Goal: Information Seeking & Learning: Learn about a topic

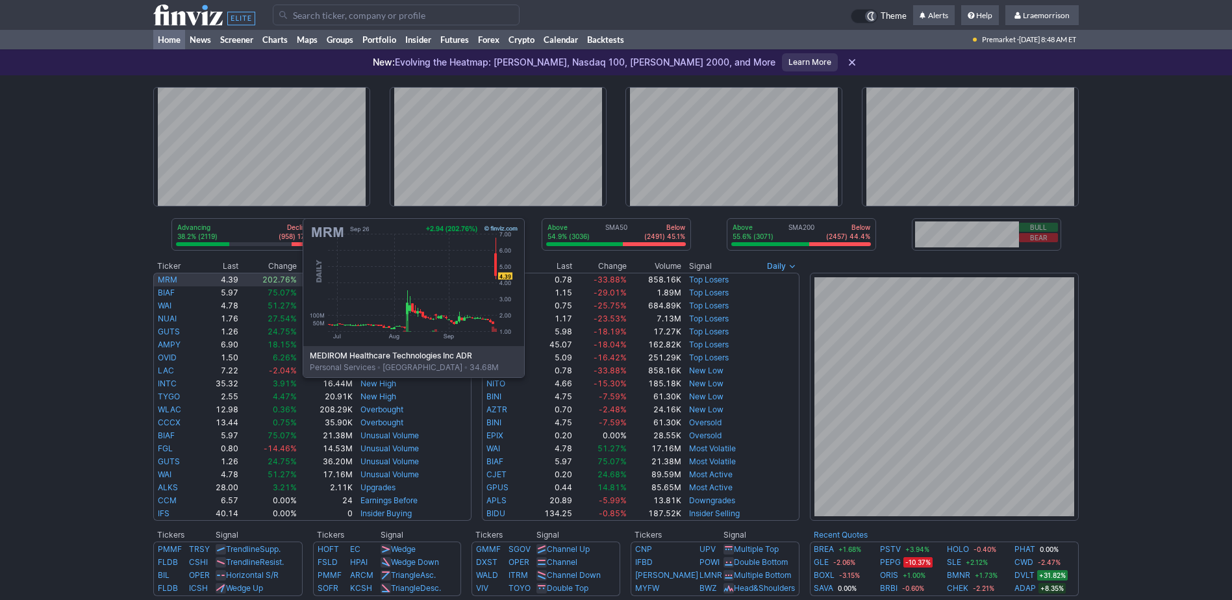
click at [173, 280] on link "MRM" at bounding box center [167, 280] width 19 height 10
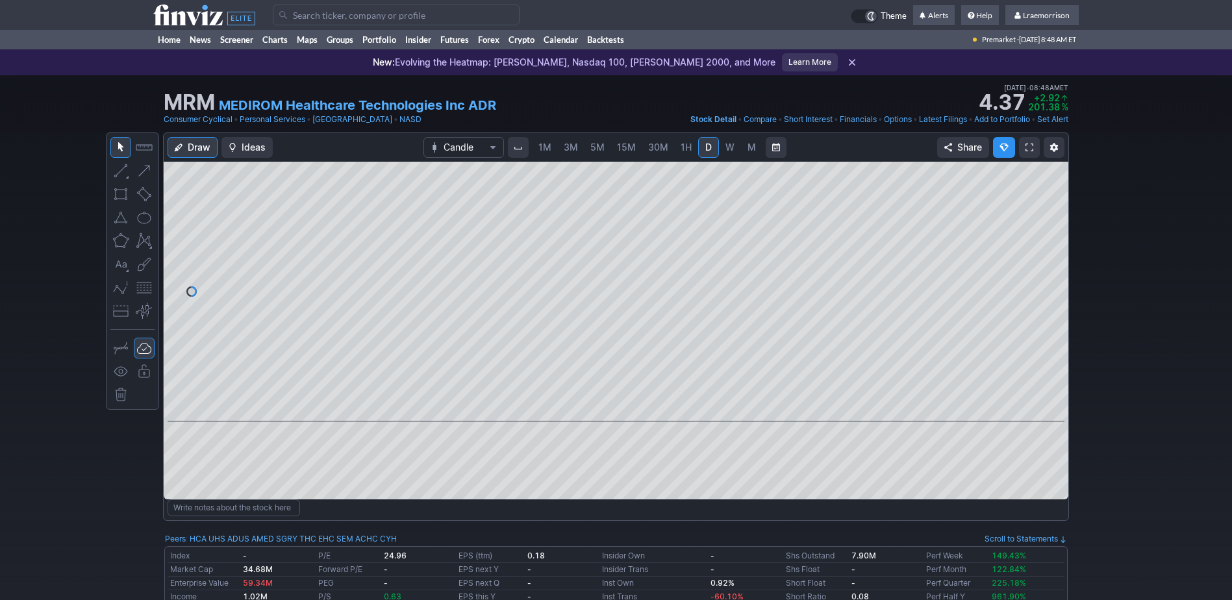
click at [548, 145] on span "1M" at bounding box center [545, 147] width 13 height 11
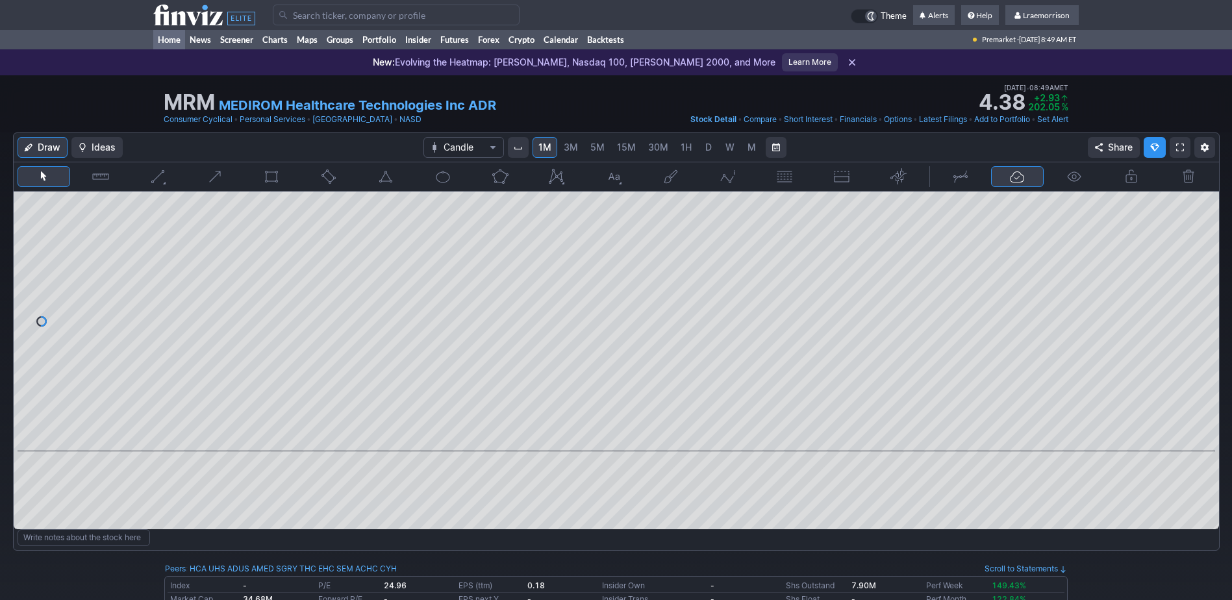
click at [175, 40] on link "Home" at bounding box center [169, 39] width 32 height 19
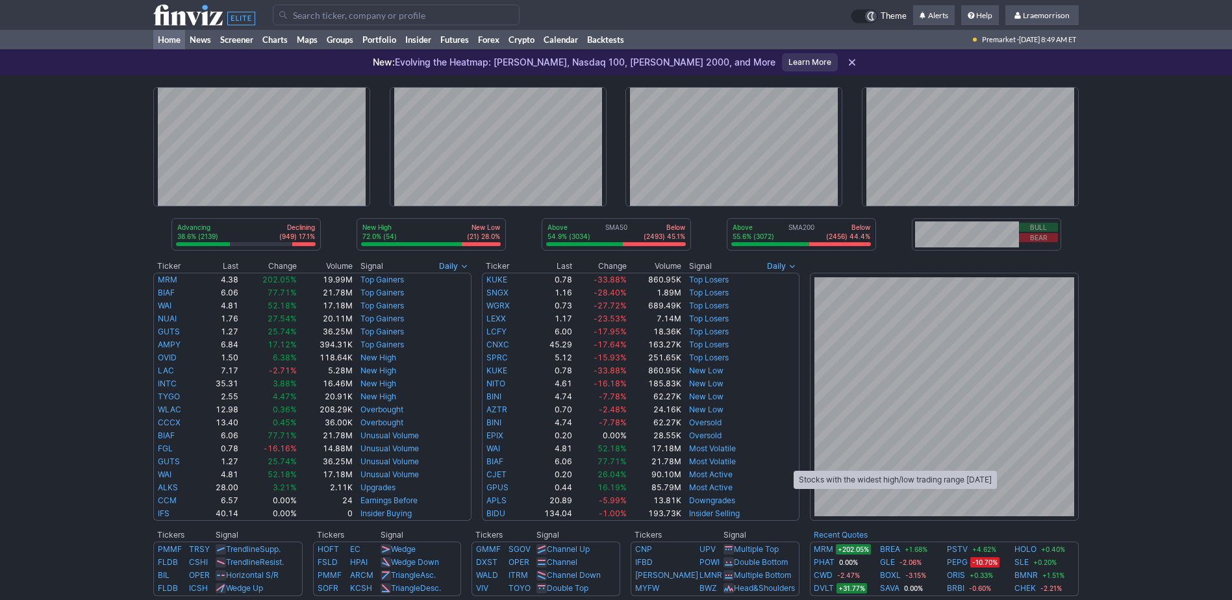
scroll to position [65, 0]
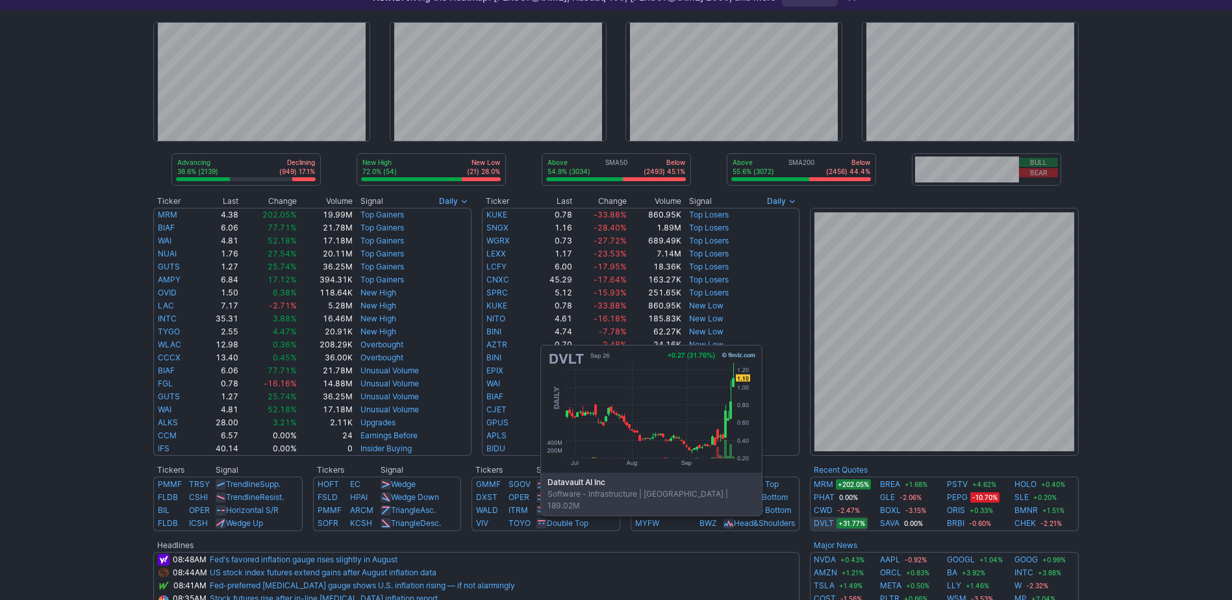
click at [819, 524] on link "DVLT" at bounding box center [824, 523] width 20 height 13
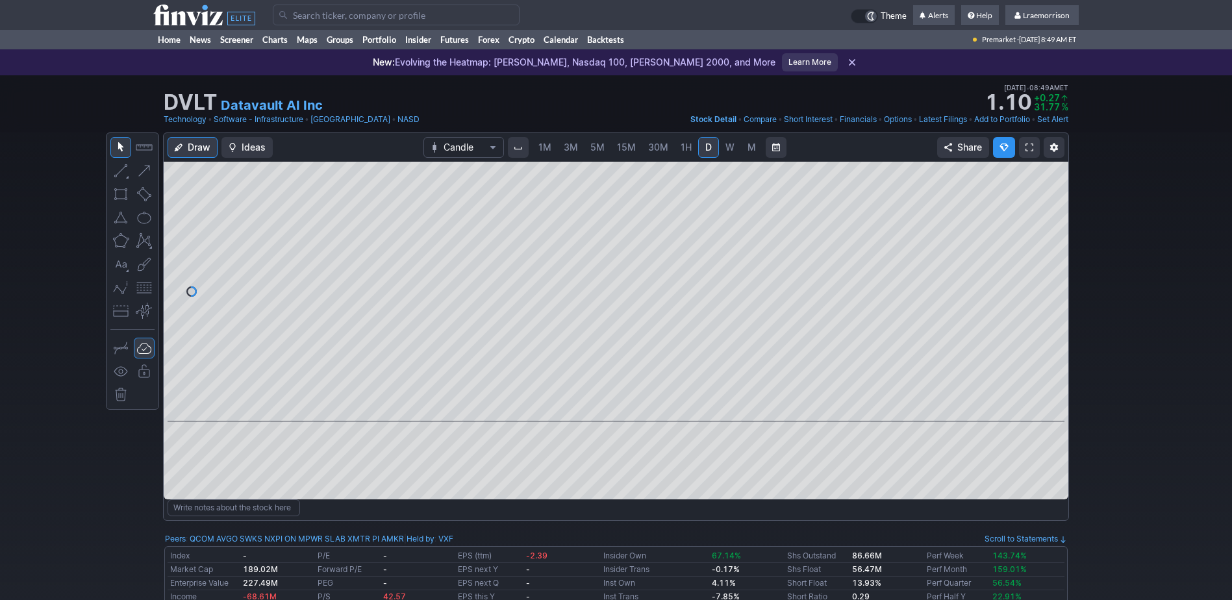
click at [543, 145] on span "1M" at bounding box center [545, 147] width 13 height 11
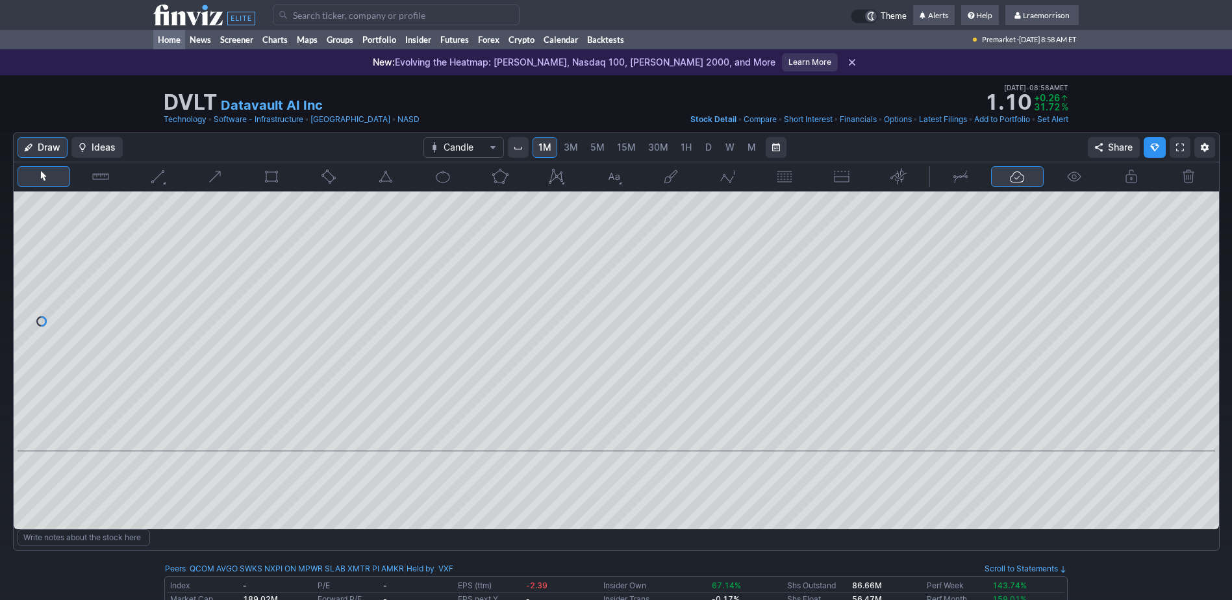
click at [173, 38] on link "Home" at bounding box center [169, 39] width 32 height 19
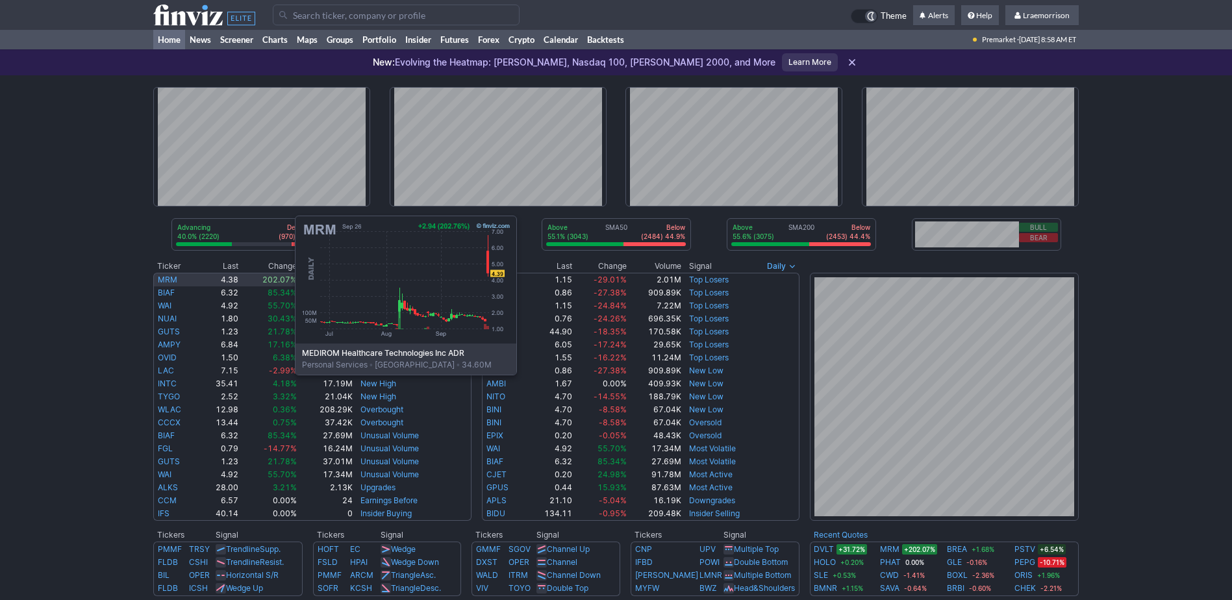
click at [165, 277] on link "MRM" at bounding box center [167, 280] width 19 height 10
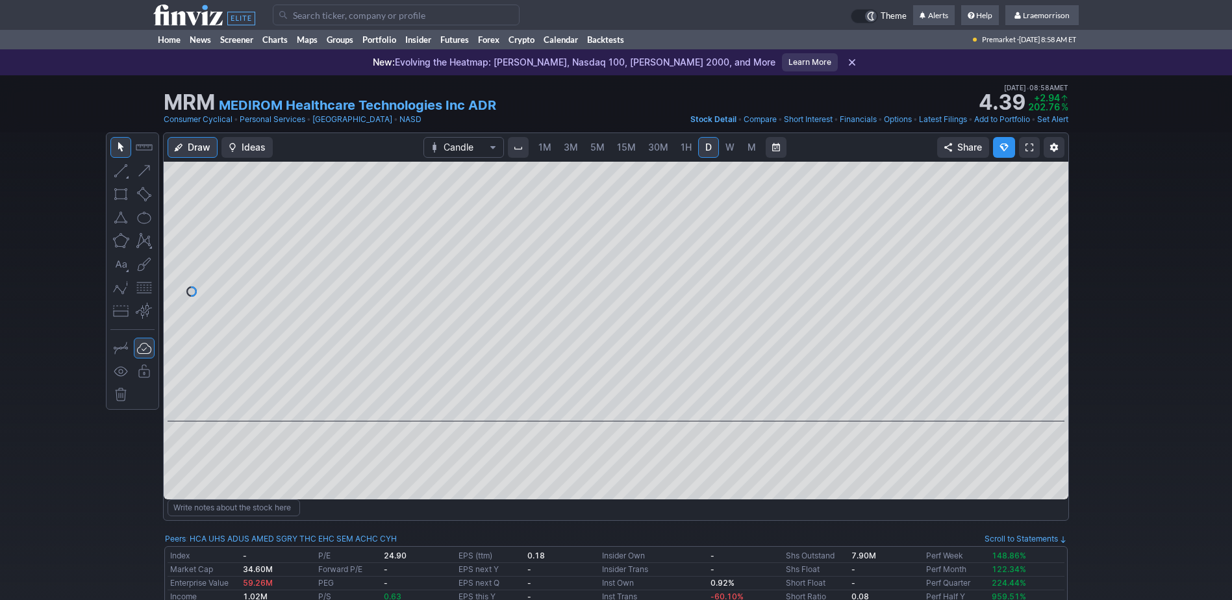
click at [542, 149] on span "1M" at bounding box center [545, 147] width 13 height 11
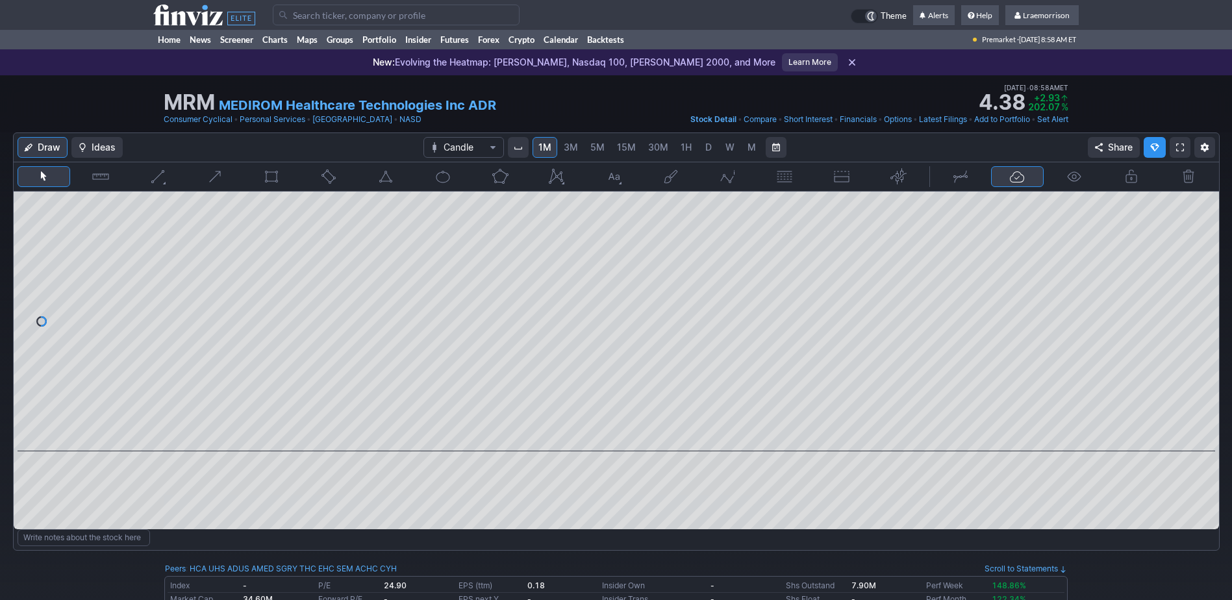
click at [314, 16] on input "Search" at bounding box center [396, 15] width 247 height 21
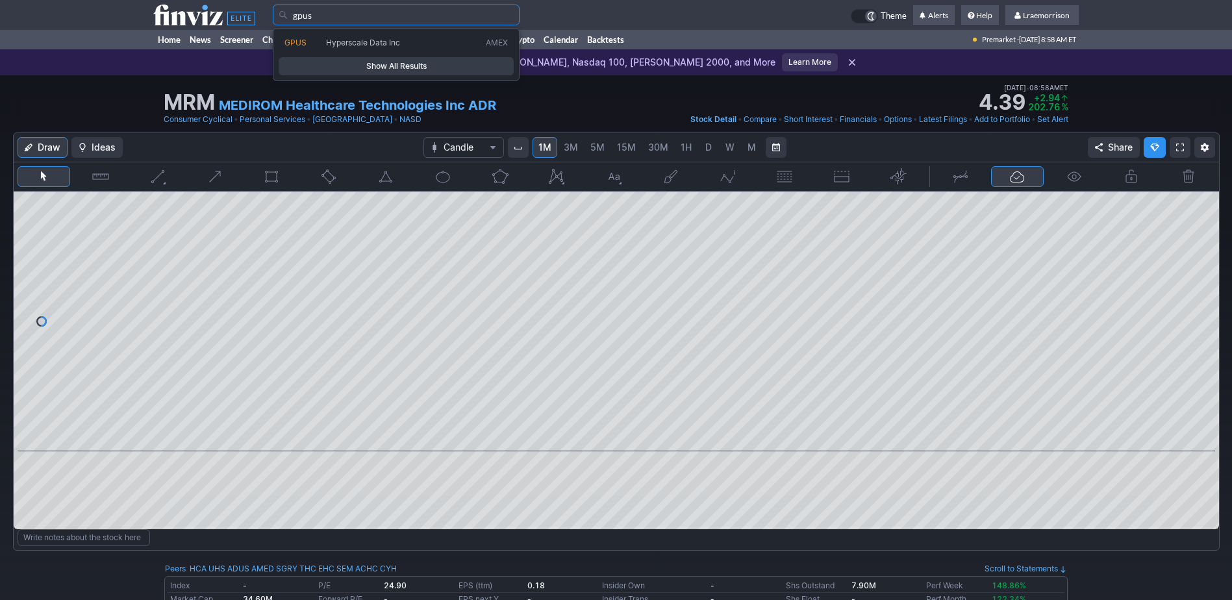
type input "gpus"
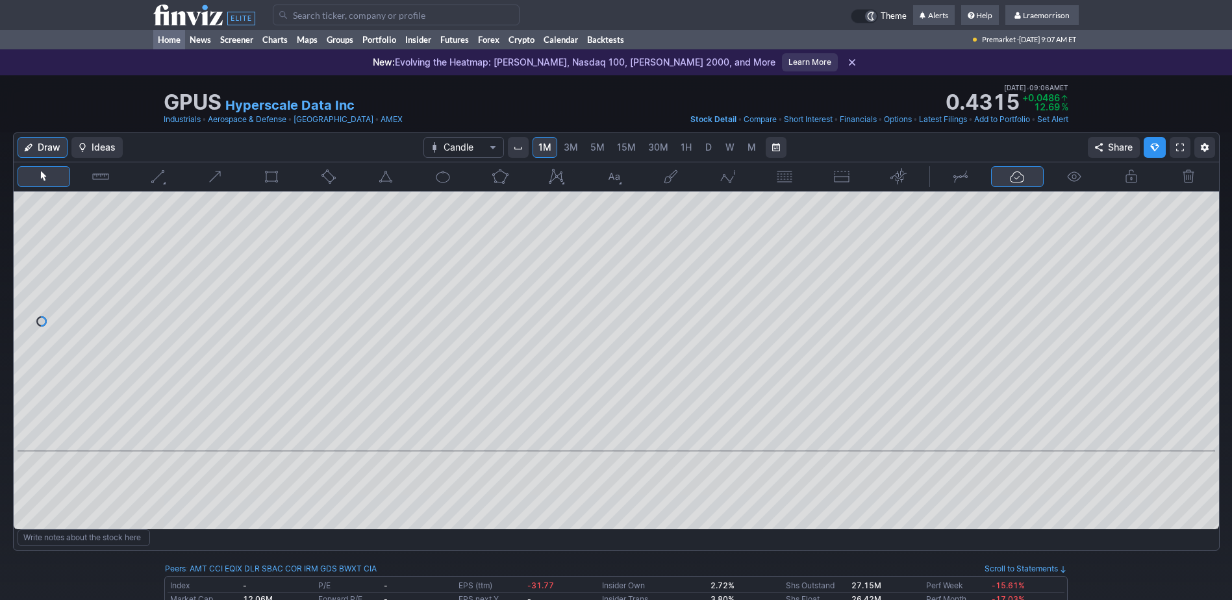
click at [174, 40] on link "Home" at bounding box center [169, 39] width 32 height 19
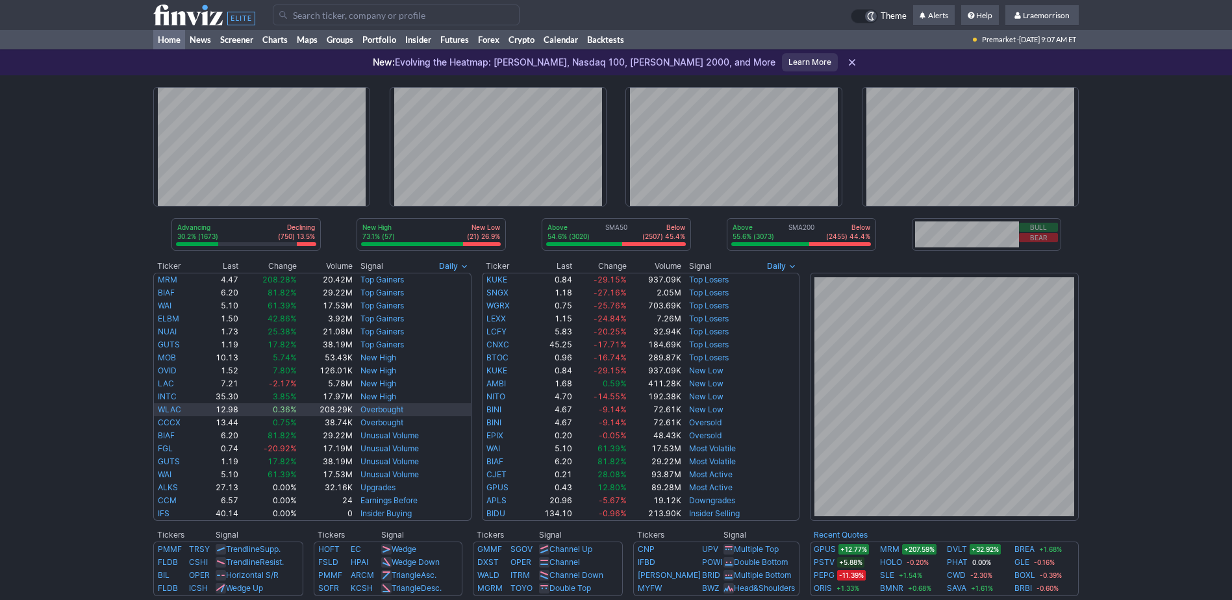
scroll to position [65, 0]
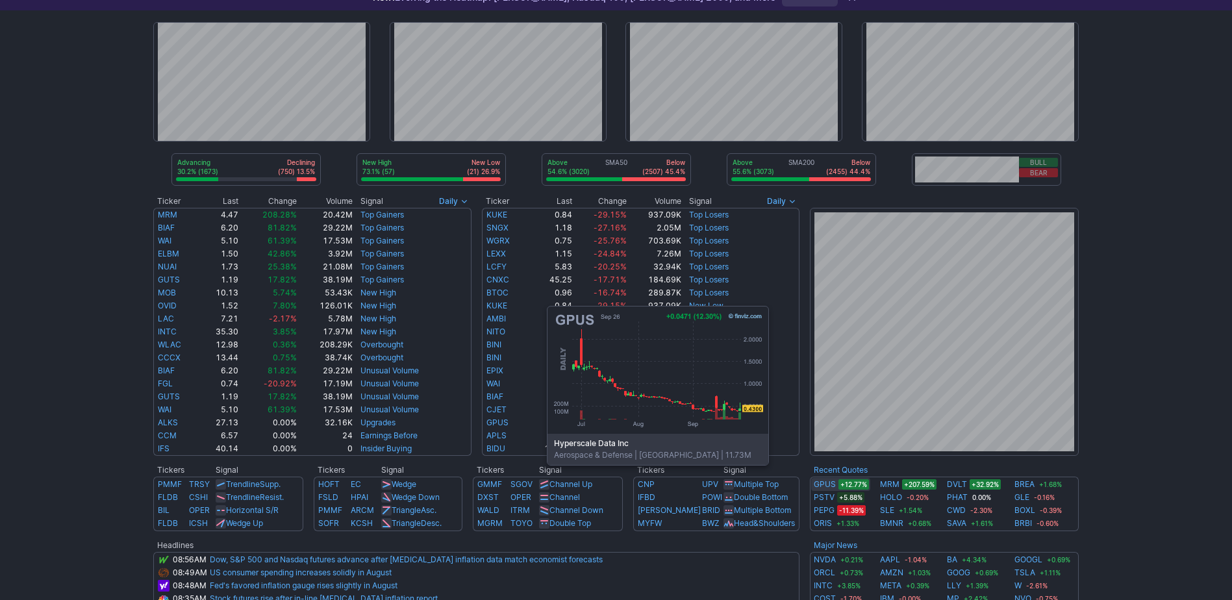
click at [826, 485] on link "GPUS" at bounding box center [825, 484] width 22 height 13
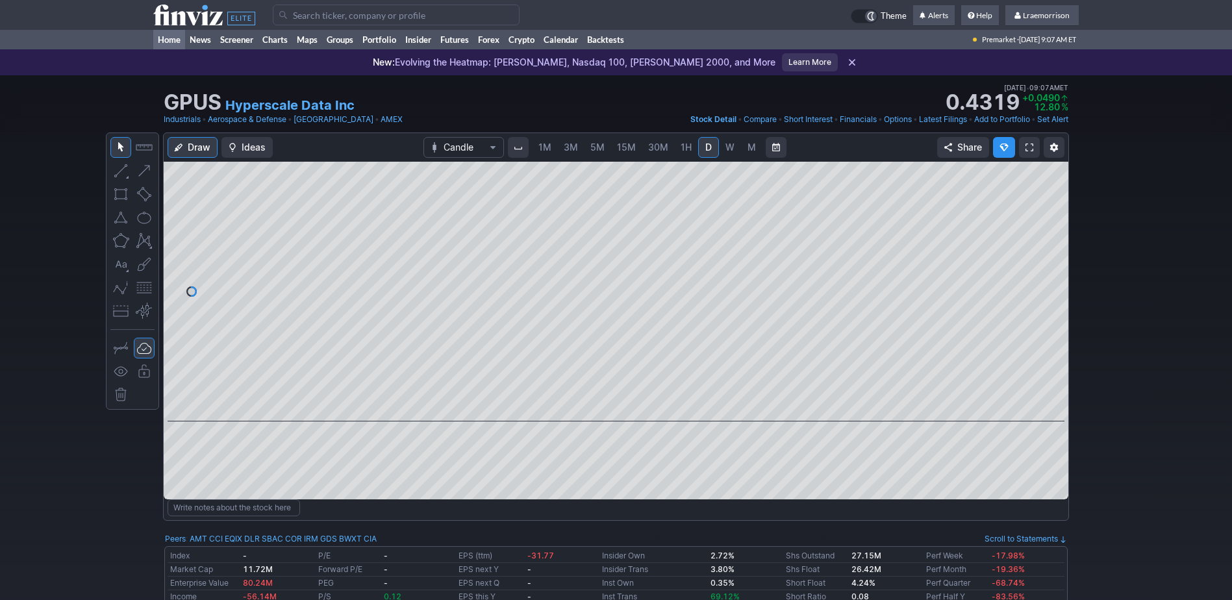
click at [171, 39] on link "Home" at bounding box center [169, 39] width 32 height 19
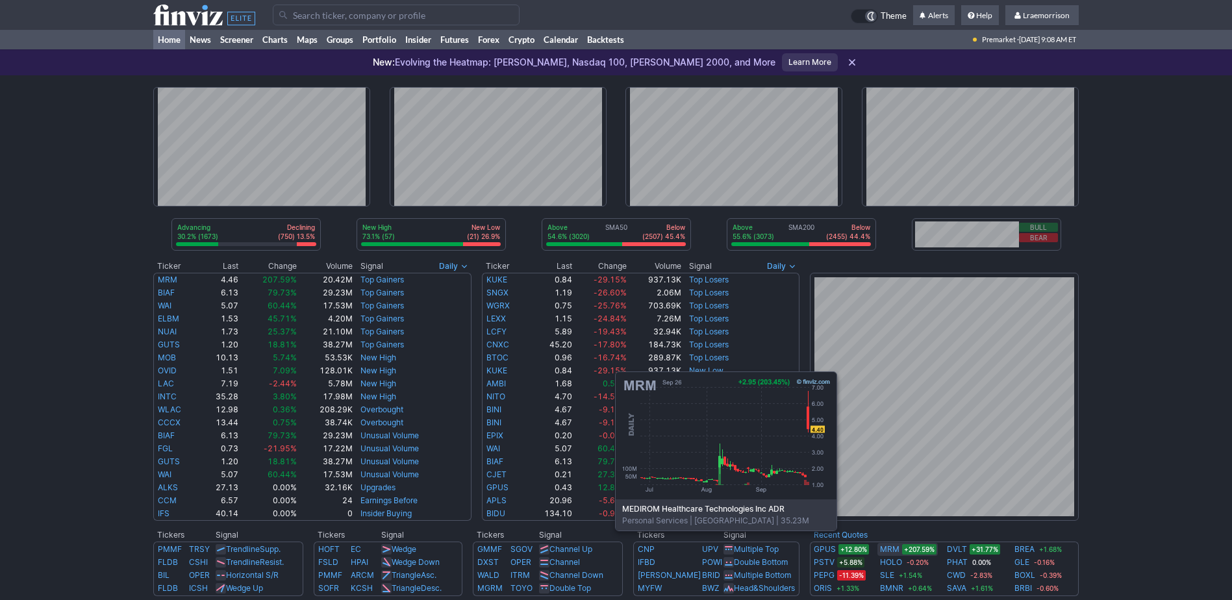
click at [894, 550] on link "MRM" at bounding box center [889, 549] width 19 height 13
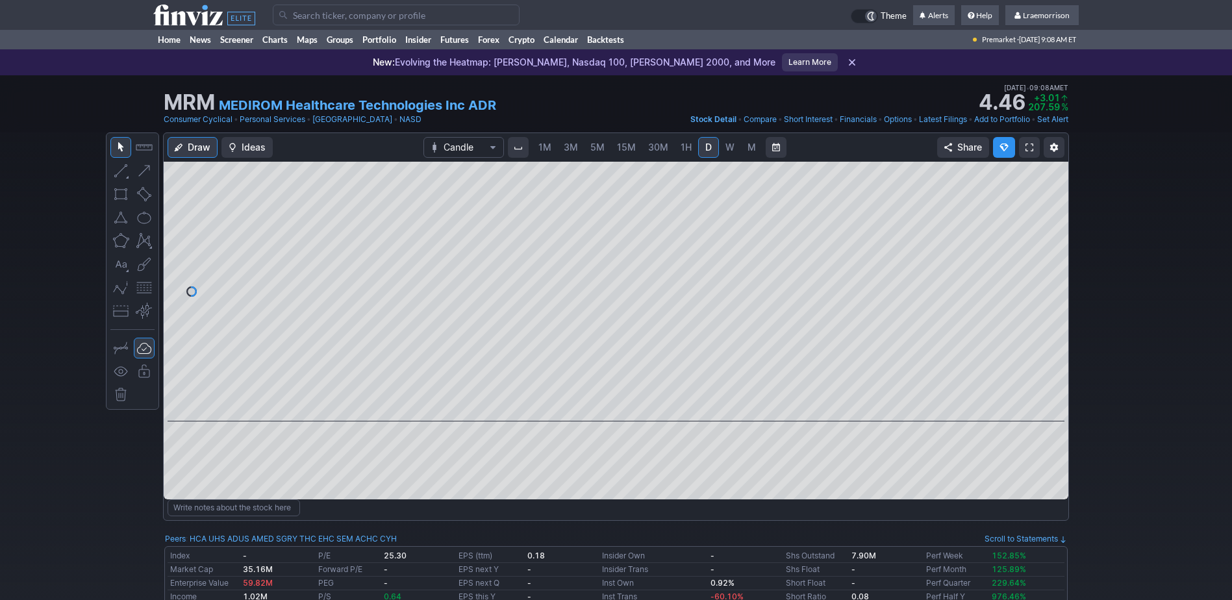
click at [542, 144] on span "1M" at bounding box center [545, 147] width 13 height 11
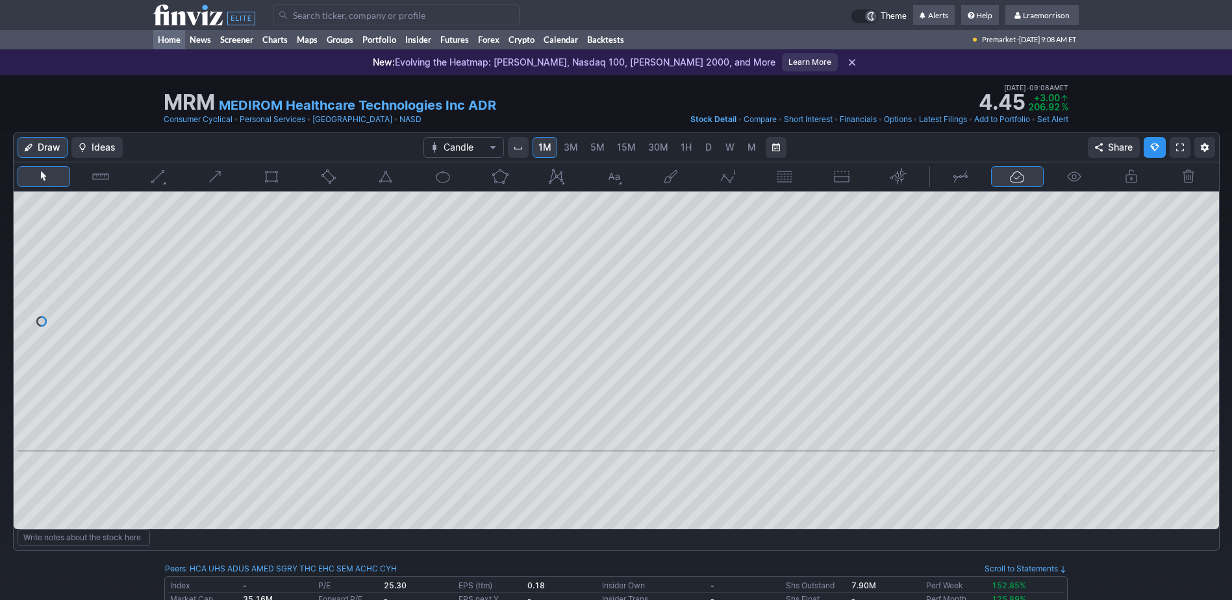
click at [170, 36] on link "Home" at bounding box center [169, 39] width 32 height 19
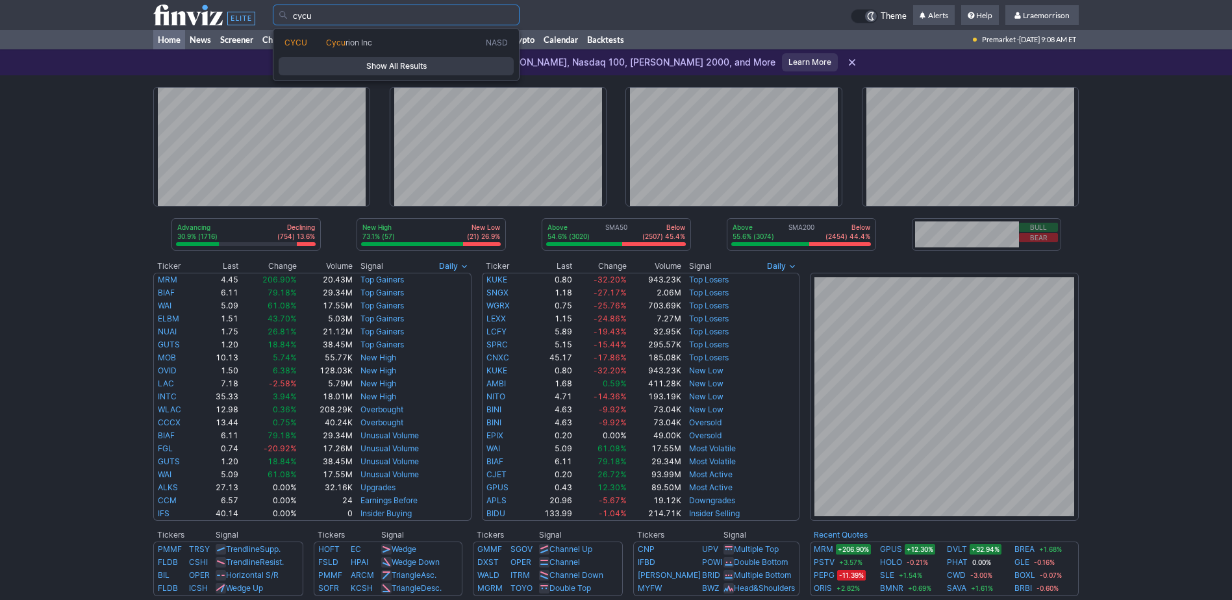
click at [346, 43] on span "rion Inc" at bounding box center [359, 43] width 27 height 10
type input "CYCU"
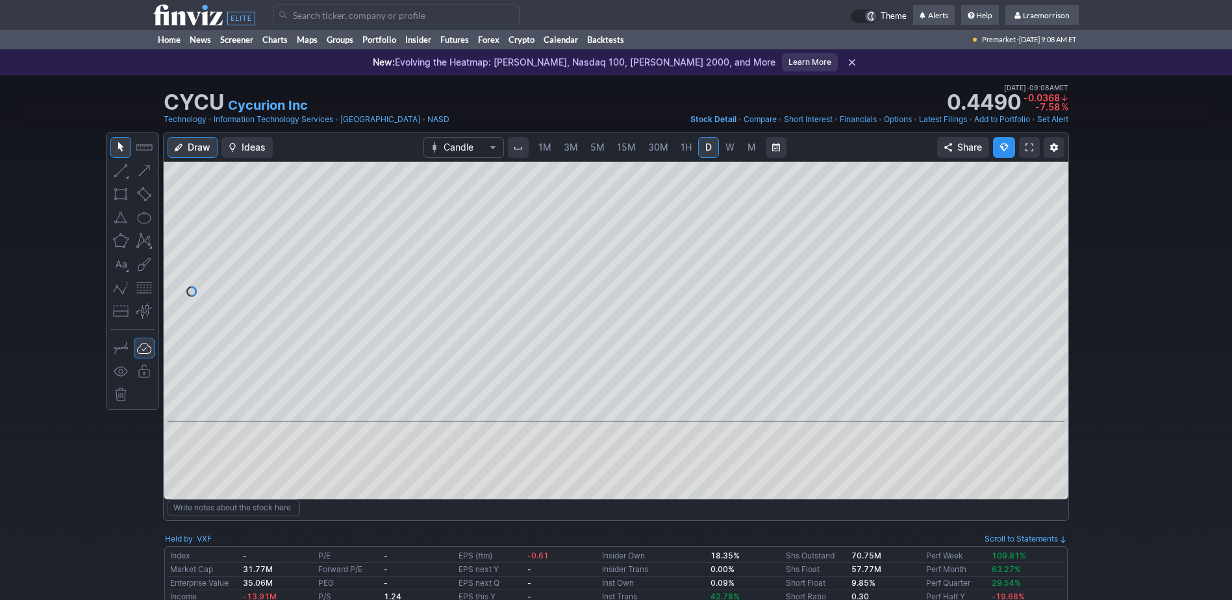
click at [545, 153] on span "1M" at bounding box center [545, 147] width 13 height 13
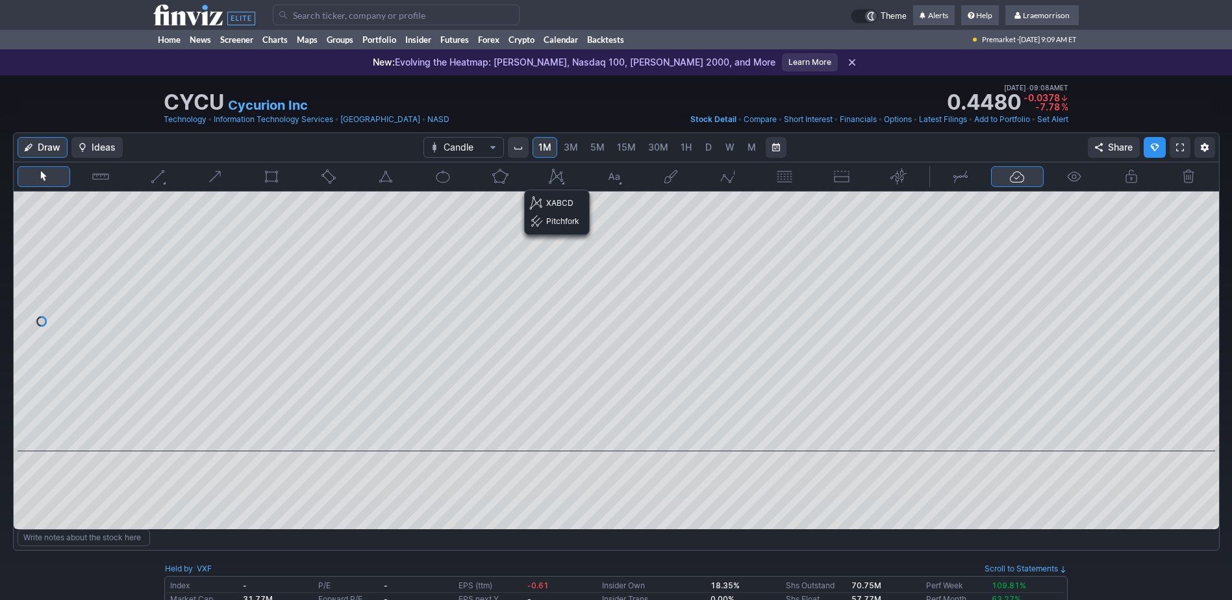
click at [556, 177] on button "button" at bounding box center [556, 176] width 53 height 21
click at [552, 199] on span "XABCD" at bounding box center [562, 203] width 33 height 13
click at [167, 36] on link "Home" at bounding box center [169, 39] width 32 height 19
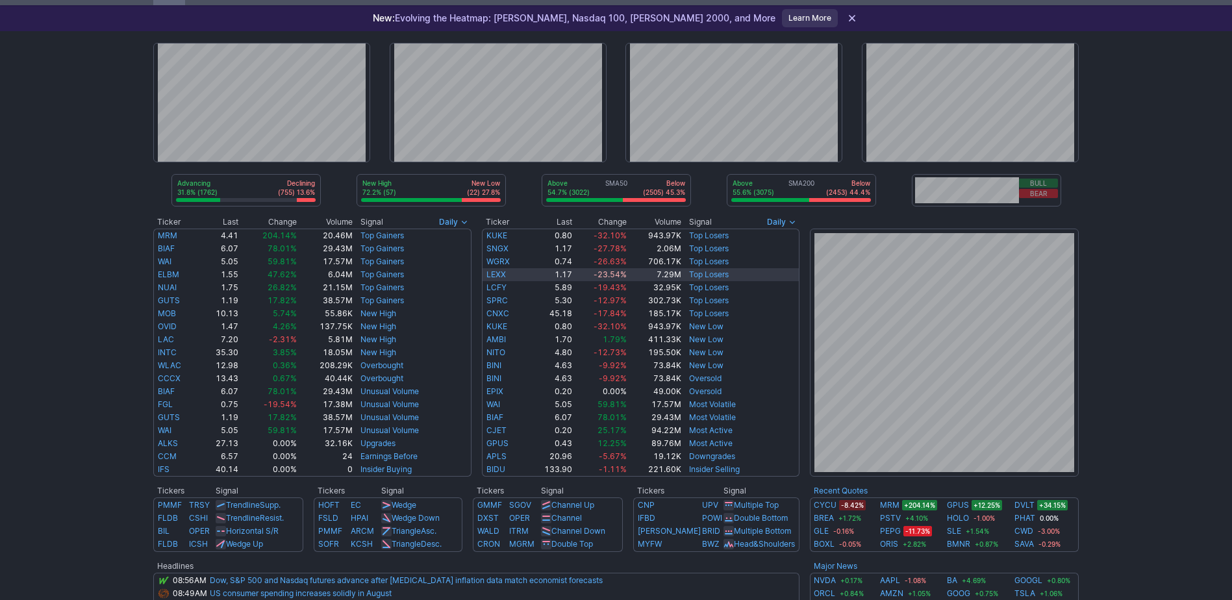
scroll to position [65, 0]
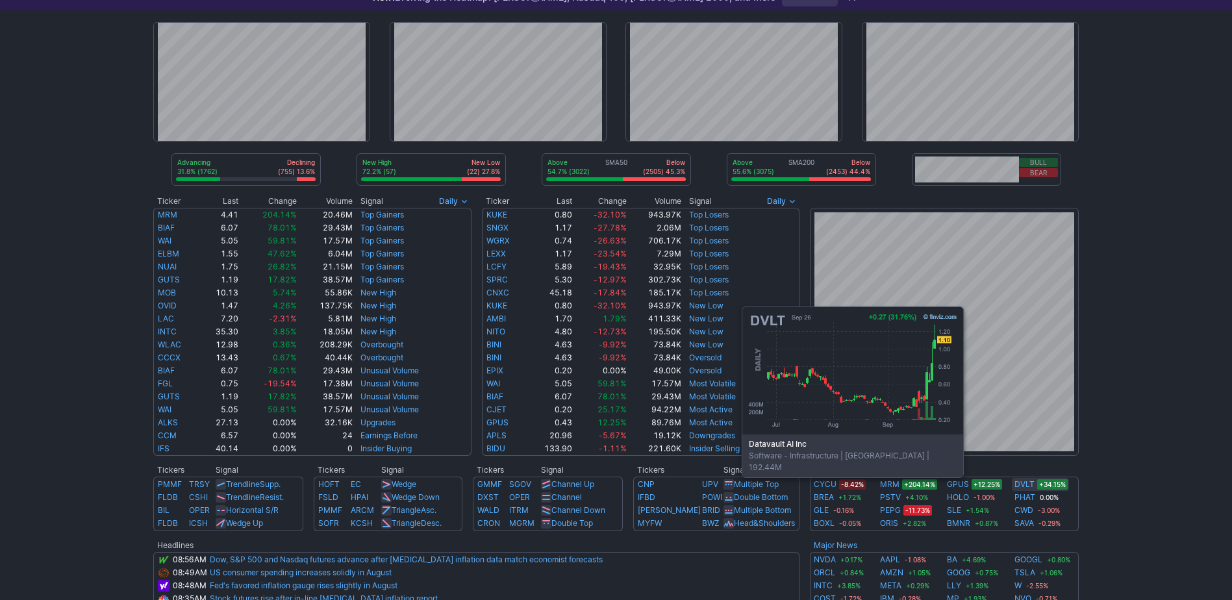
click at [1021, 485] on link "DVLT" at bounding box center [1025, 484] width 20 height 13
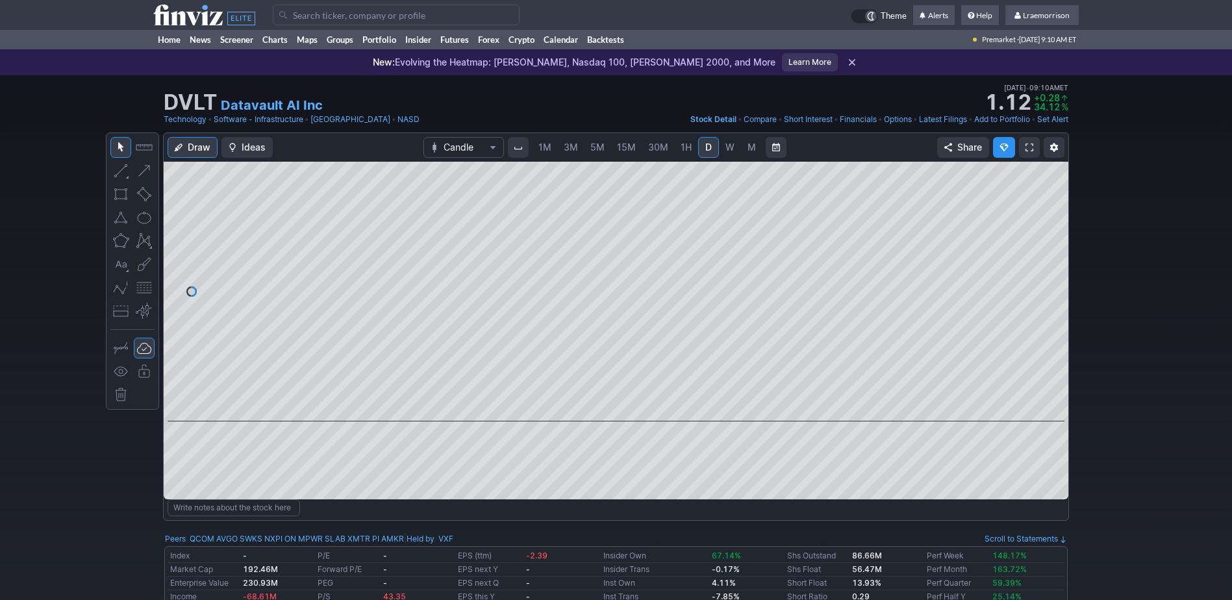
click at [547, 147] on span "1M" at bounding box center [545, 147] width 13 height 11
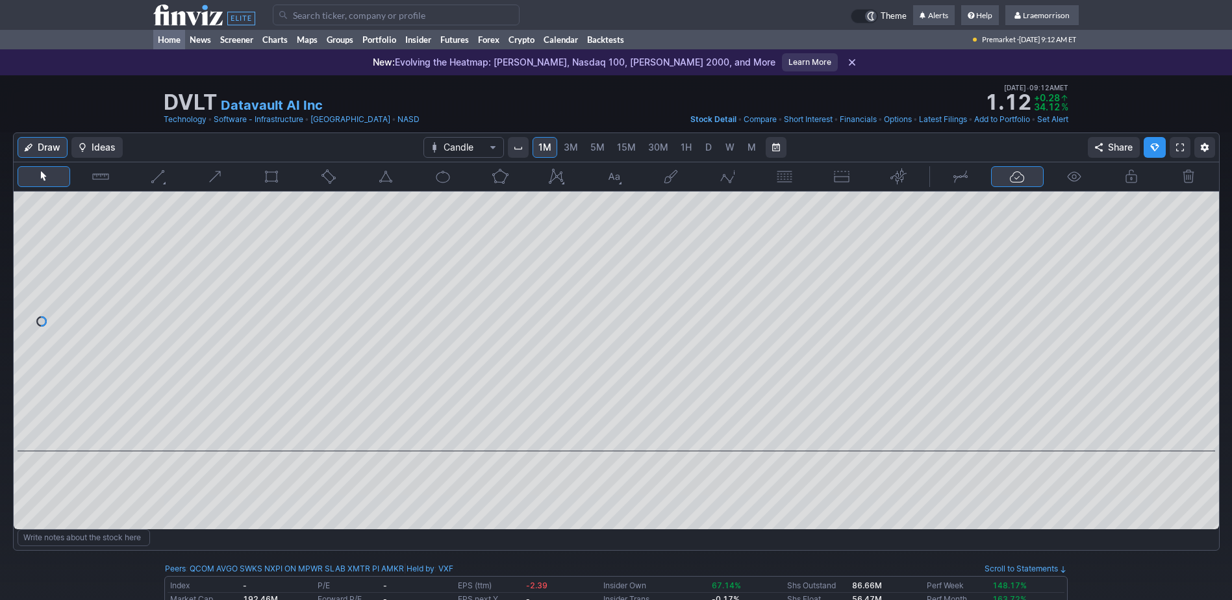
click at [168, 40] on link "Home" at bounding box center [169, 39] width 32 height 19
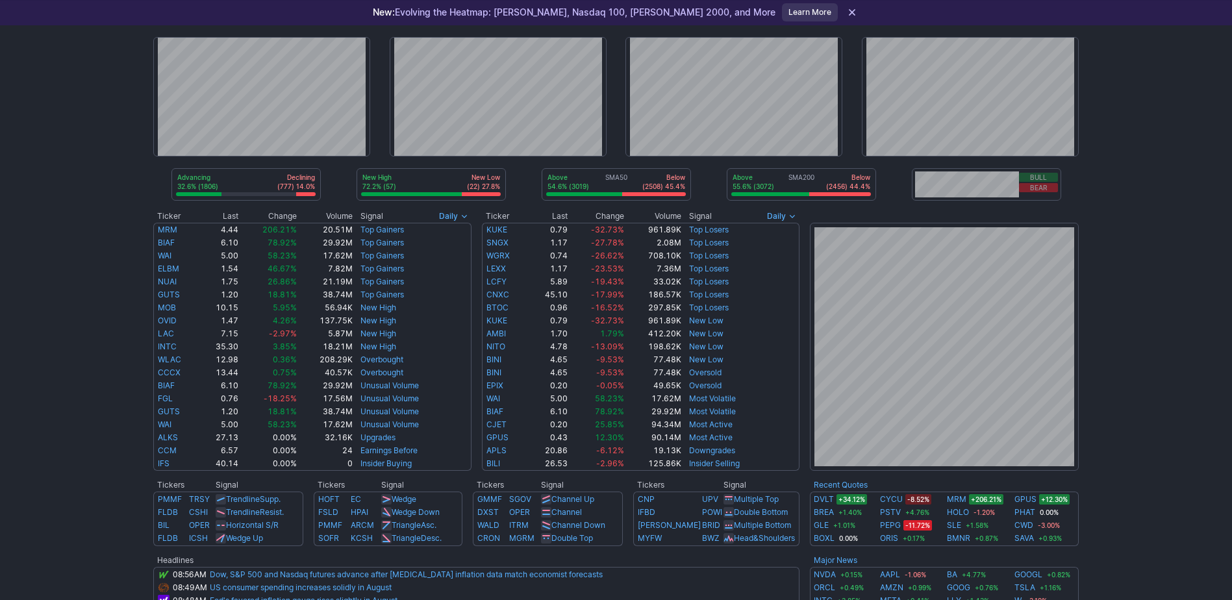
scroll to position [65, 0]
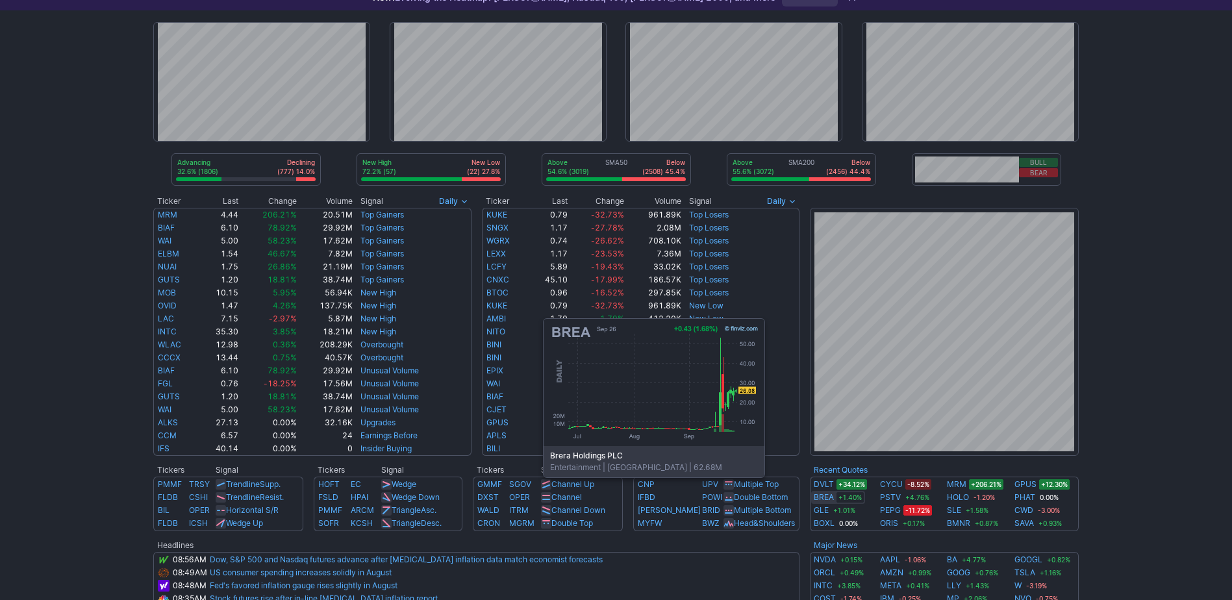
click at [822, 497] on link "BREA" at bounding box center [824, 497] width 20 height 13
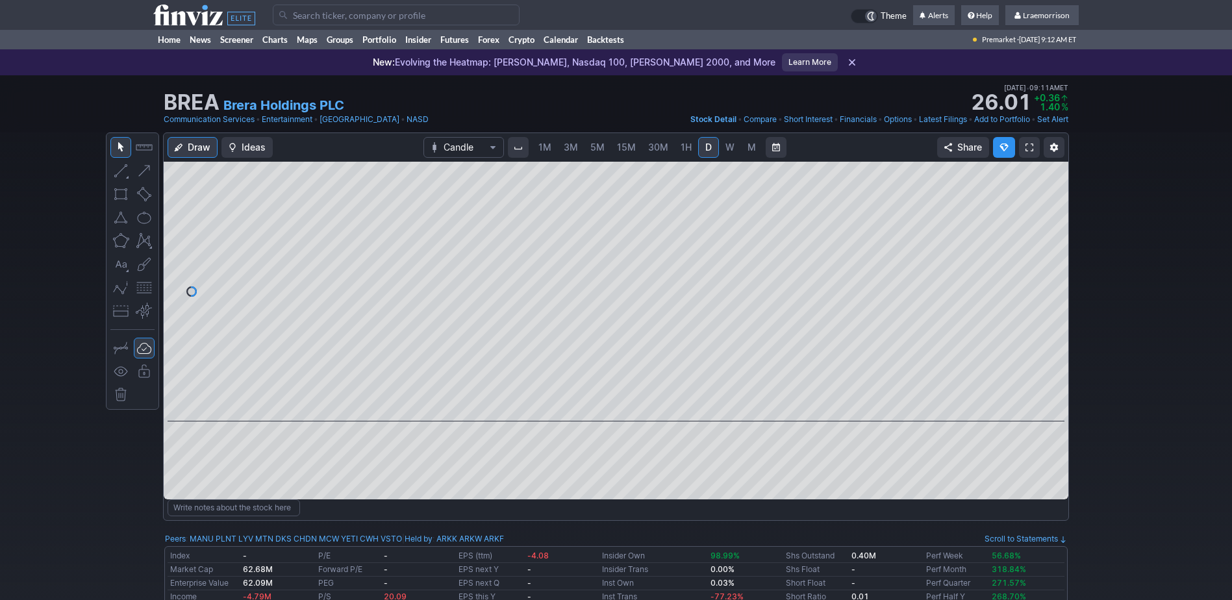
click at [542, 153] on span "1M" at bounding box center [545, 147] width 13 height 13
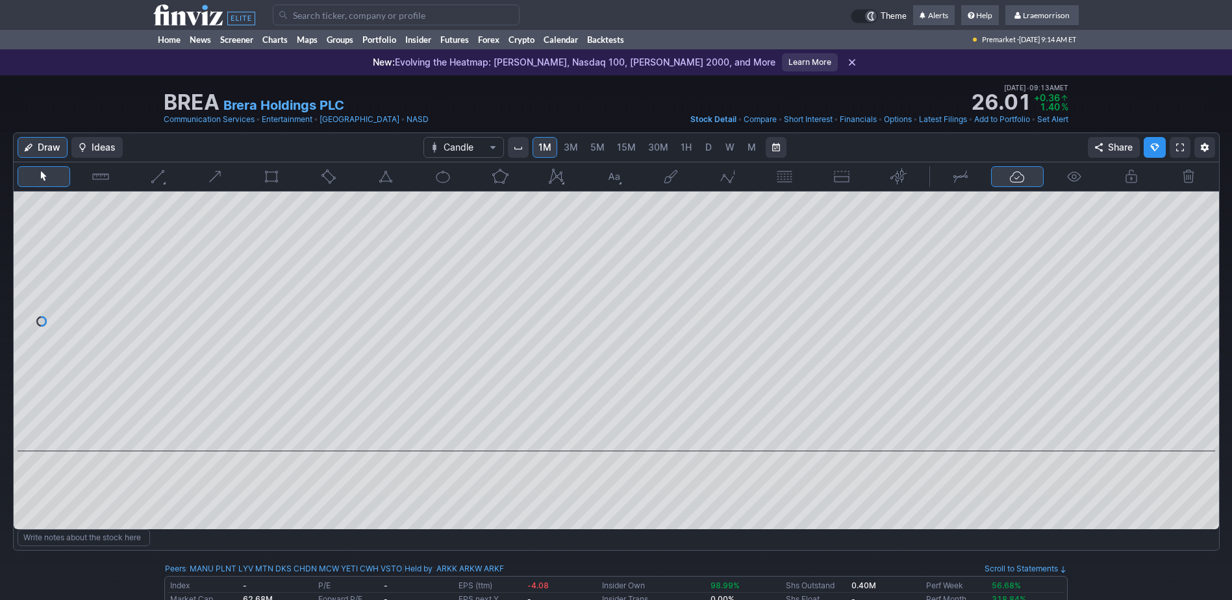
click at [299, 18] on input "Search" at bounding box center [396, 15] width 247 height 21
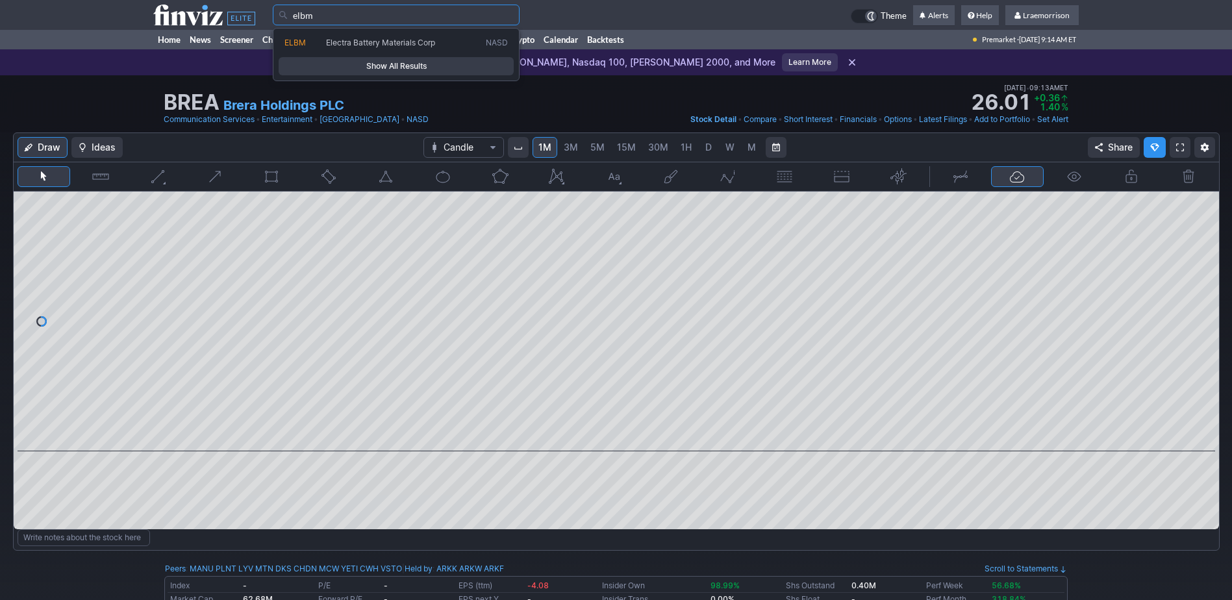
type input "elbm"
type input "gpus"
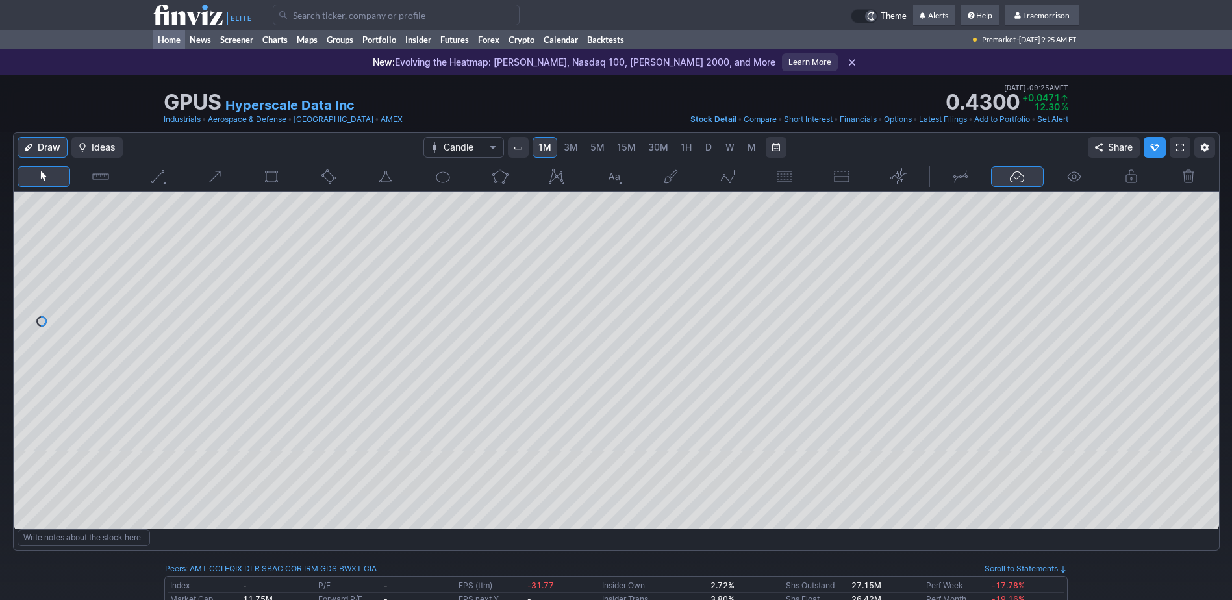
click at [164, 38] on link "Home" at bounding box center [169, 39] width 32 height 19
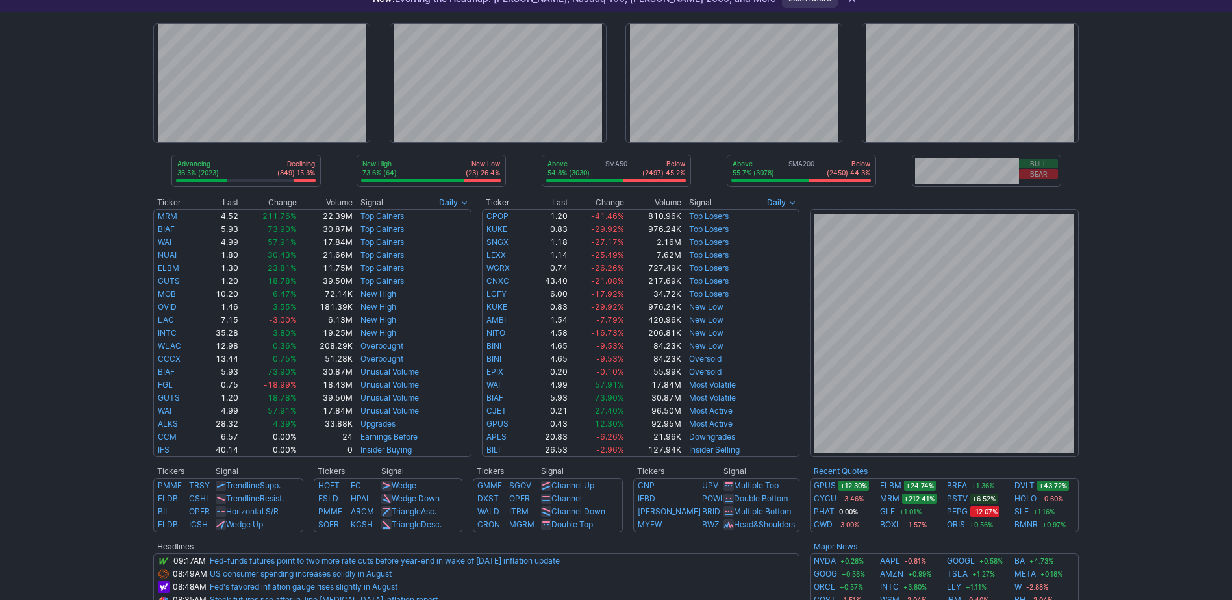
scroll to position [130, 0]
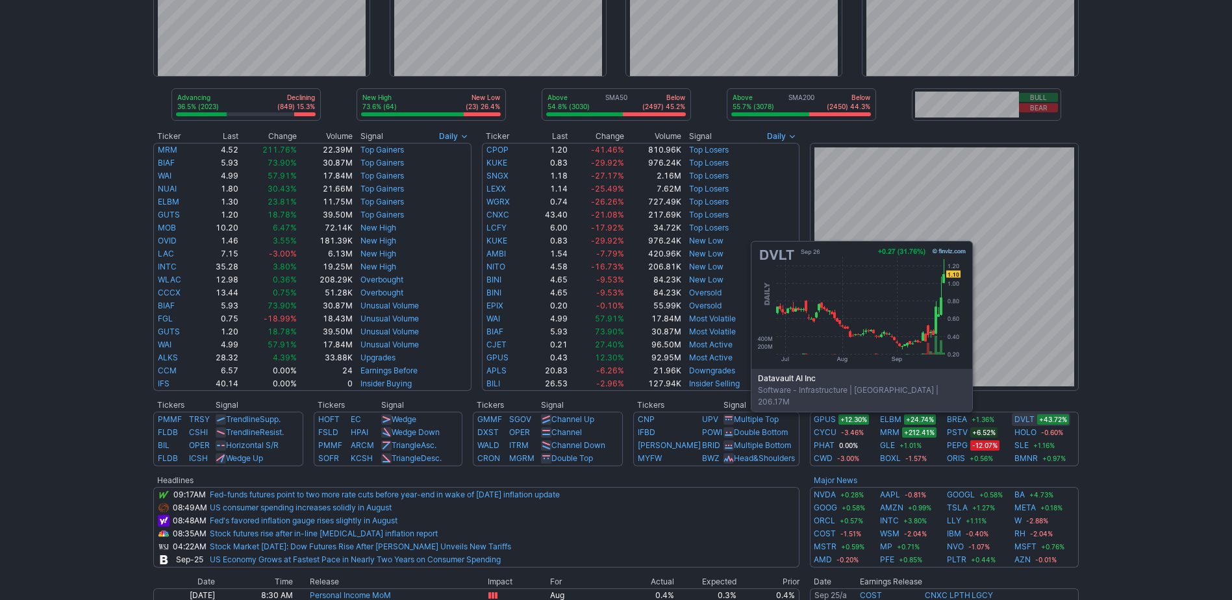
click at [1030, 419] on link "DVLT" at bounding box center [1025, 419] width 20 height 13
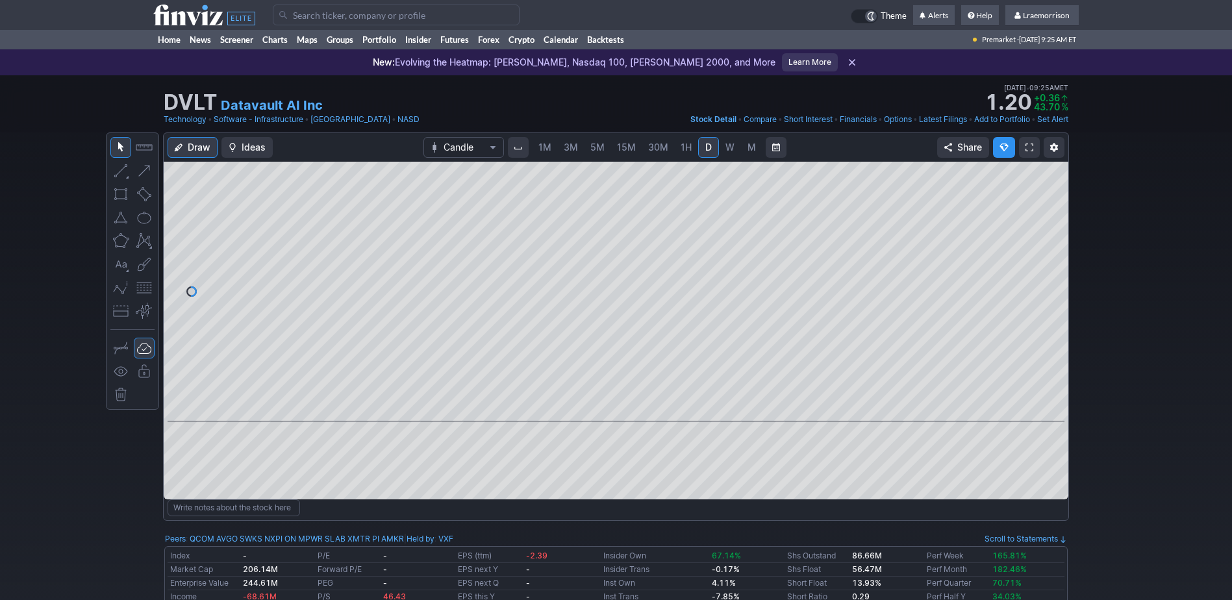
click at [545, 145] on span "1M" at bounding box center [545, 147] width 13 height 11
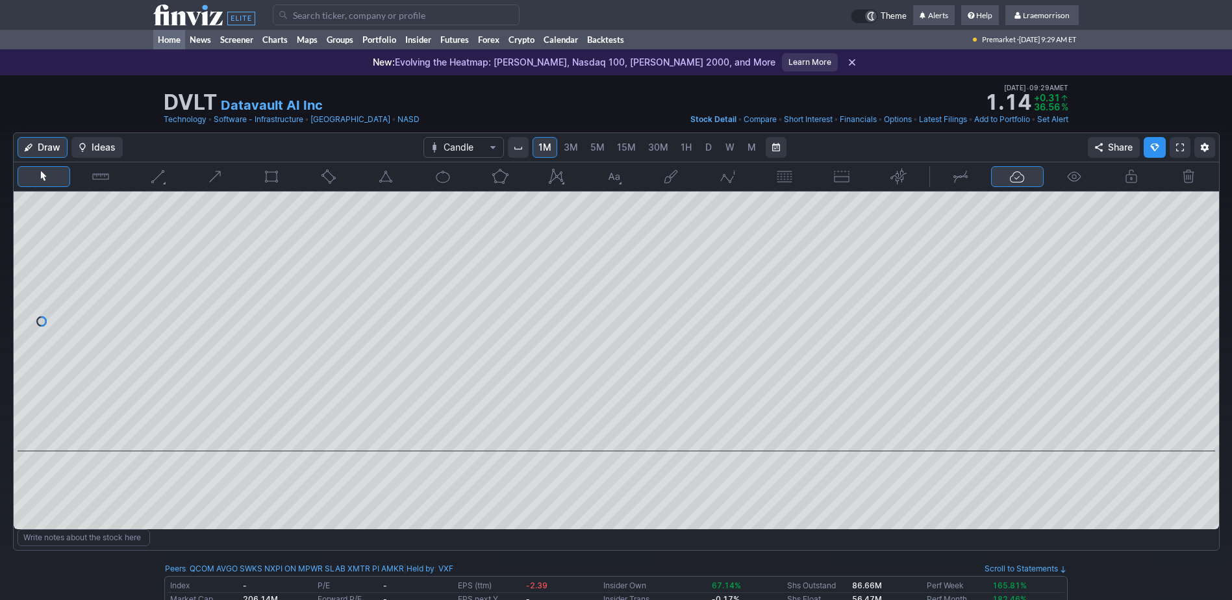
click at [168, 39] on link "Home" at bounding box center [169, 39] width 32 height 19
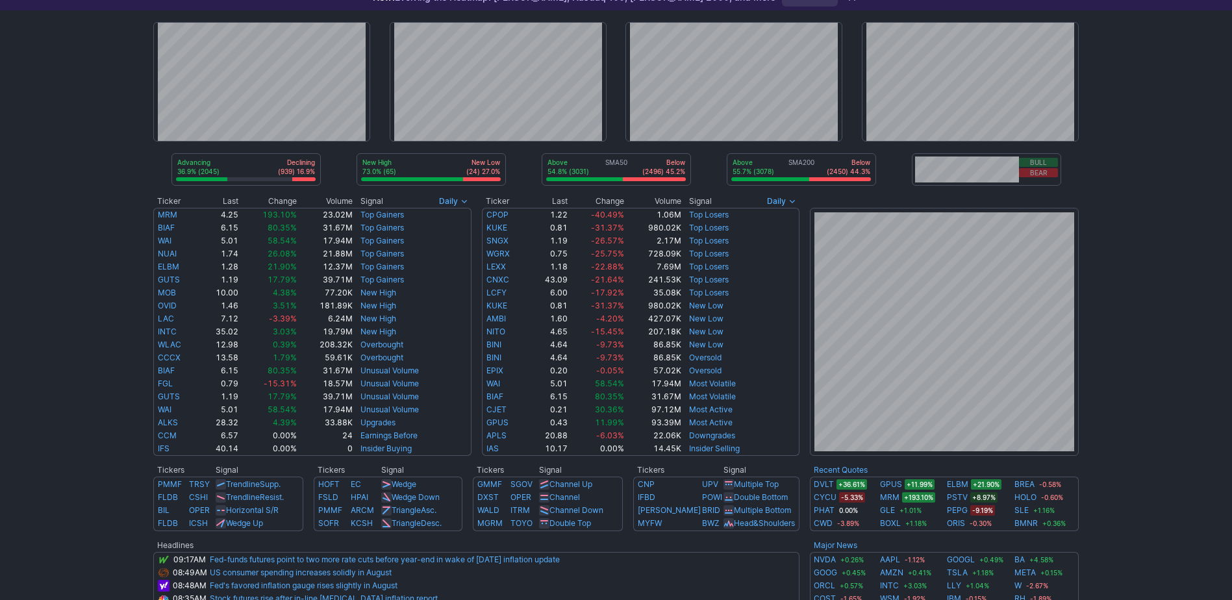
scroll to position [130, 0]
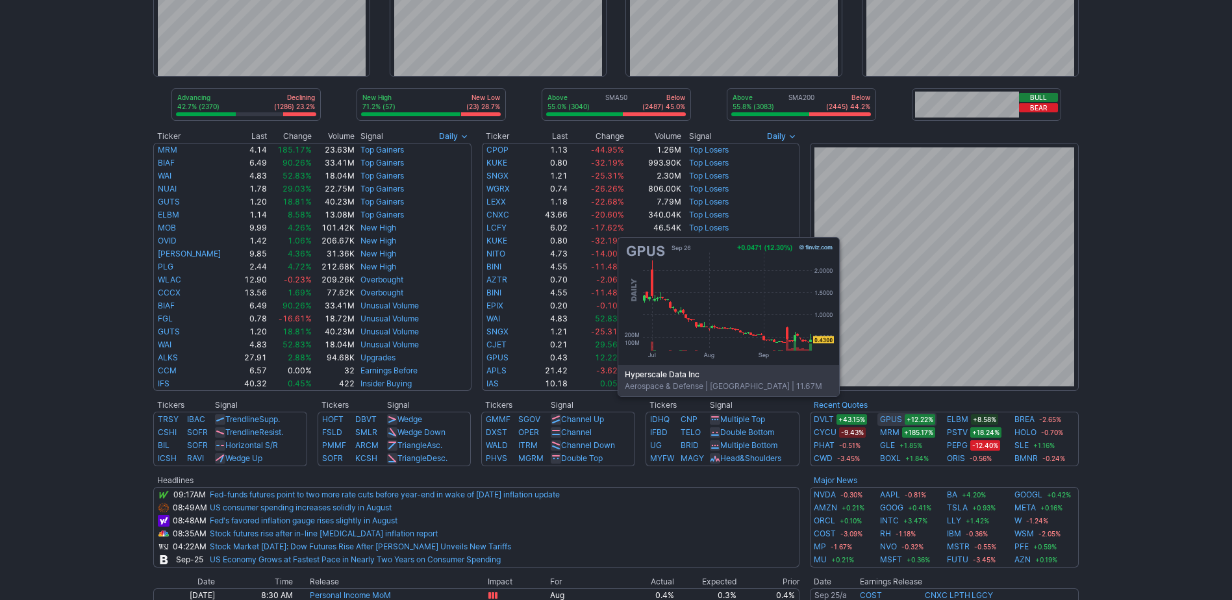
click at [897, 416] on link "GPUS" at bounding box center [891, 419] width 22 height 13
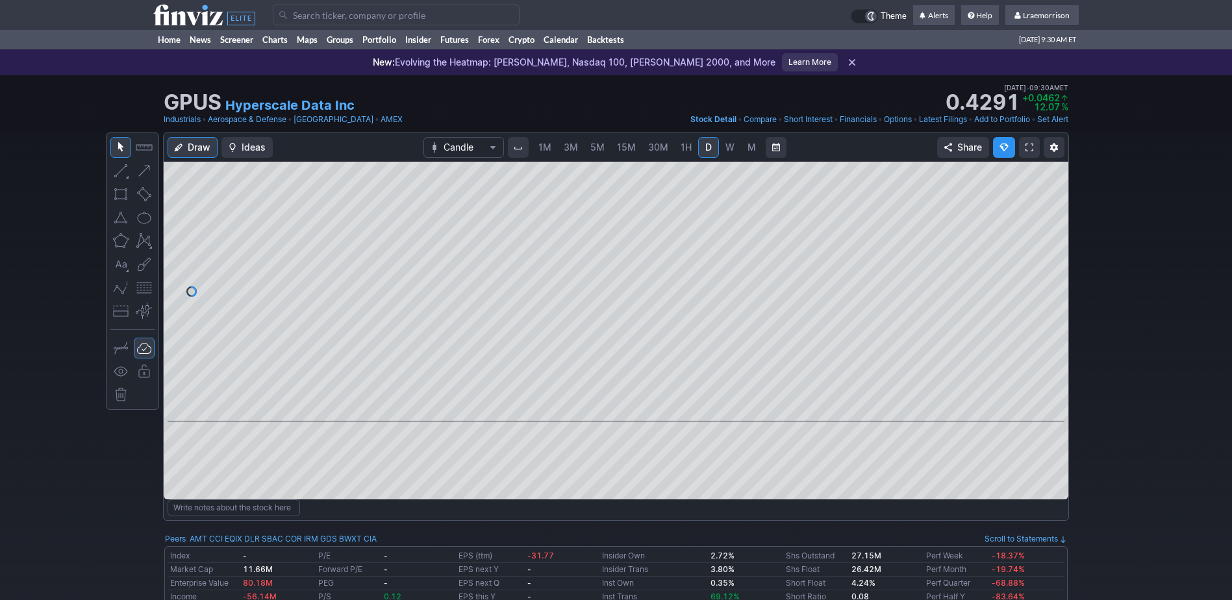
click at [543, 147] on span "1M" at bounding box center [545, 147] width 13 height 11
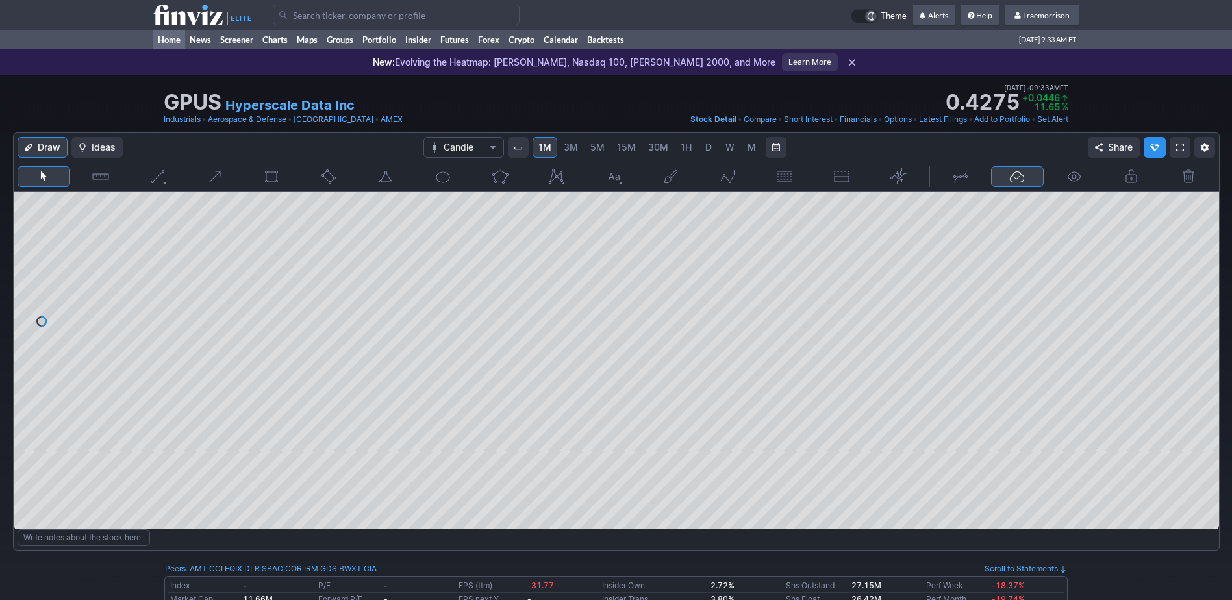
click at [168, 35] on link "Home" at bounding box center [169, 39] width 32 height 19
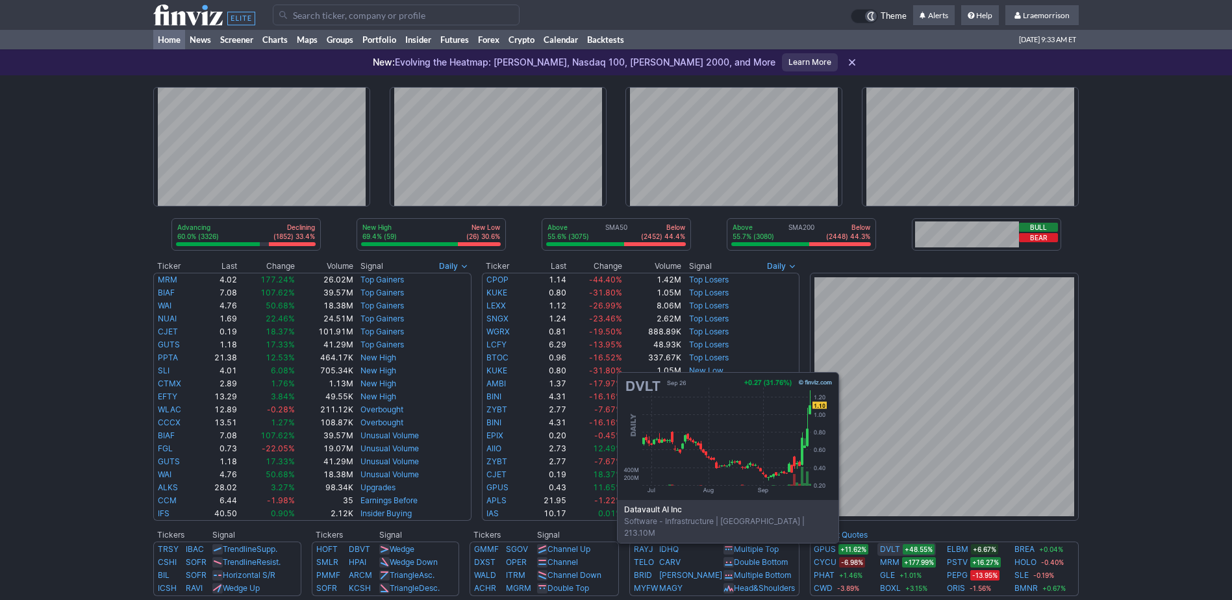
click at [896, 551] on link "DVLT" at bounding box center [890, 549] width 20 height 13
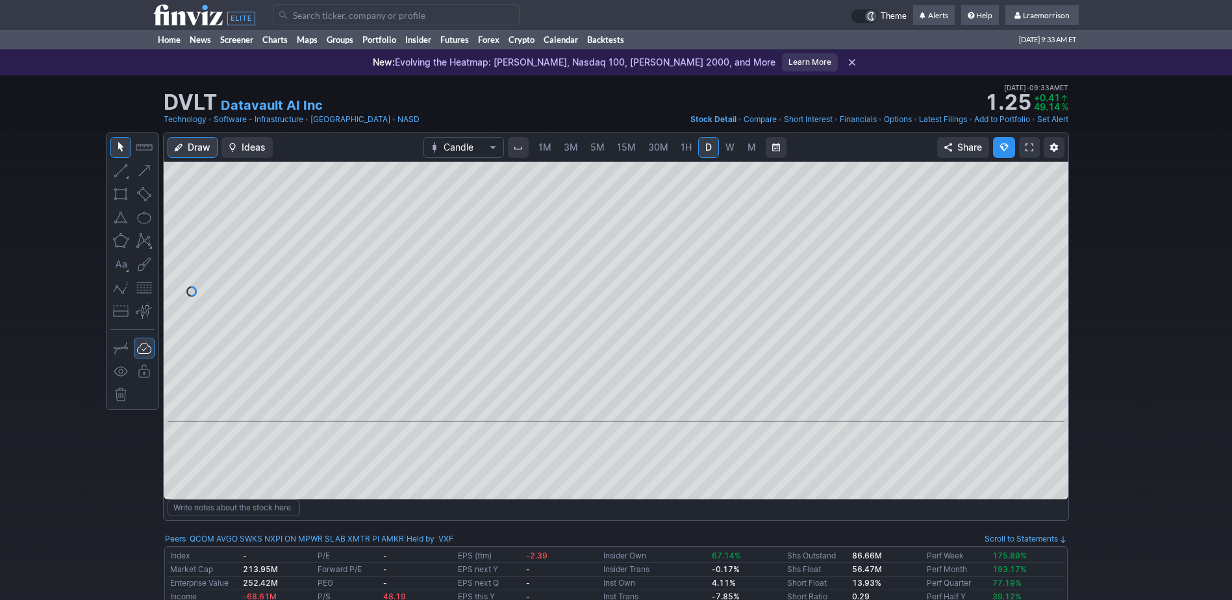
click at [541, 148] on span "1M" at bounding box center [545, 147] width 13 height 11
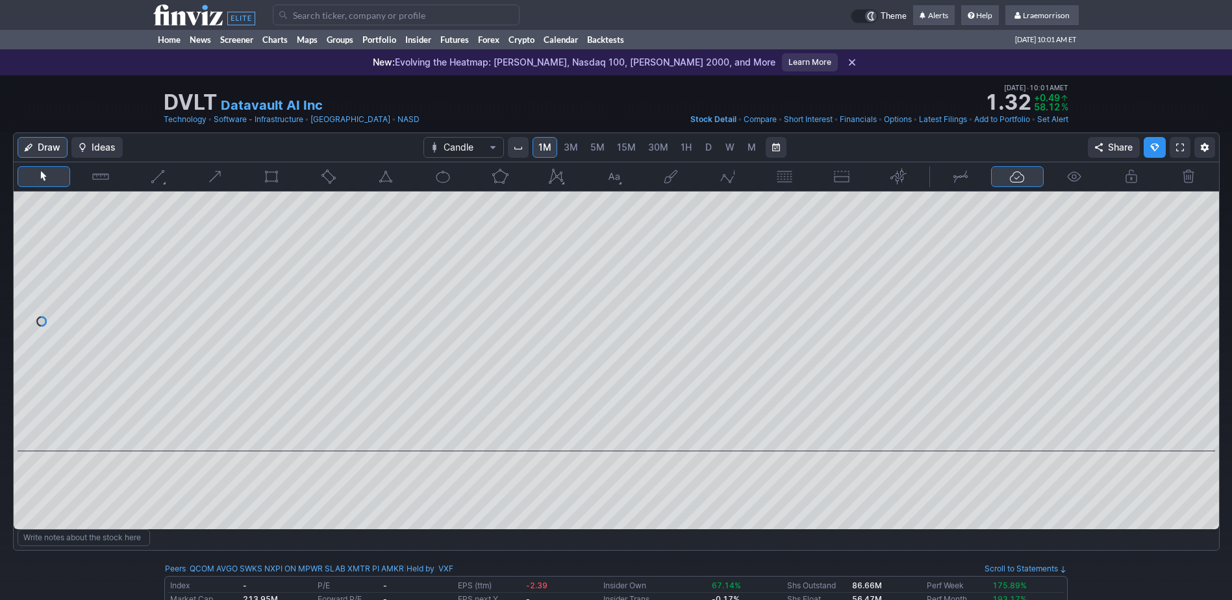
click at [320, 14] on input "Search" at bounding box center [396, 15] width 247 height 21
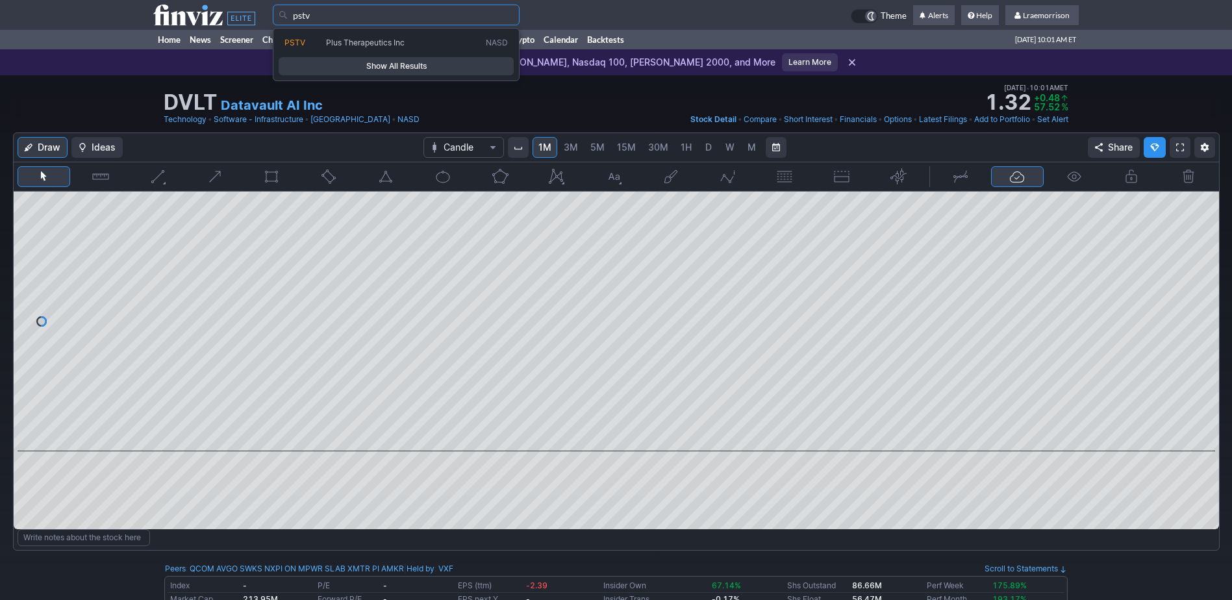
type input "pstv"
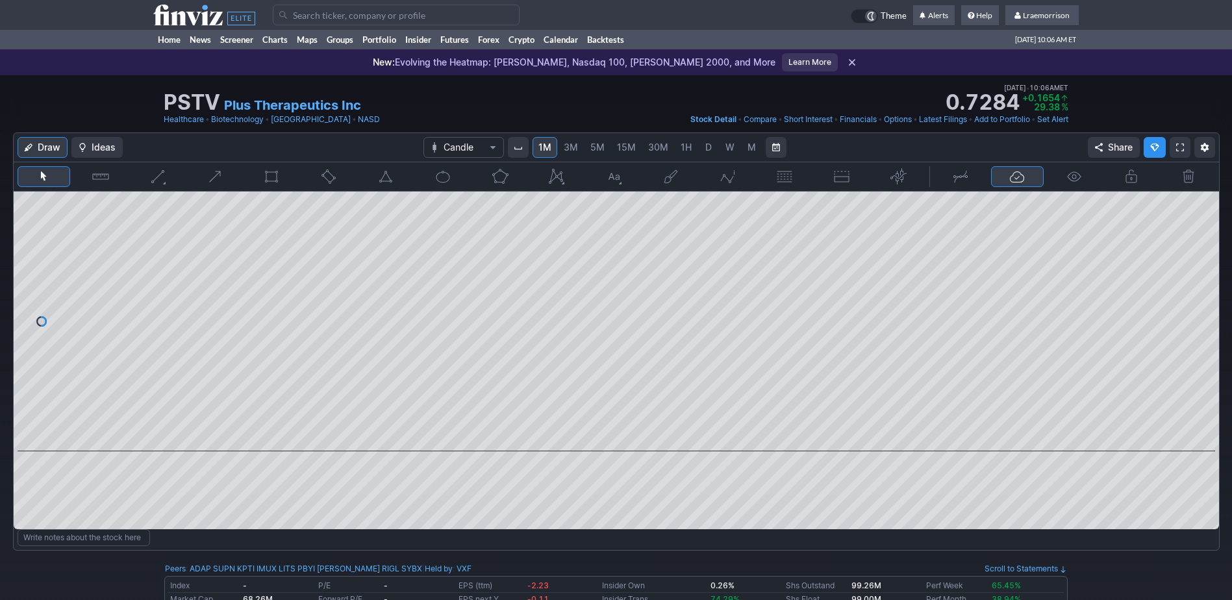
drag, startPoint x: 387, startPoint y: 533, endPoint x: 398, endPoint y: 533, distance: 11.0
click at [390, 533] on div at bounding box center [617, 537] width 1198 height 17
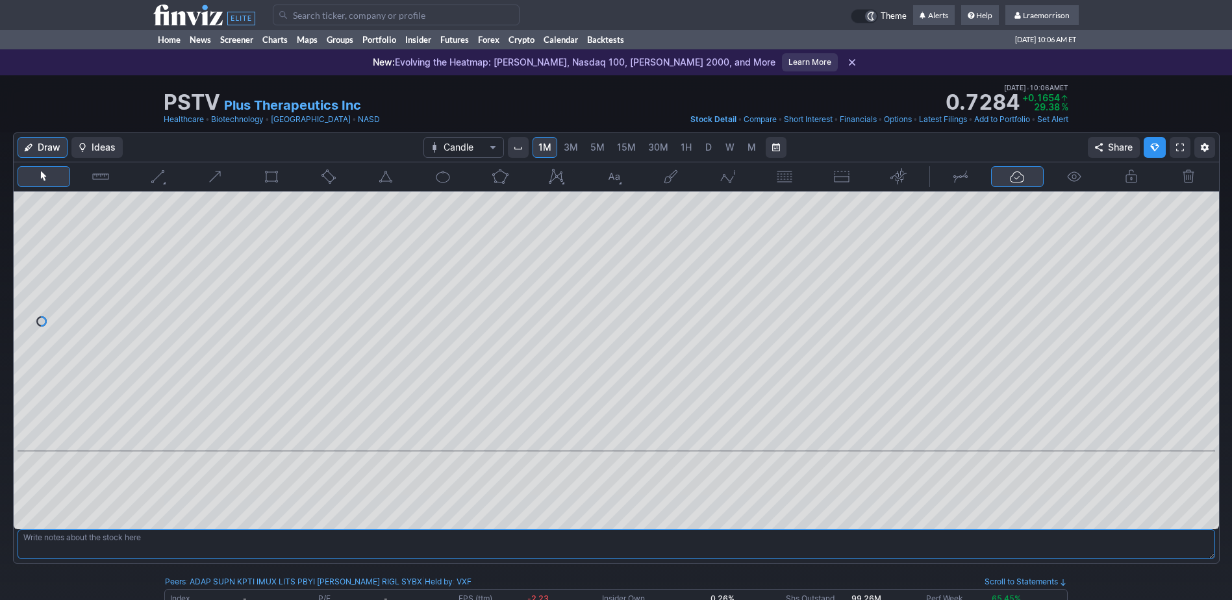
click at [390, 533] on textarea at bounding box center [617, 544] width 1198 height 30
type textarea "2"
click at [181, 41] on link "Home" at bounding box center [169, 39] width 32 height 19
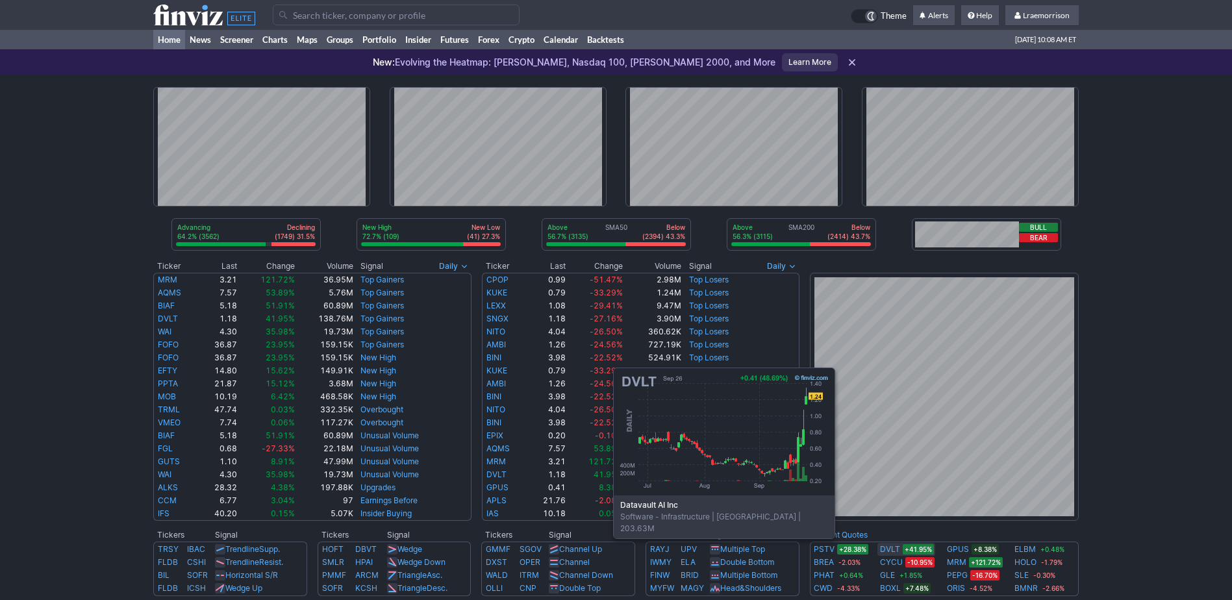
click at [891, 547] on link "DVLT" at bounding box center [890, 549] width 20 height 13
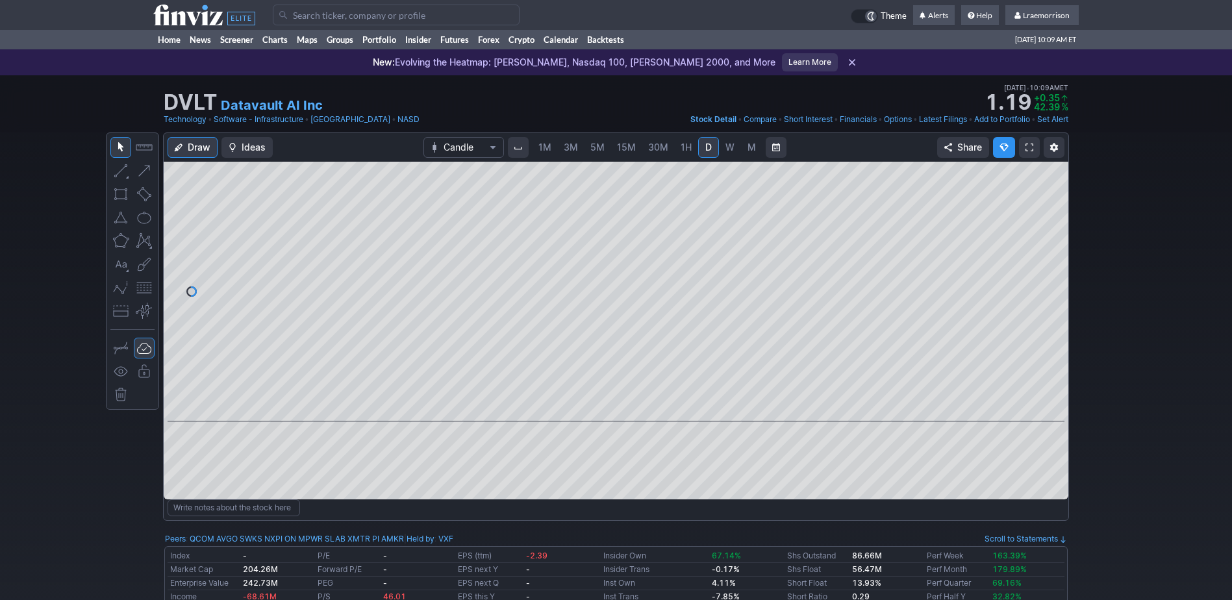
click at [542, 149] on span "1M" at bounding box center [545, 147] width 13 height 11
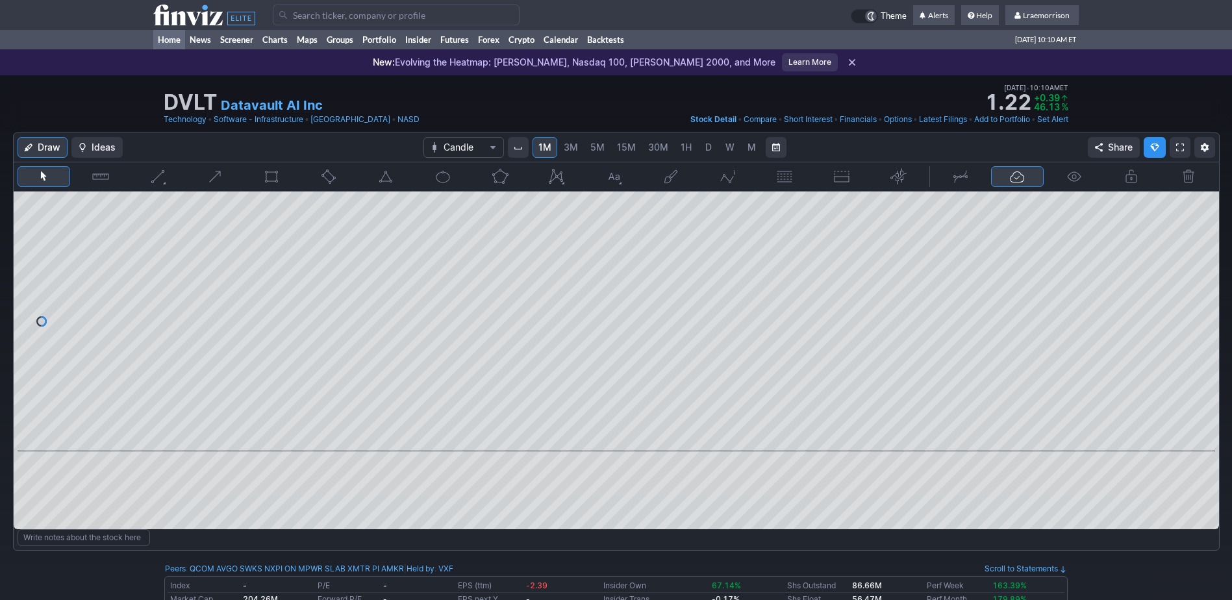
click at [171, 44] on link "Home" at bounding box center [169, 39] width 32 height 19
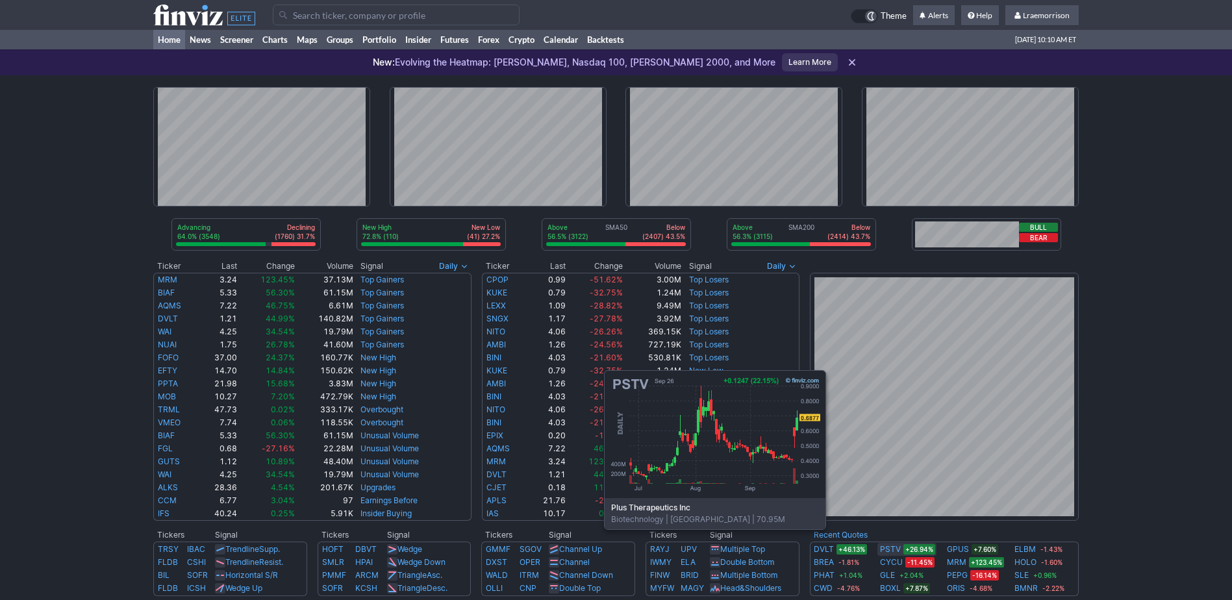
click at [883, 549] on link "PSTV" at bounding box center [890, 549] width 21 height 13
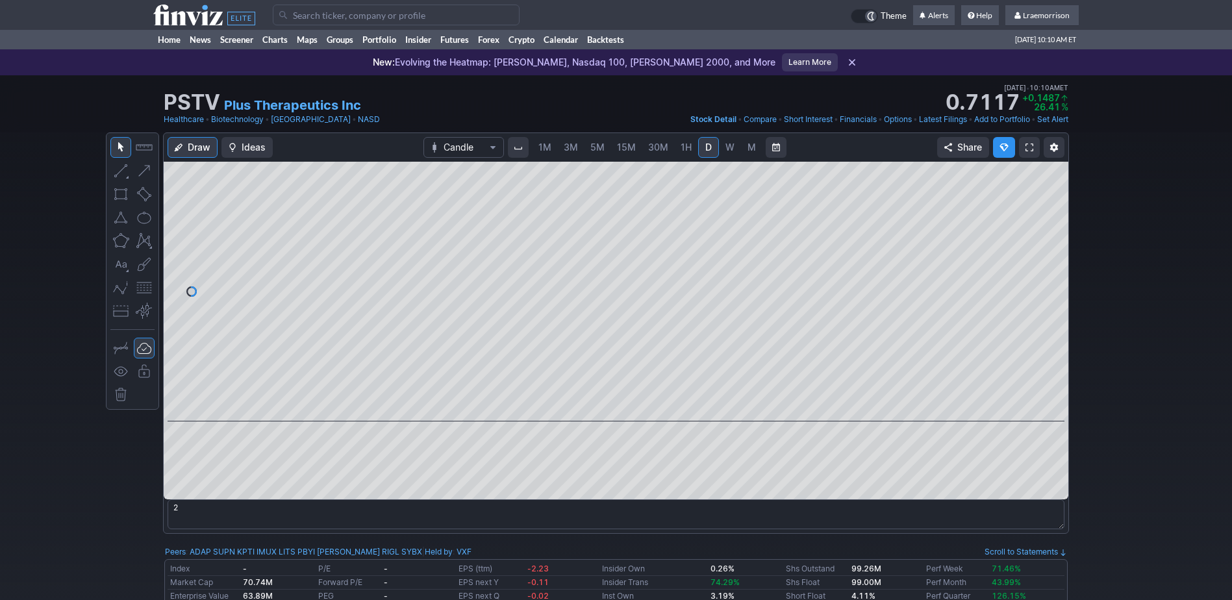
click at [547, 154] on link "1M" at bounding box center [545, 147] width 25 height 21
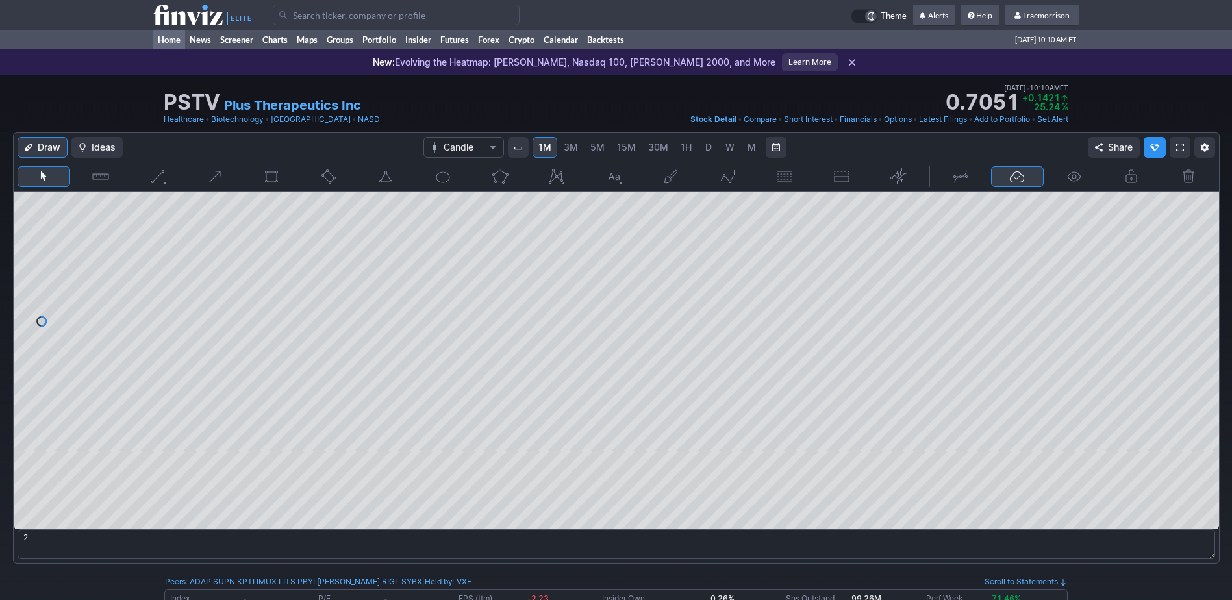
click at [172, 41] on link "Home" at bounding box center [169, 39] width 32 height 19
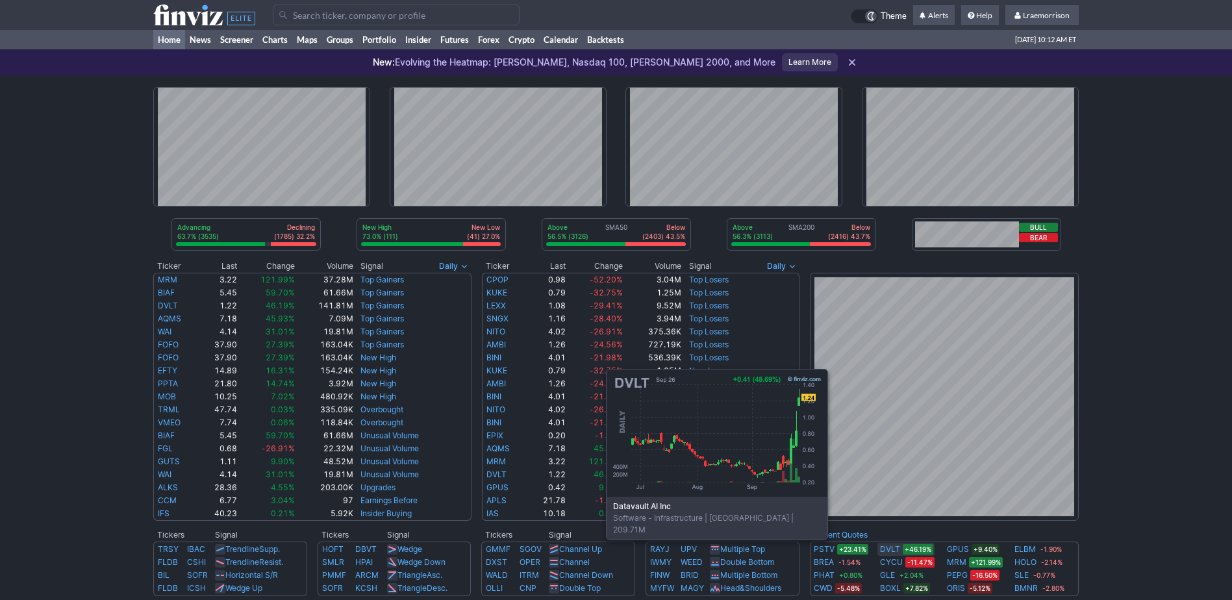
click at [885, 547] on link "DVLT" at bounding box center [890, 549] width 20 height 13
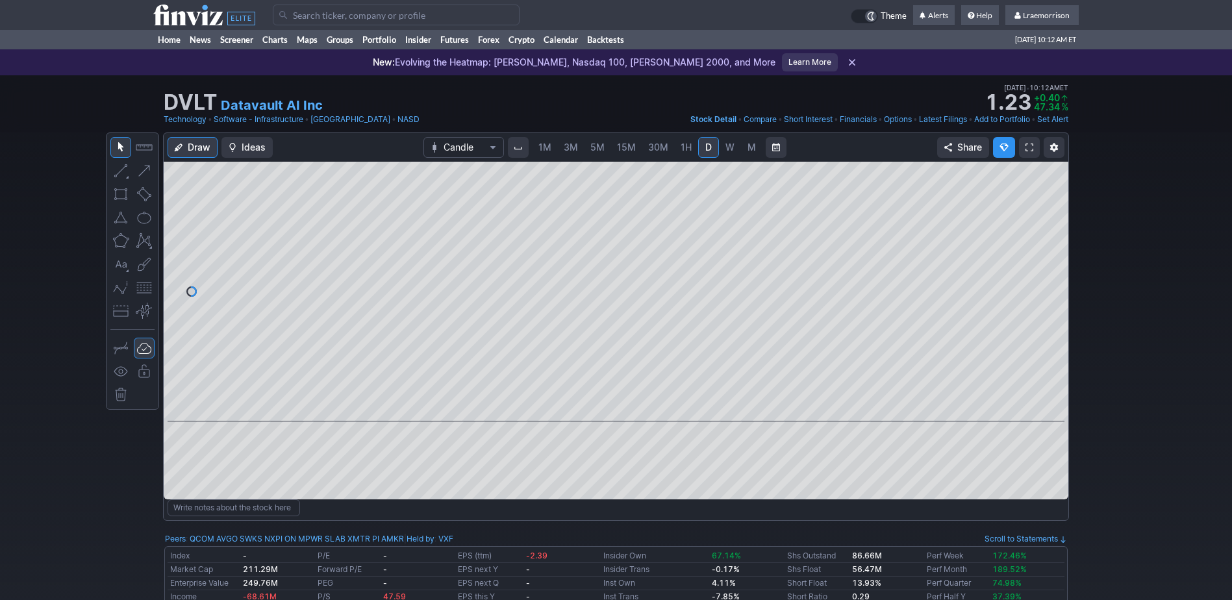
click at [544, 147] on span "1M" at bounding box center [545, 147] width 13 height 11
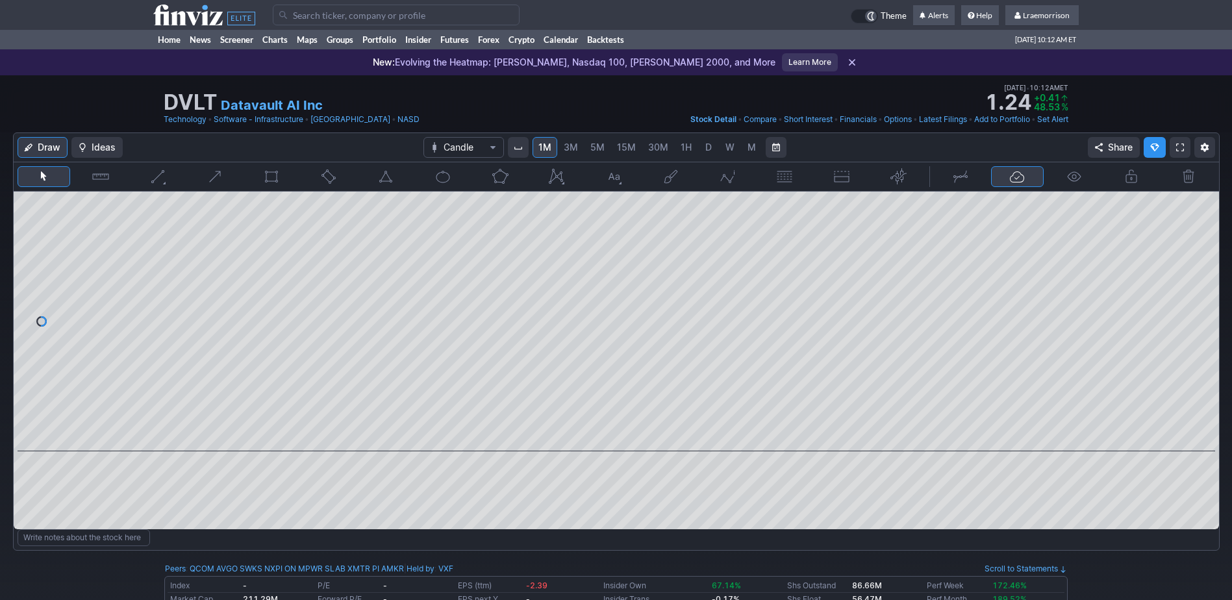
click at [306, 17] on input "Search" at bounding box center [396, 15] width 247 height 21
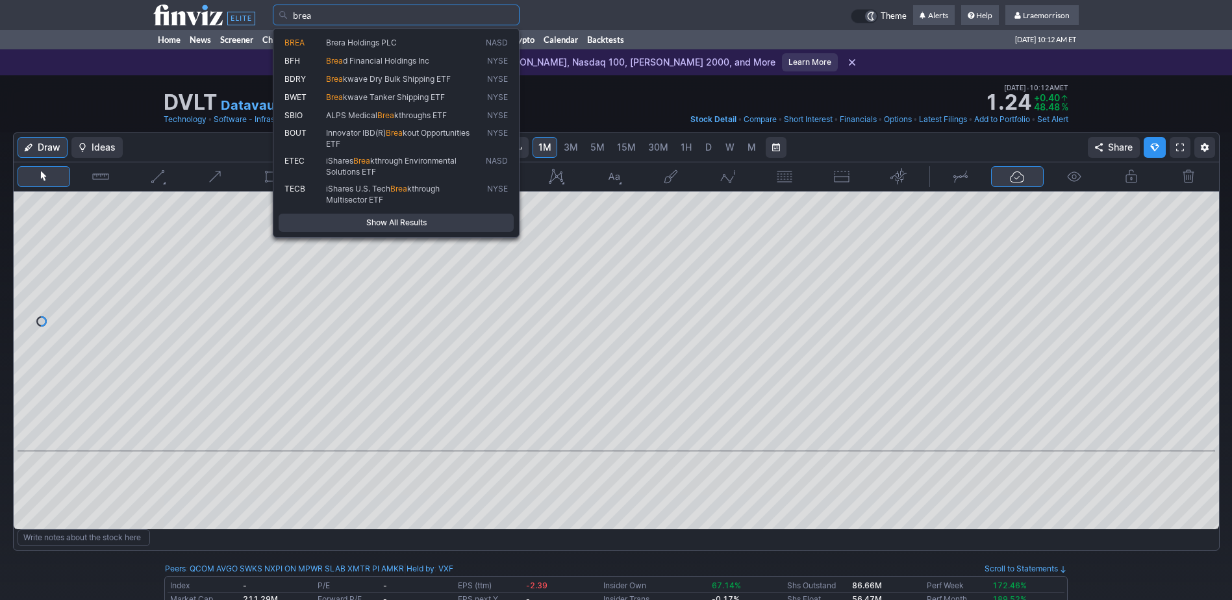
type input "brea"
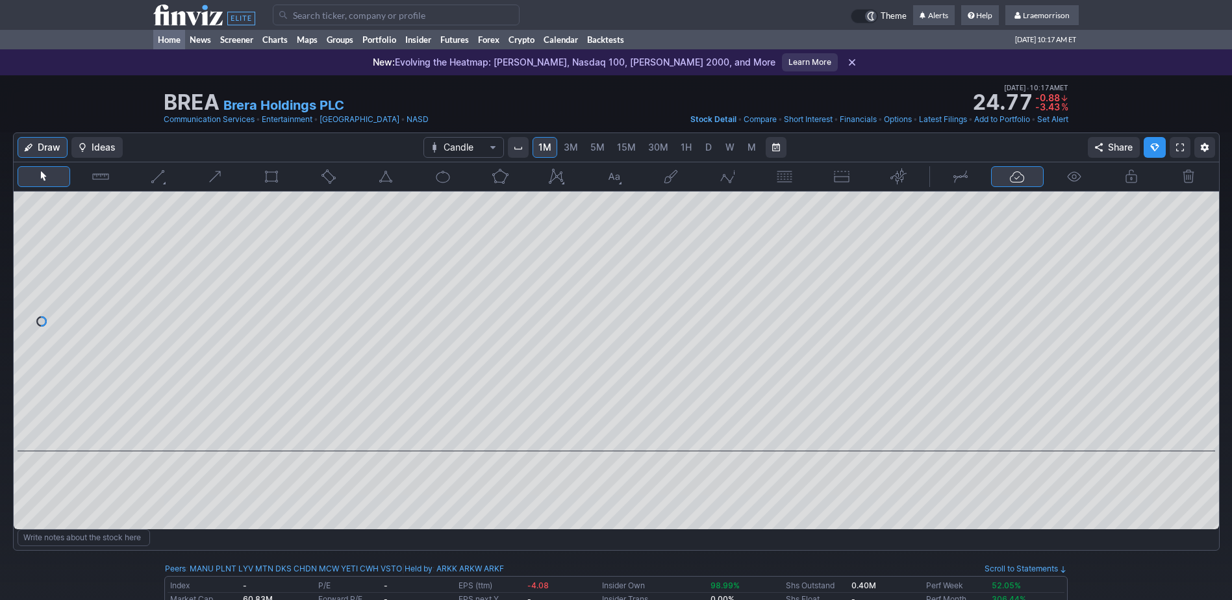
click at [172, 37] on link "Home" at bounding box center [169, 39] width 32 height 19
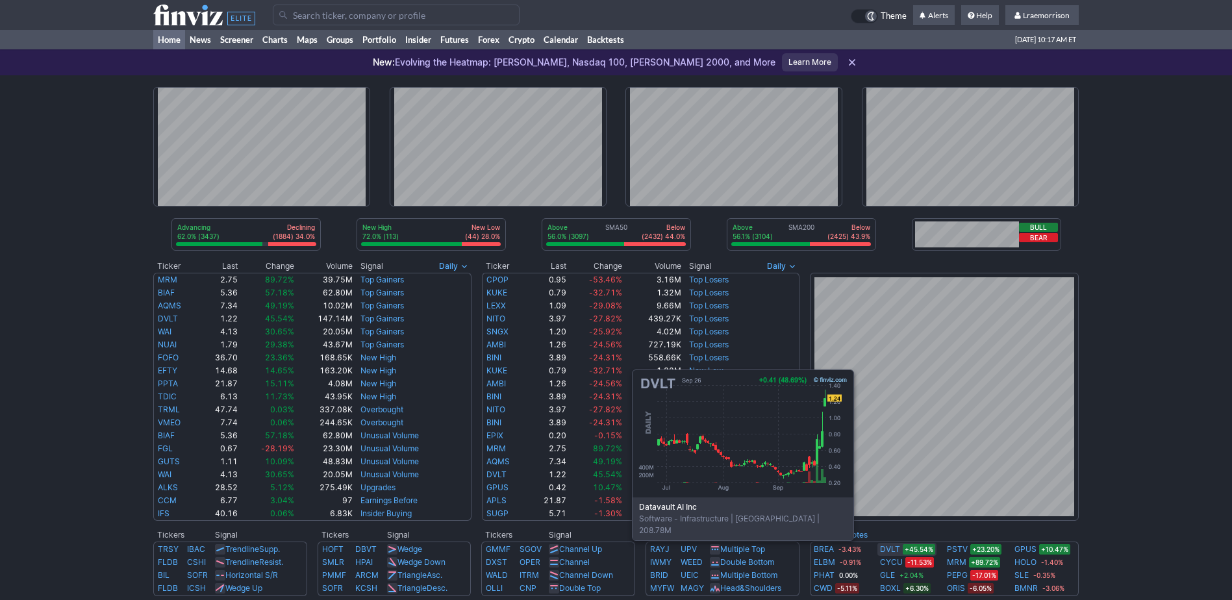
click at [911, 548] on span "+45.54%" at bounding box center [919, 549] width 32 height 10
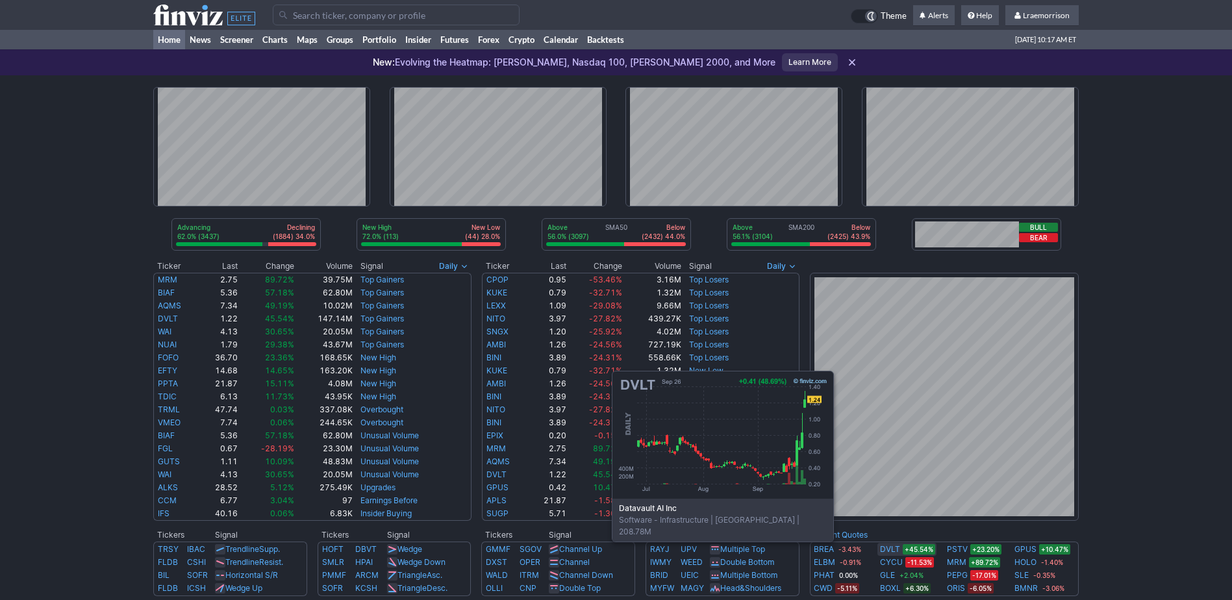
click at [891, 550] on link "DVLT" at bounding box center [890, 549] width 20 height 13
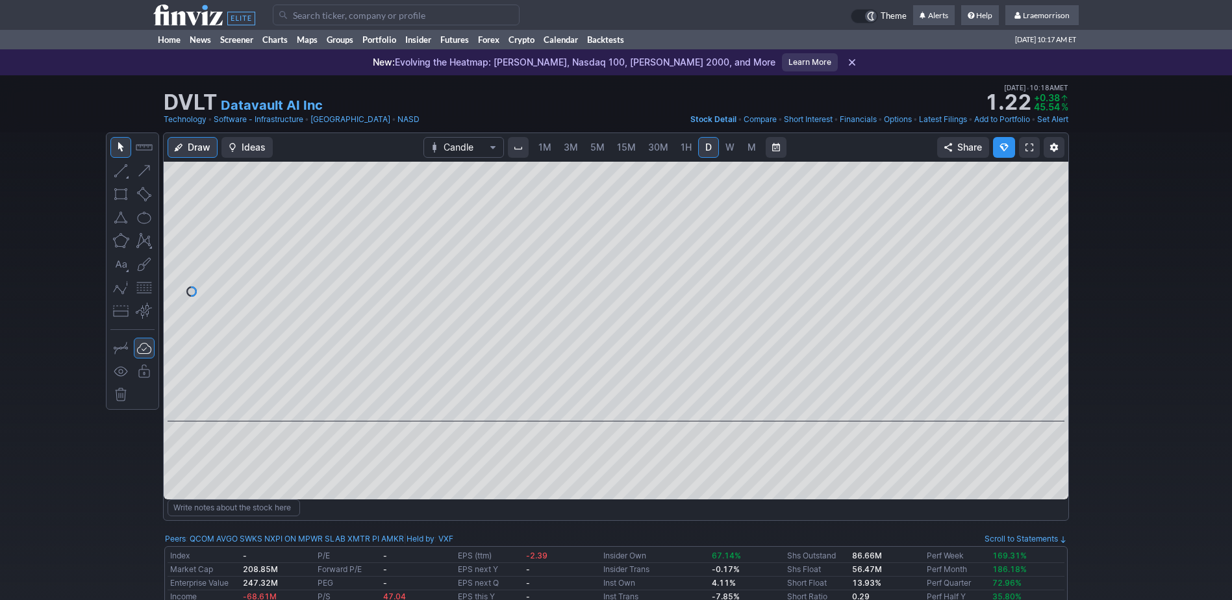
click at [544, 155] on link "1M" at bounding box center [545, 147] width 25 height 21
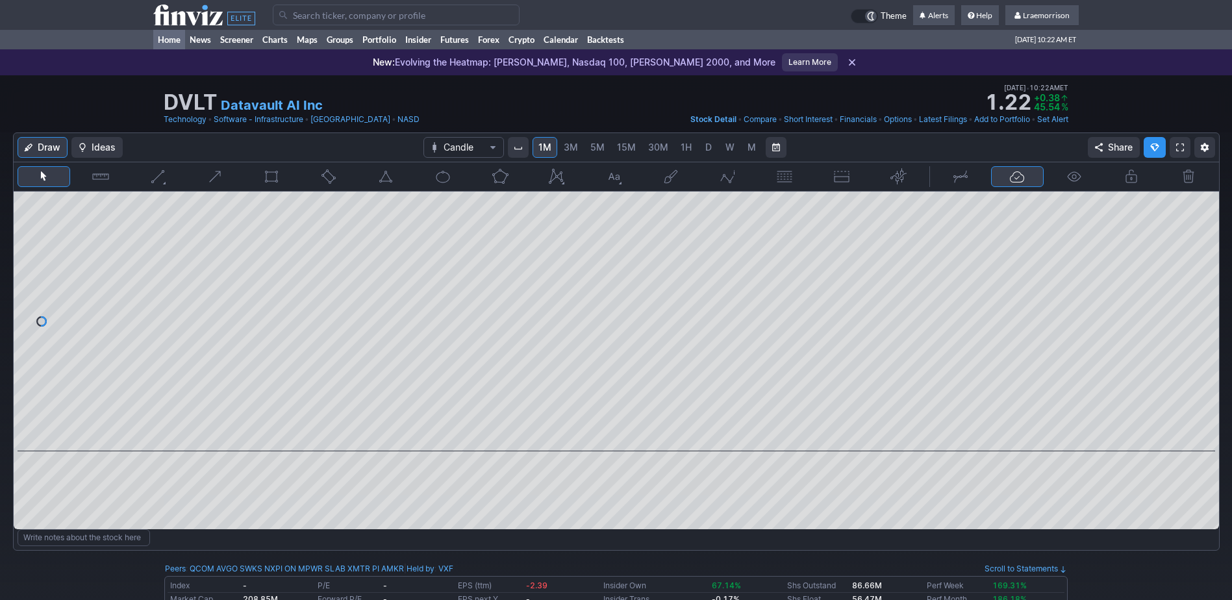
click at [170, 40] on link "Home" at bounding box center [169, 39] width 32 height 19
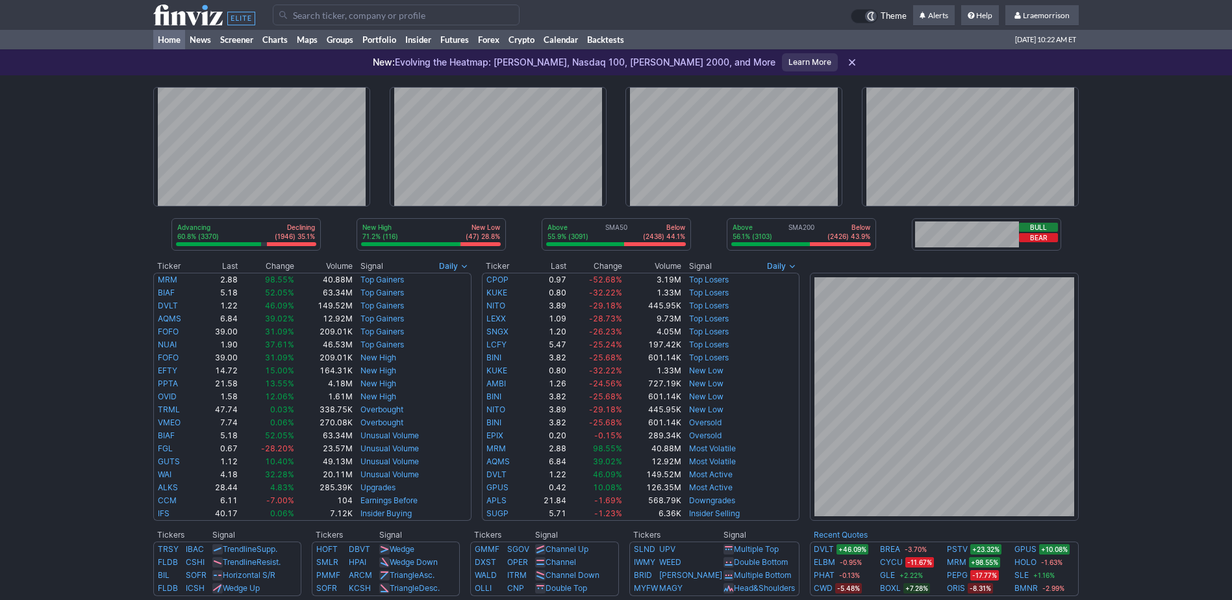
scroll to position [65, 0]
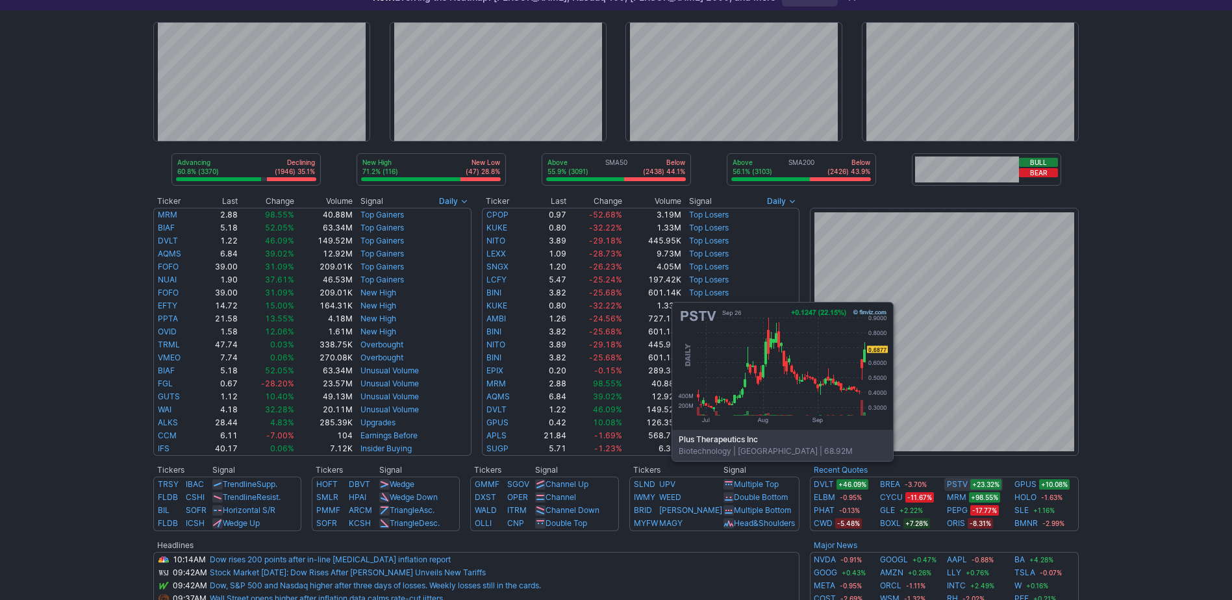
click at [950, 481] on link "PSTV" at bounding box center [957, 484] width 21 height 13
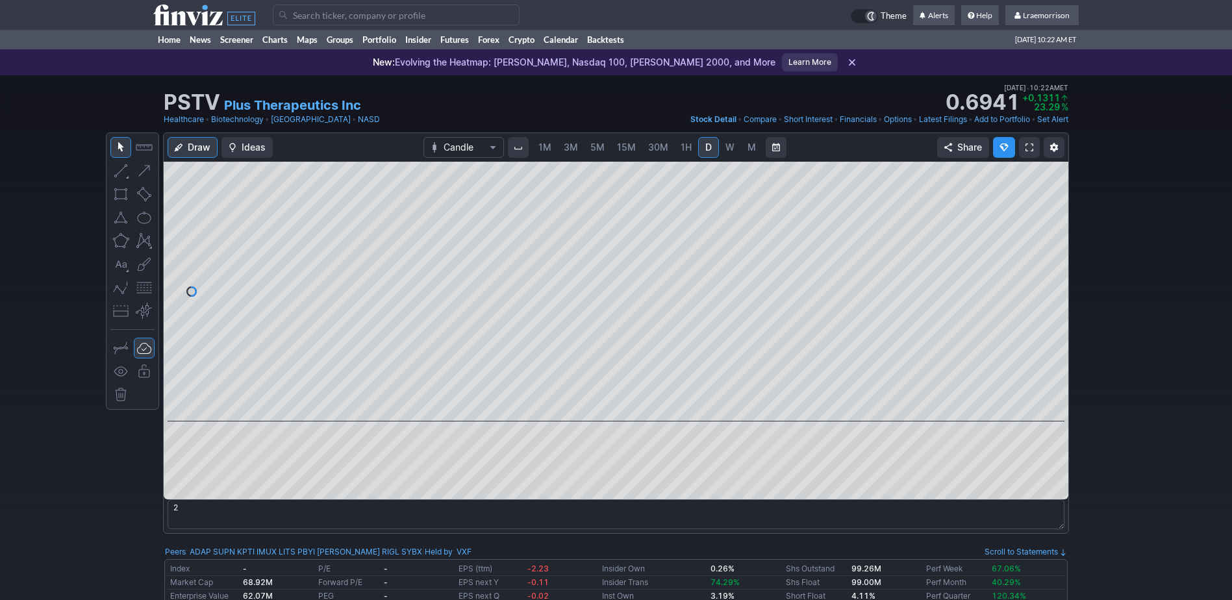
click at [543, 151] on span "1M" at bounding box center [545, 147] width 13 height 11
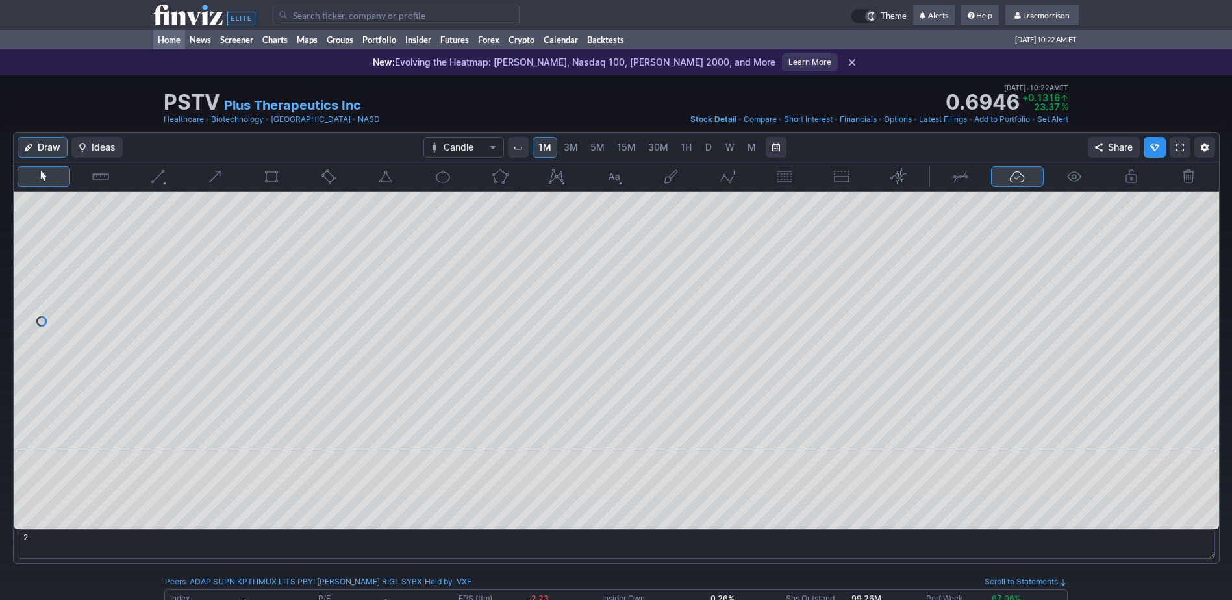
click at [172, 40] on link "Home" at bounding box center [169, 39] width 32 height 19
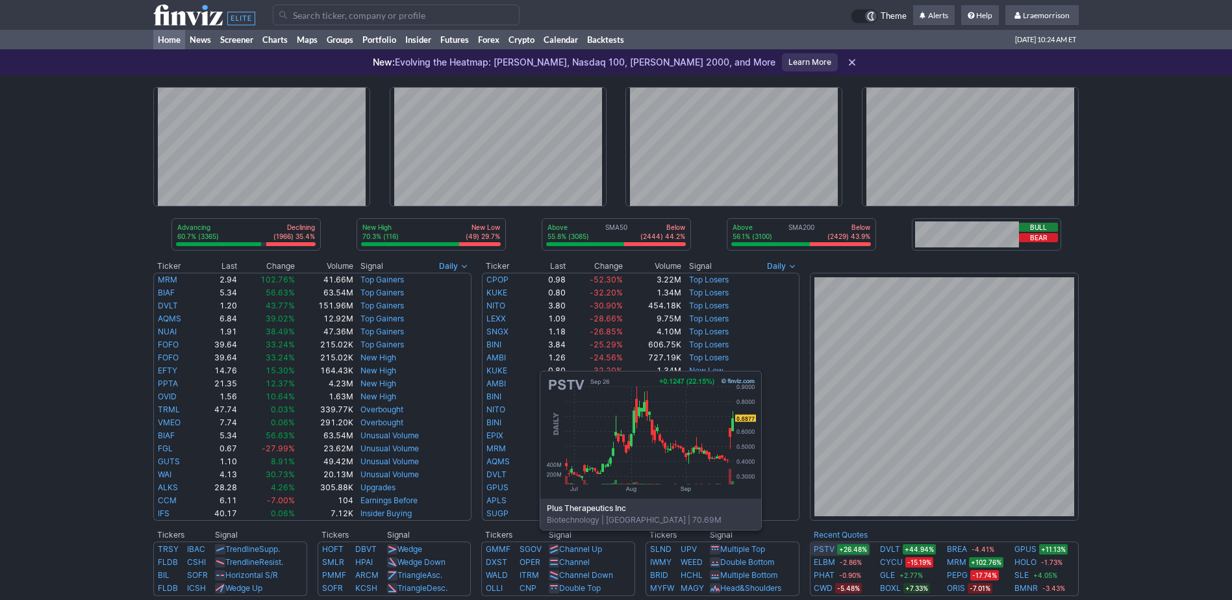
click at [819, 550] on link "PSTV" at bounding box center [824, 549] width 21 height 13
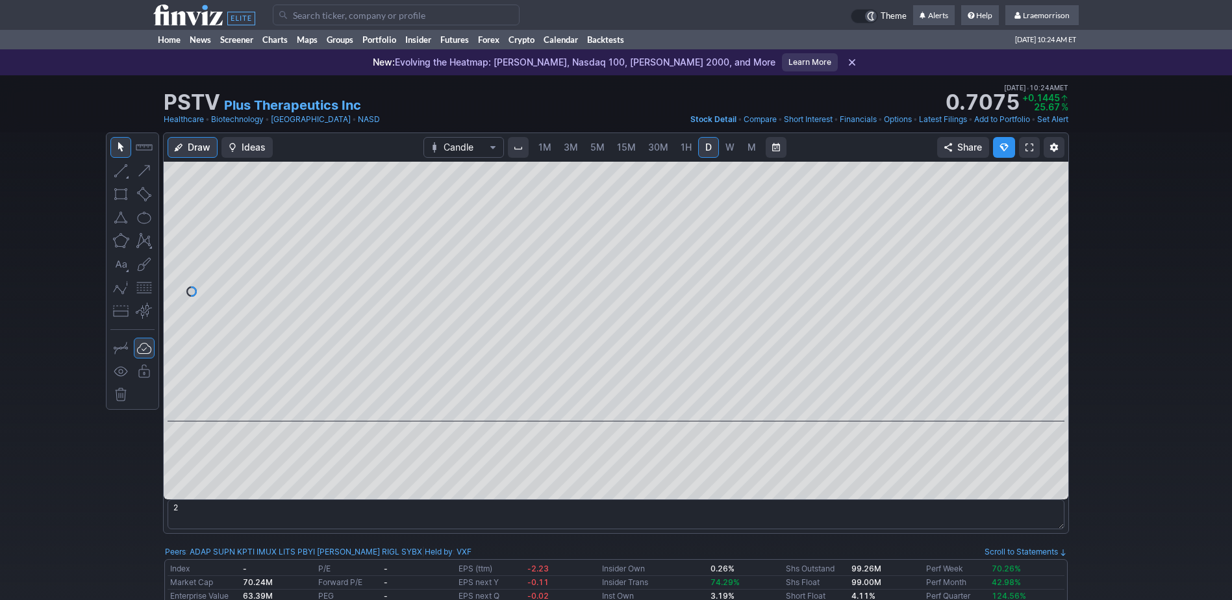
click at [544, 158] on div "1M 3M 5M 15M 30M 1H D W M" at bounding box center [647, 147] width 232 height 23
click at [544, 146] on span "1M" at bounding box center [545, 147] width 13 height 11
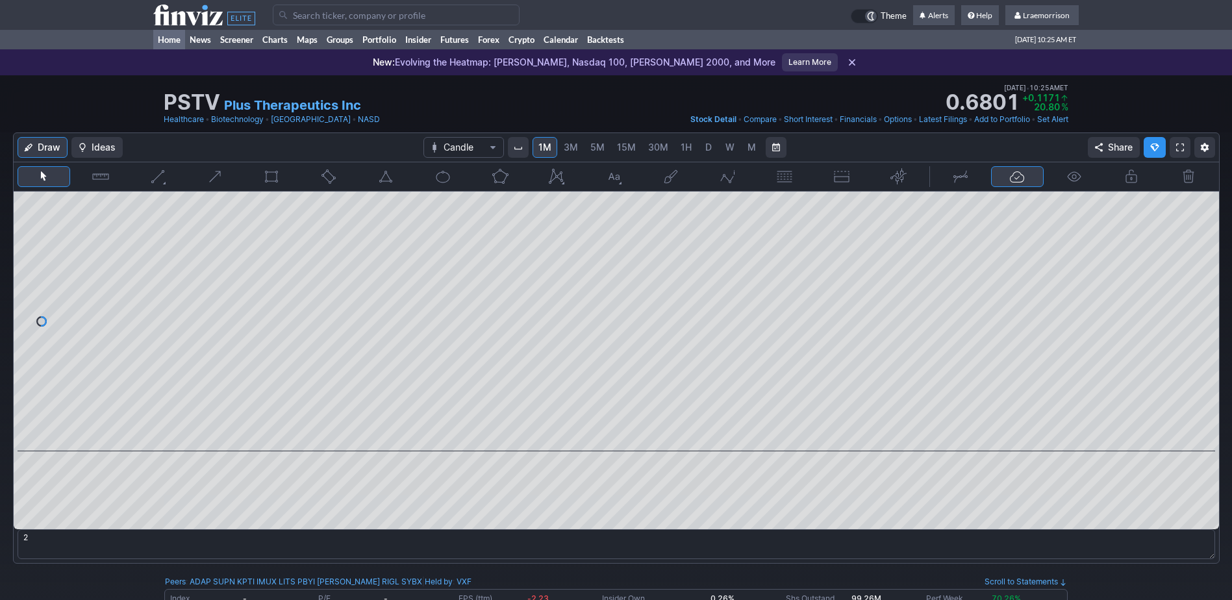
click at [163, 38] on link "Home" at bounding box center [169, 39] width 32 height 19
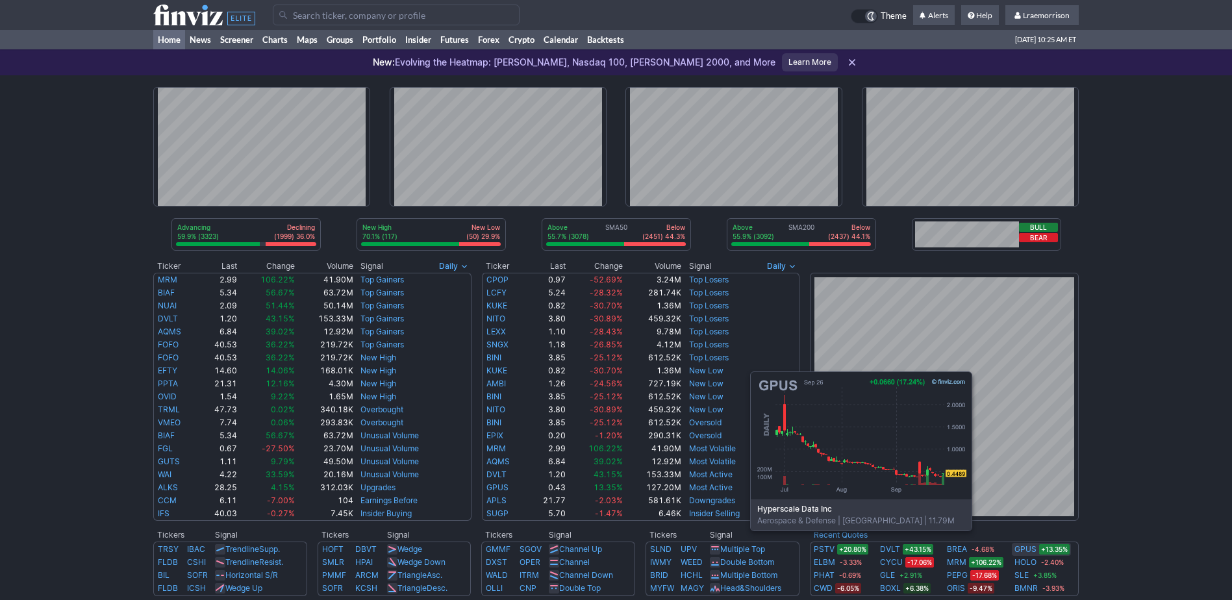
click at [1029, 550] on link "GPUS" at bounding box center [1026, 549] width 22 height 13
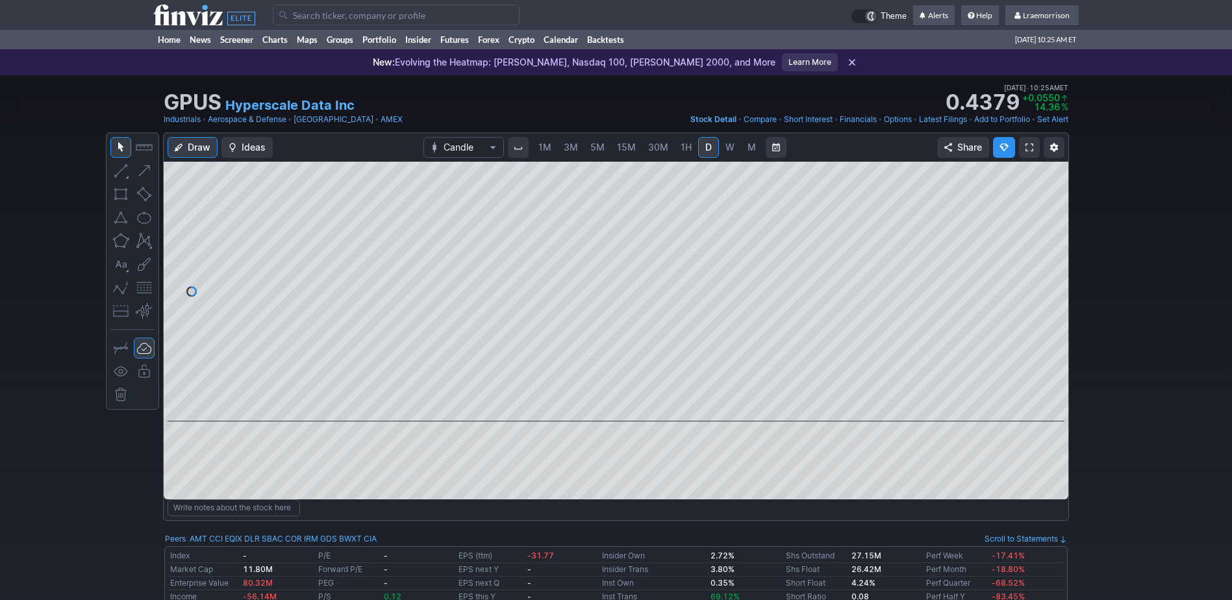
click at [541, 147] on span "1M" at bounding box center [545, 147] width 13 height 11
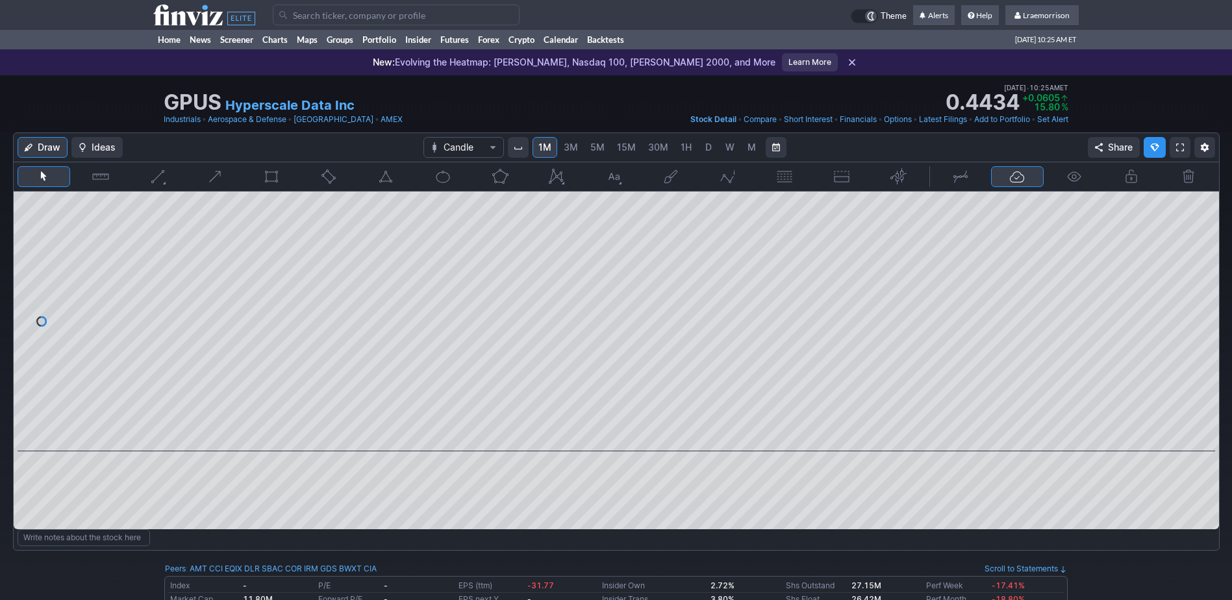
click at [342, 12] on input "Search" at bounding box center [396, 15] width 247 height 21
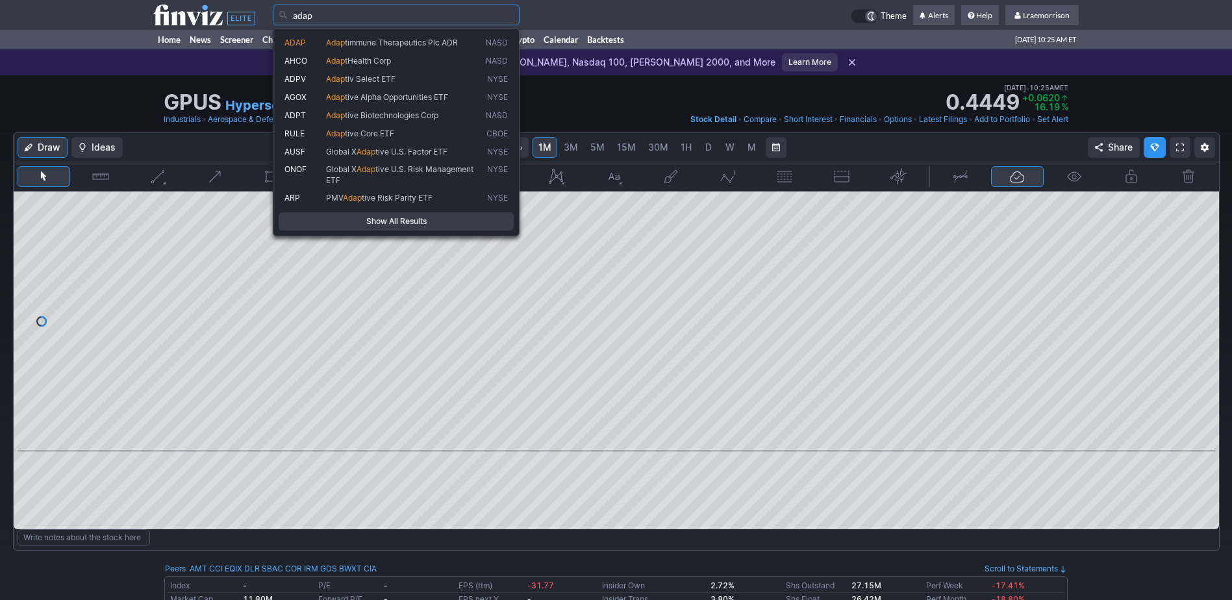
type input "adap"
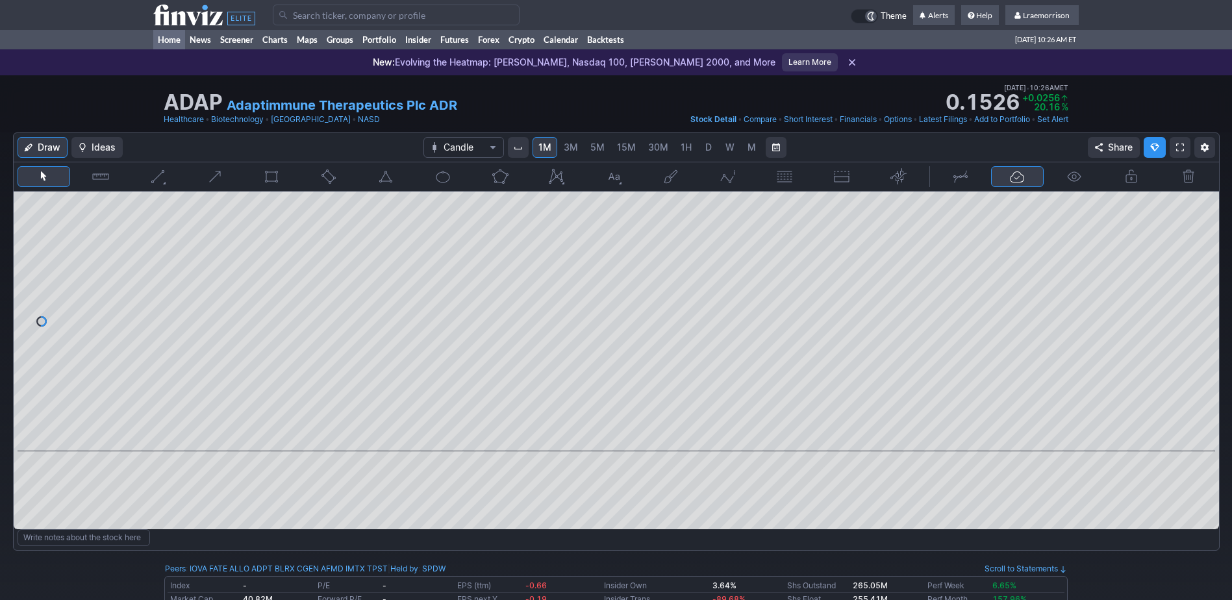
click at [168, 41] on link "Home" at bounding box center [169, 39] width 32 height 19
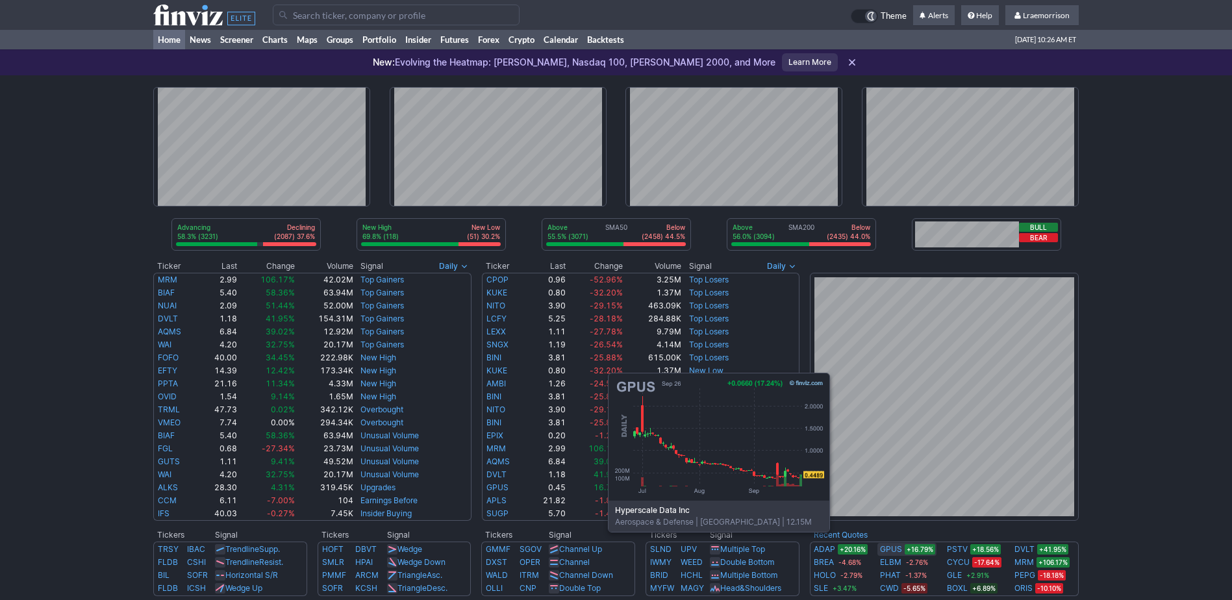
click at [887, 552] on link "GPUS" at bounding box center [891, 549] width 22 height 13
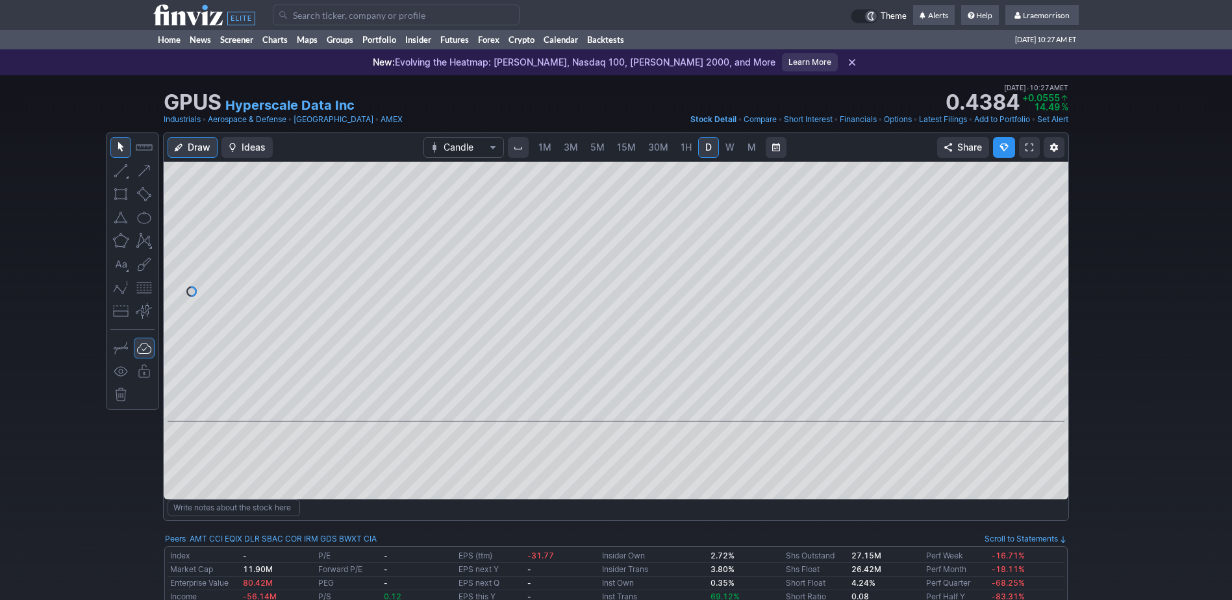
click at [540, 149] on span "1M" at bounding box center [545, 147] width 13 height 11
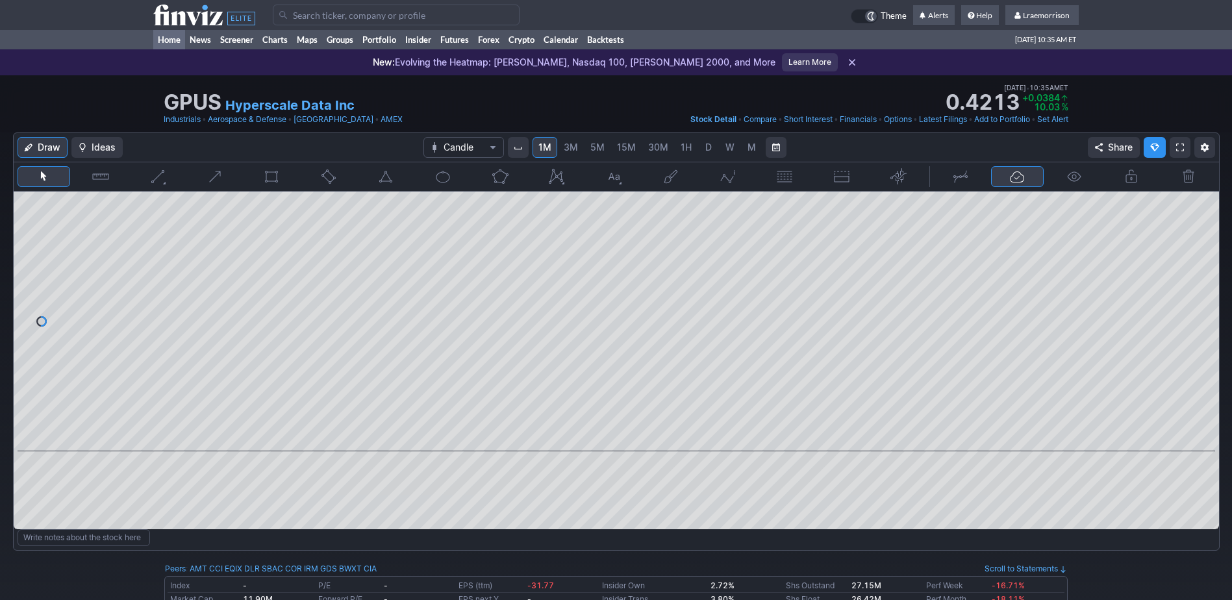
click at [168, 38] on link "Home" at bounding box center [169, 39] width 32 height 19
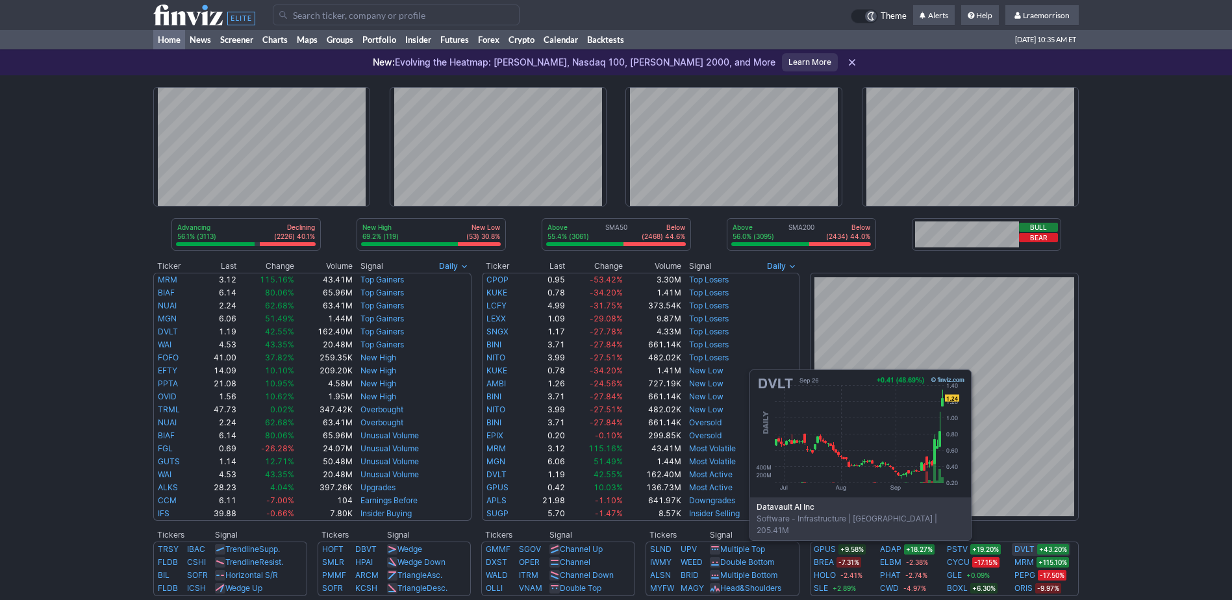
click at [1026, 549] on link "DVLT" at bounding box center [1025, 549] width 20 height 13
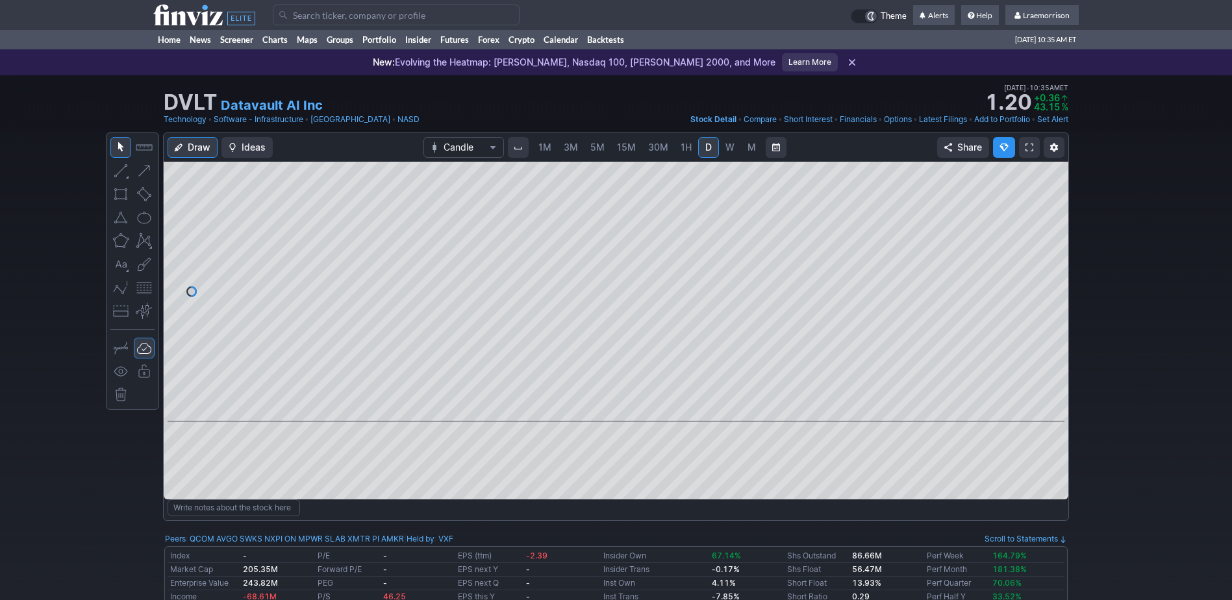
click at [544, 145] on span "1M" at bounding box center [545, 147] width 13 height 11
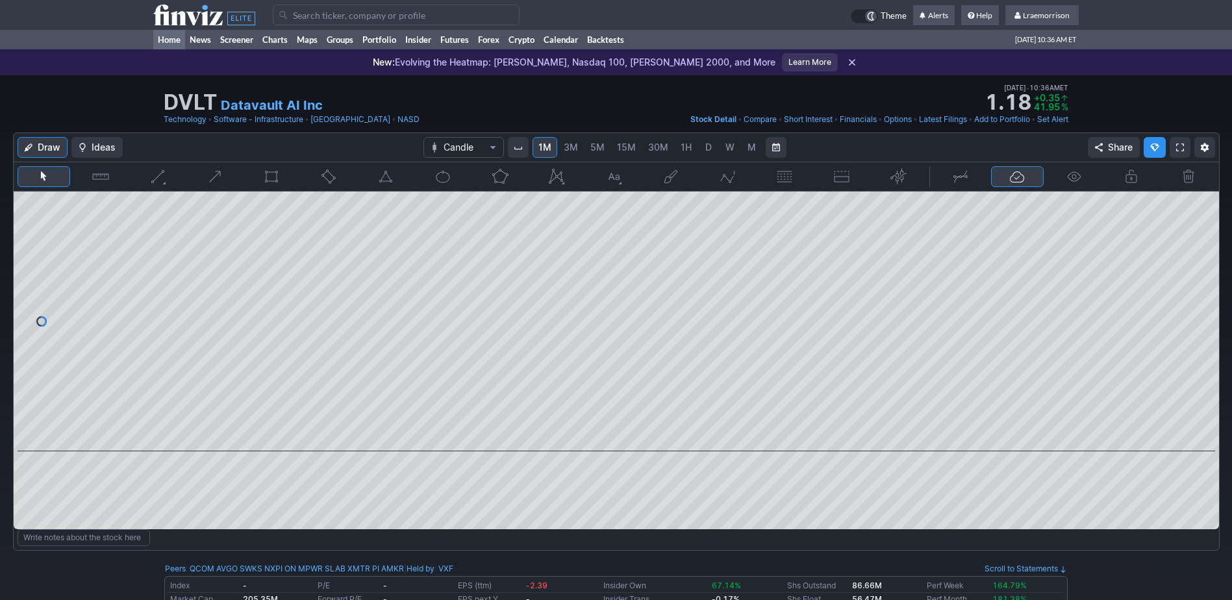
click at [175, 36] on link "Home" at bounding box center [169, 39] width 32 height 19
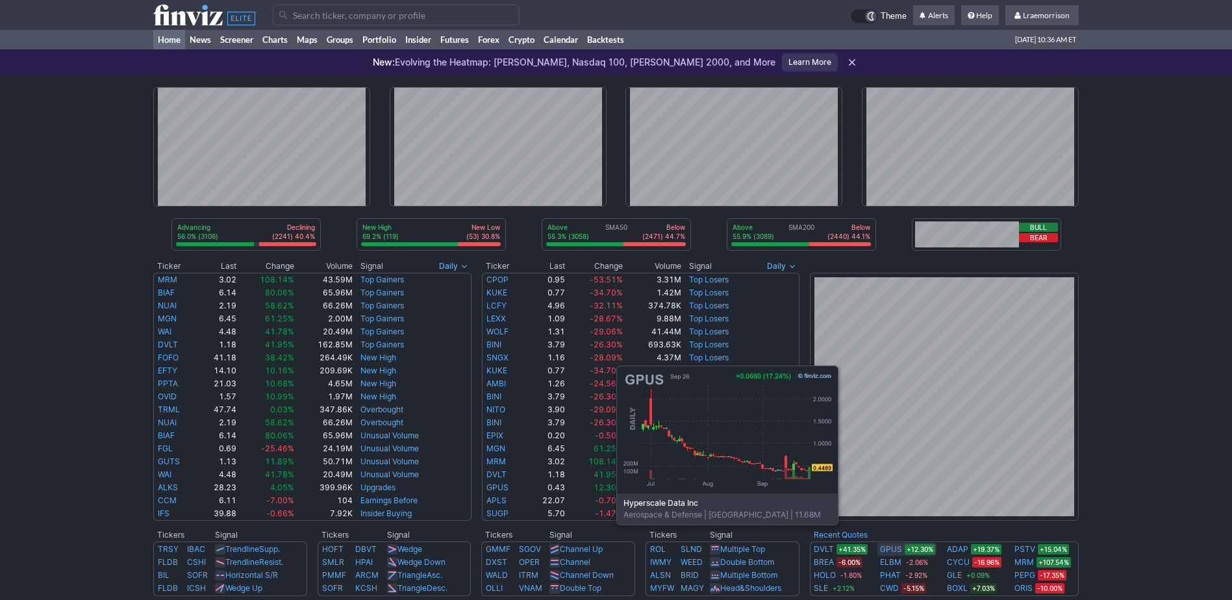
click at [895, 544] on link "GPUS" at bounding box center [891, 549] width 22 height 13
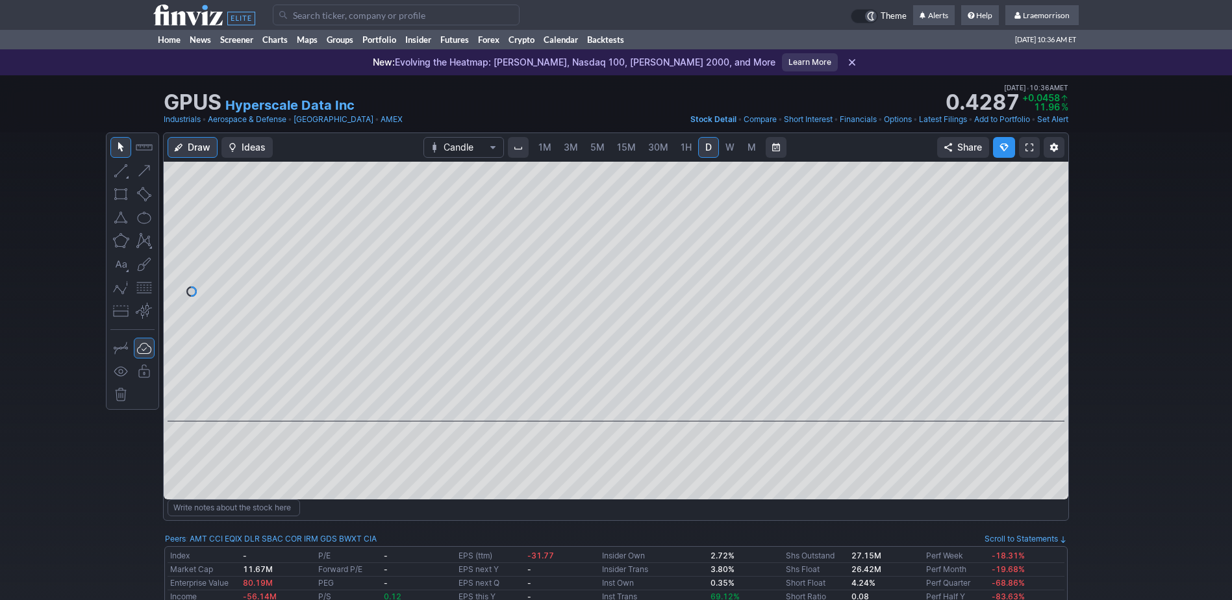
click at [548, 143] on span "1M" at bounding box center [545, 147] width 13 height 11
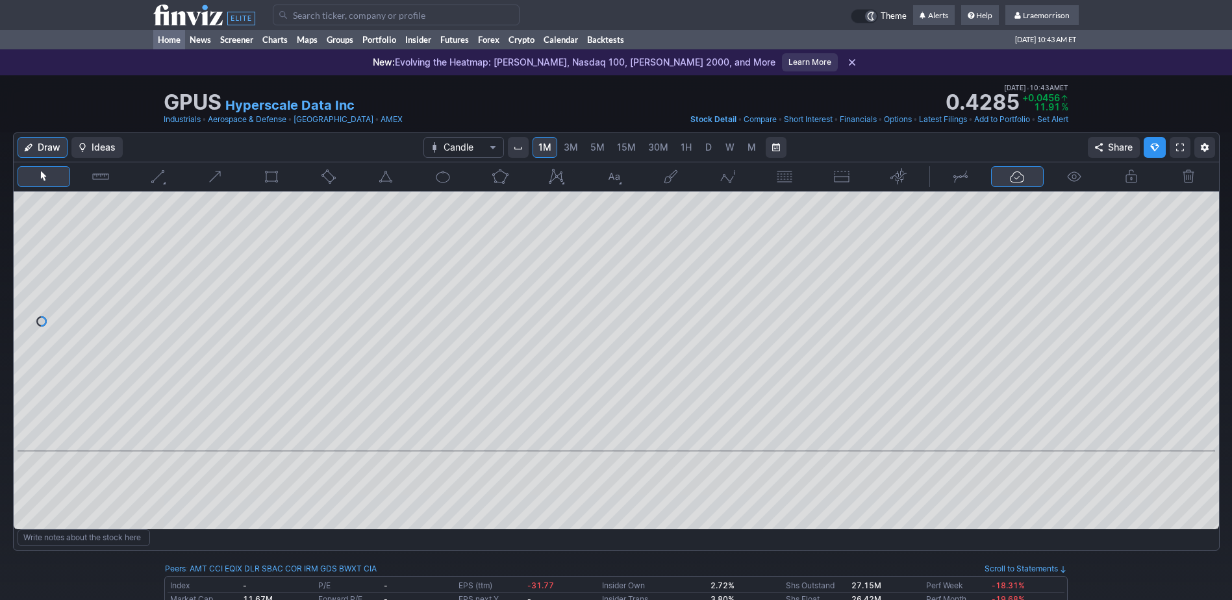
click at [168, 36] on link "Home" at bounding box center [169, 39] width 32 height 19
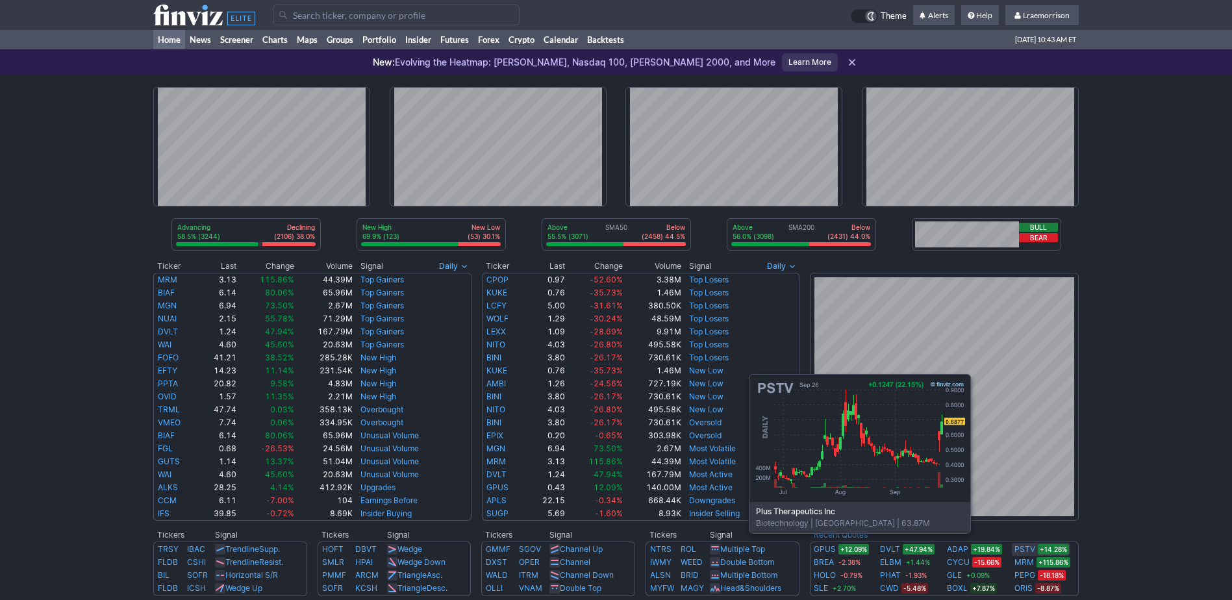
click at [1028, 553] on link "PSTV" at bounding box center [1025, 549] width 21 height 13
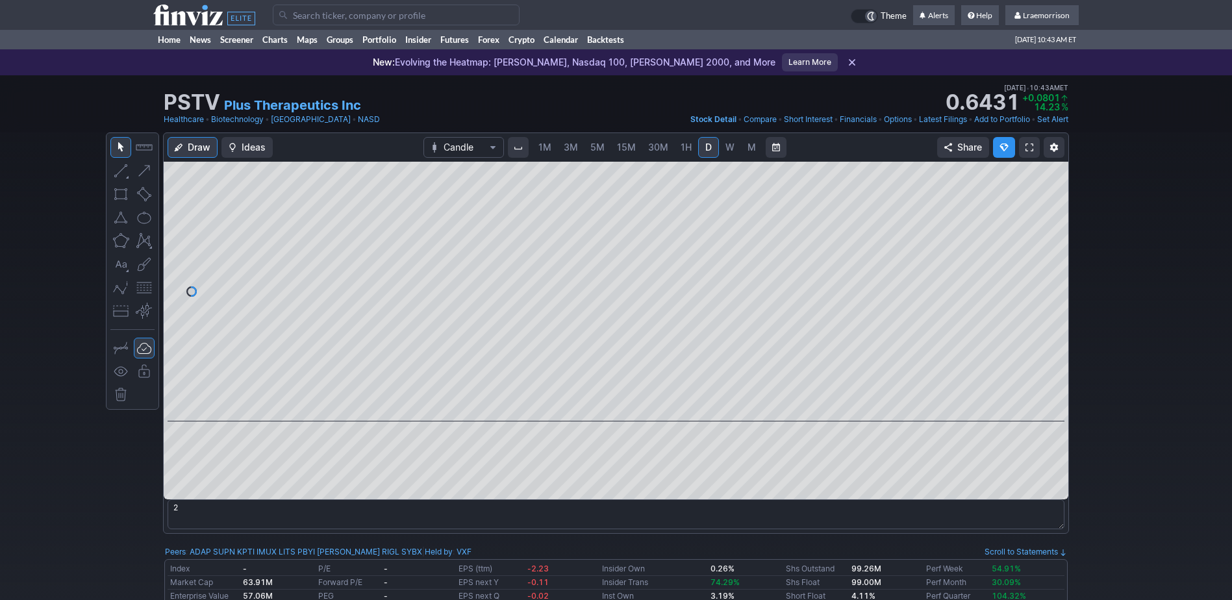
click at [541, 147] on span "1M" at bounding box center [545, 147] width 13 height 11
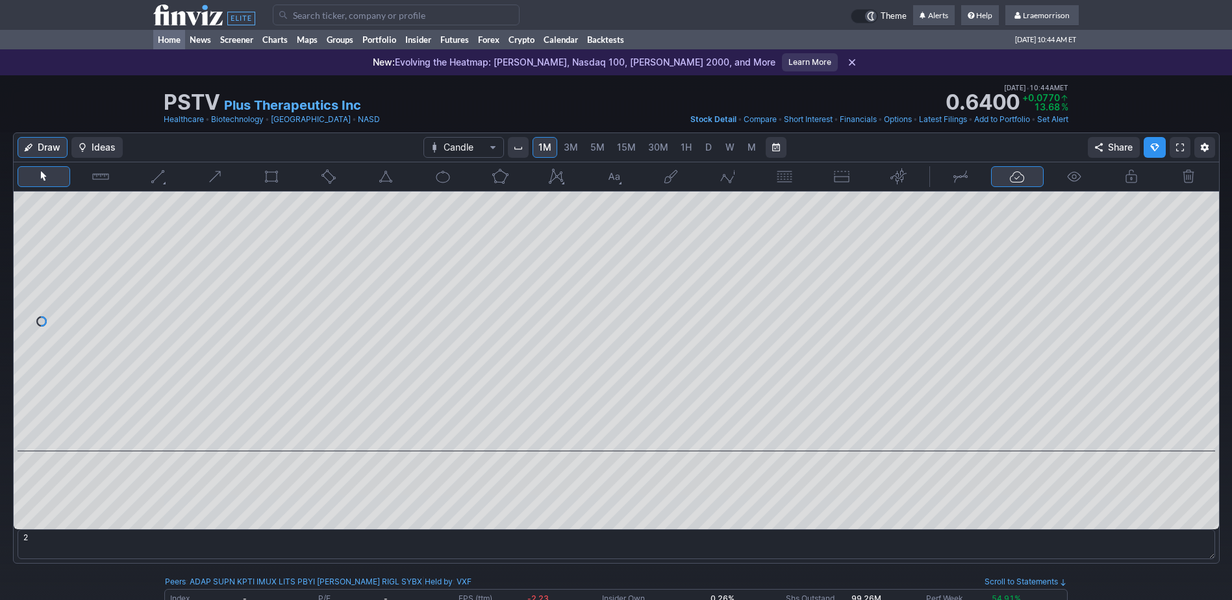
click at [171, 40] on link "Home" at bounding box center [169, 39] width 32 height 19
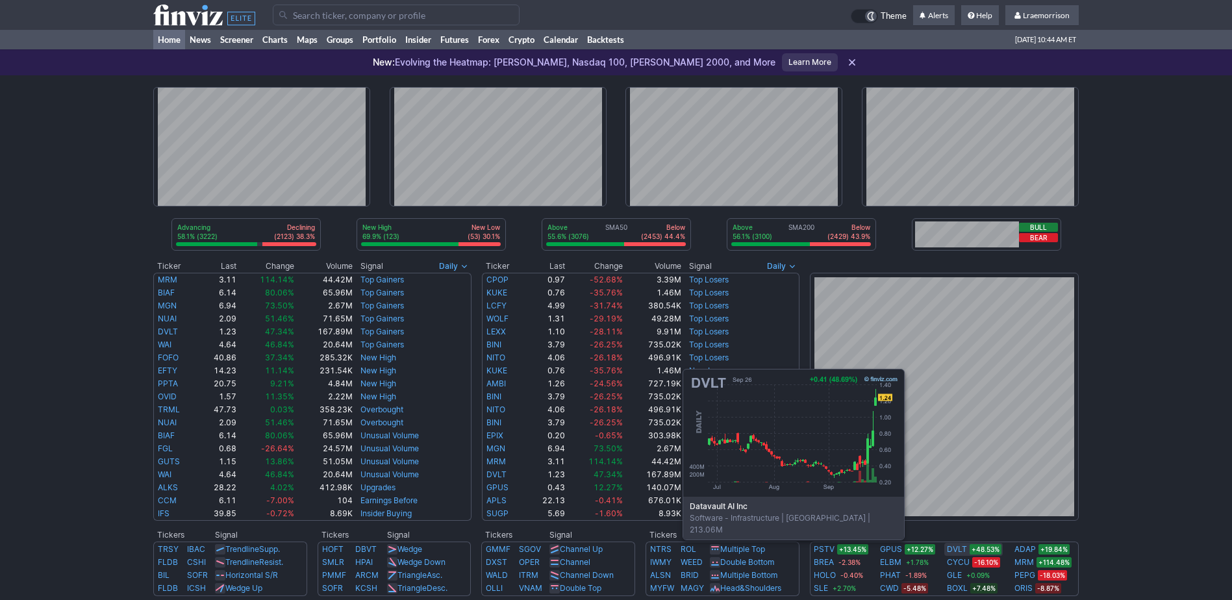
click at [961, 548] on link "DVLT" at bounding box center [957, 549] width 20 height 13
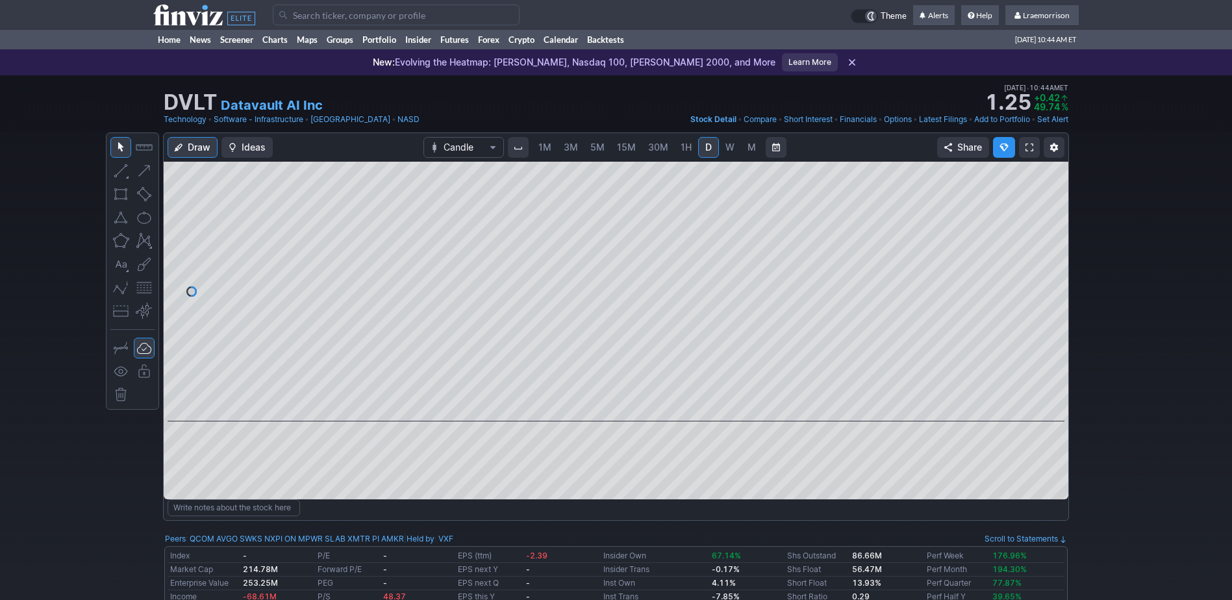
click at [546, 148] on span "1M" at bounding box center [545, 147] width 13 height 11
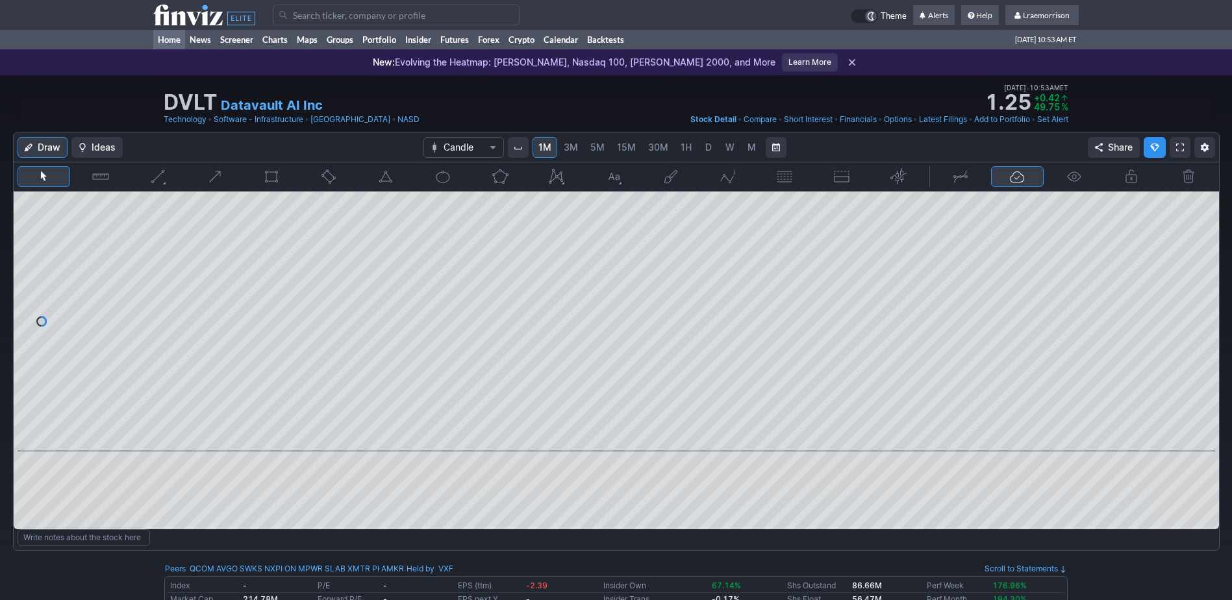
click at [173, 44] on link "Home" at bounding box center [169, 39] width 32 height 19
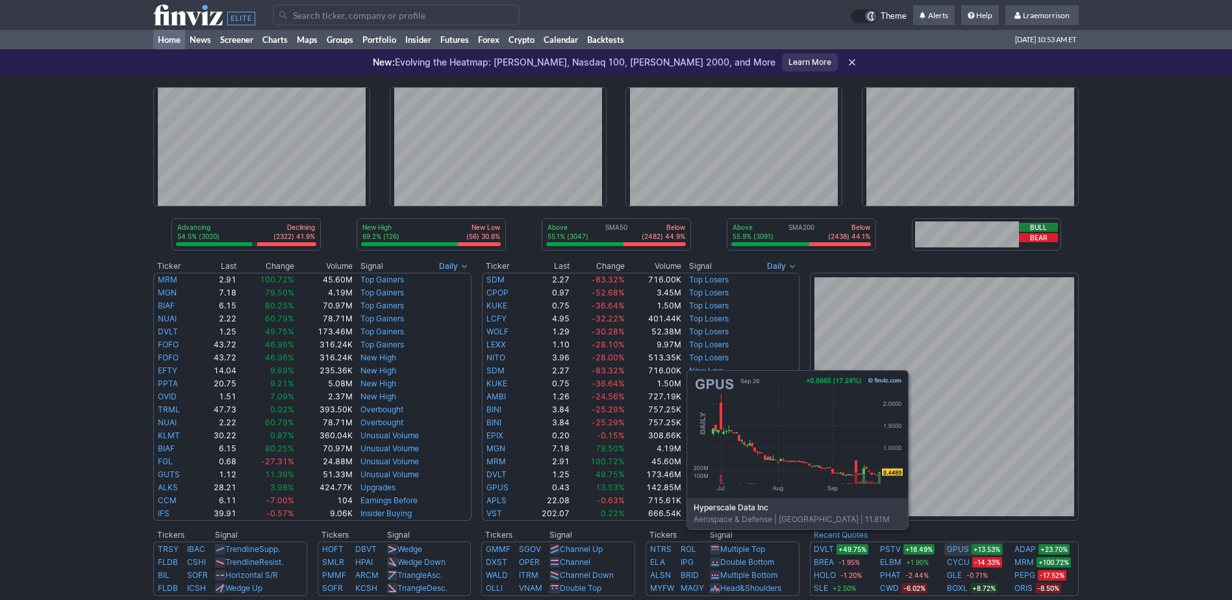
click at [965, 549] on link "GPUS" at bounding box center [958, 549] width 22 height 13
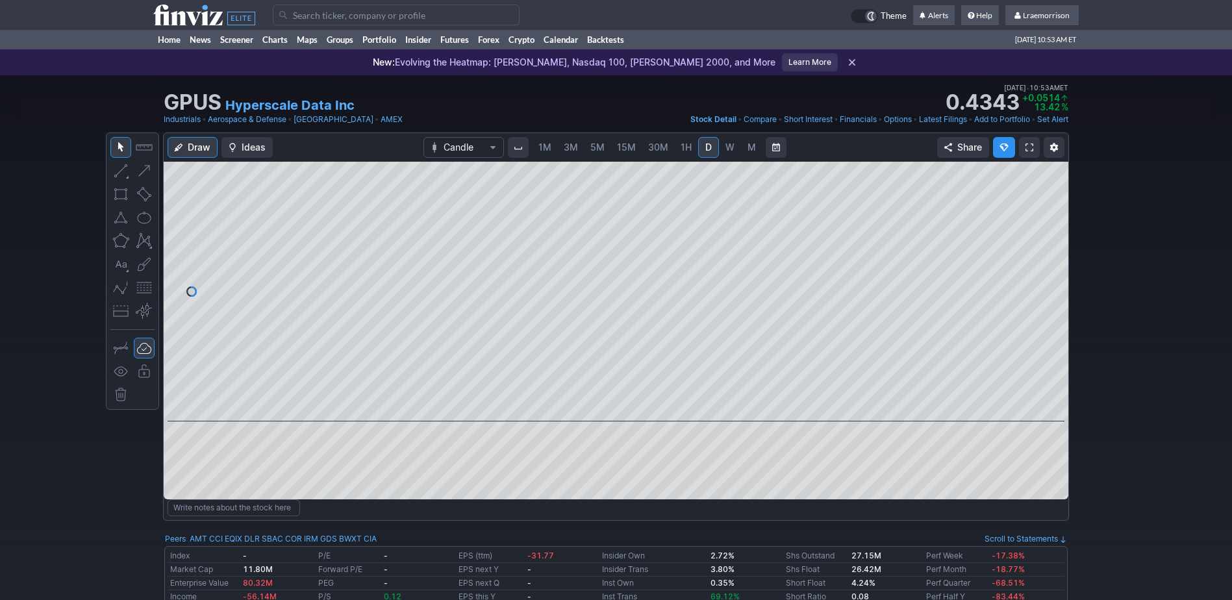
click at [549, 149] on span "1M" at bounding box center [545, 147] width 13 height 11
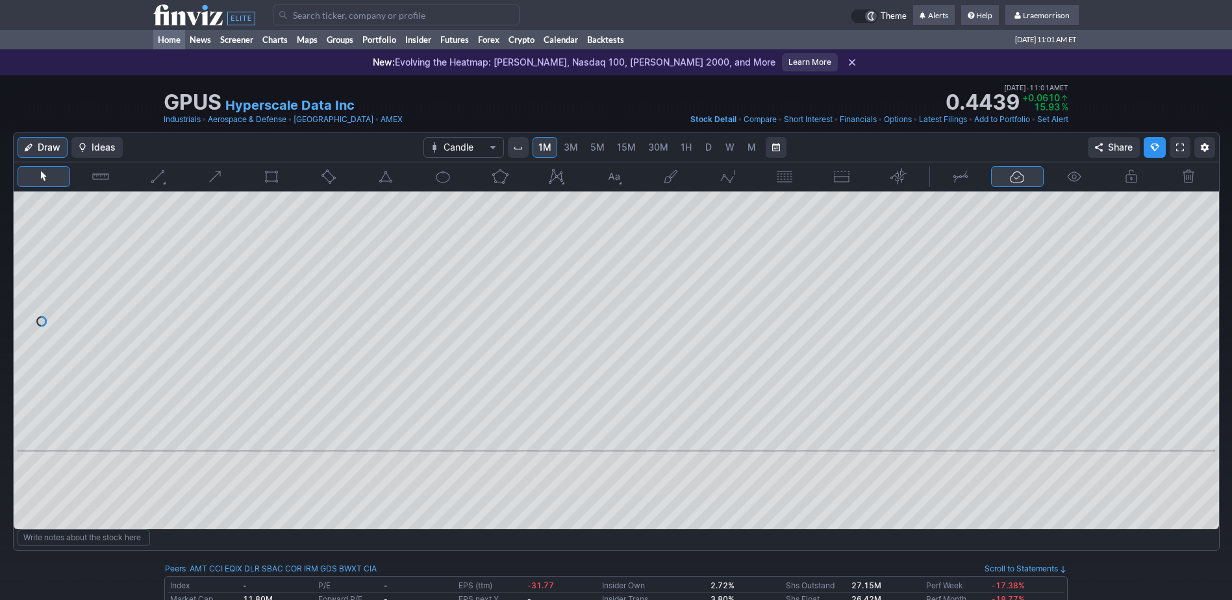
click at [169, 42] on link "Home" at bounding box center [169, 39] width 32 height 19
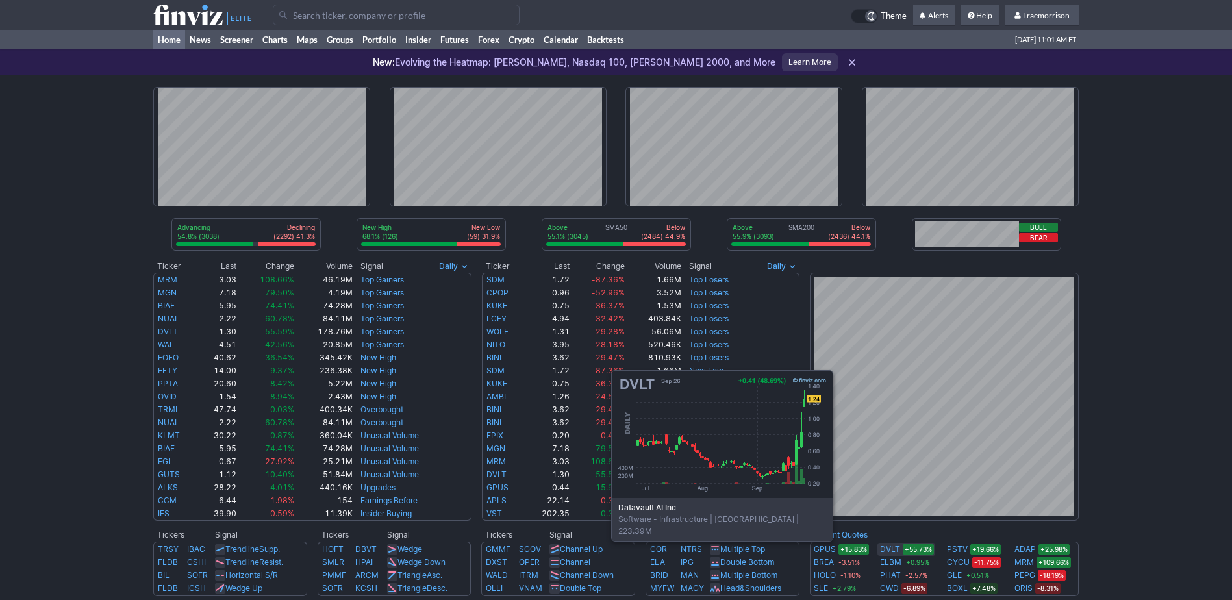
click at [890, 549] on link "DVLT" at bounding box center [890, 549] width 20 height 13
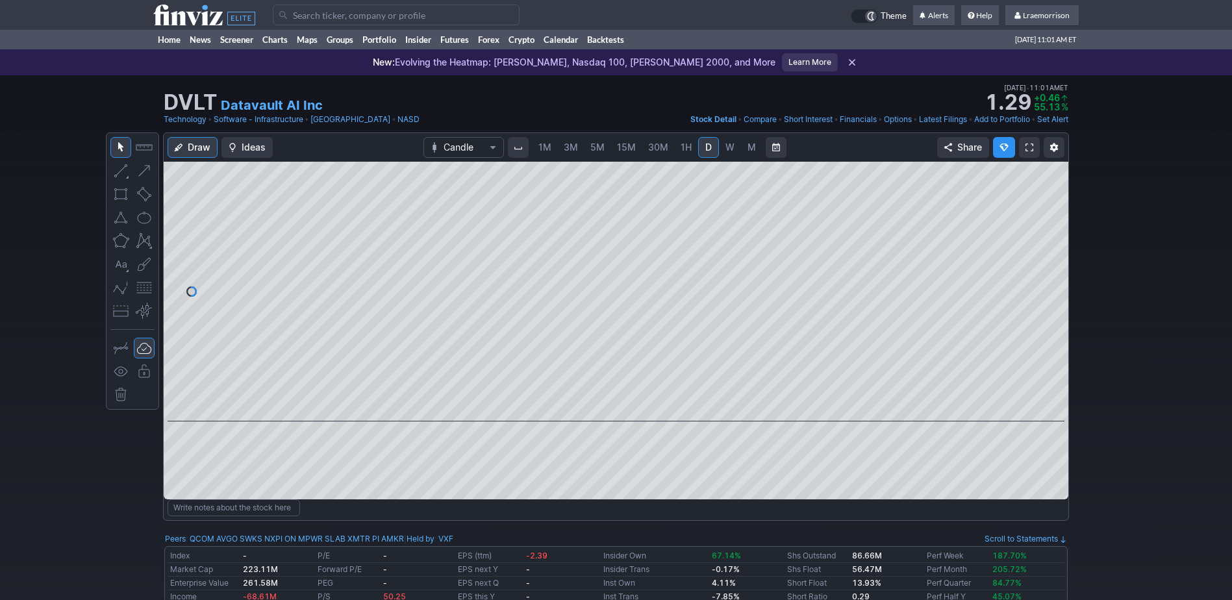
click at [546, 149] on span "1M" at bounding box center [545, 147] width 13 height 11
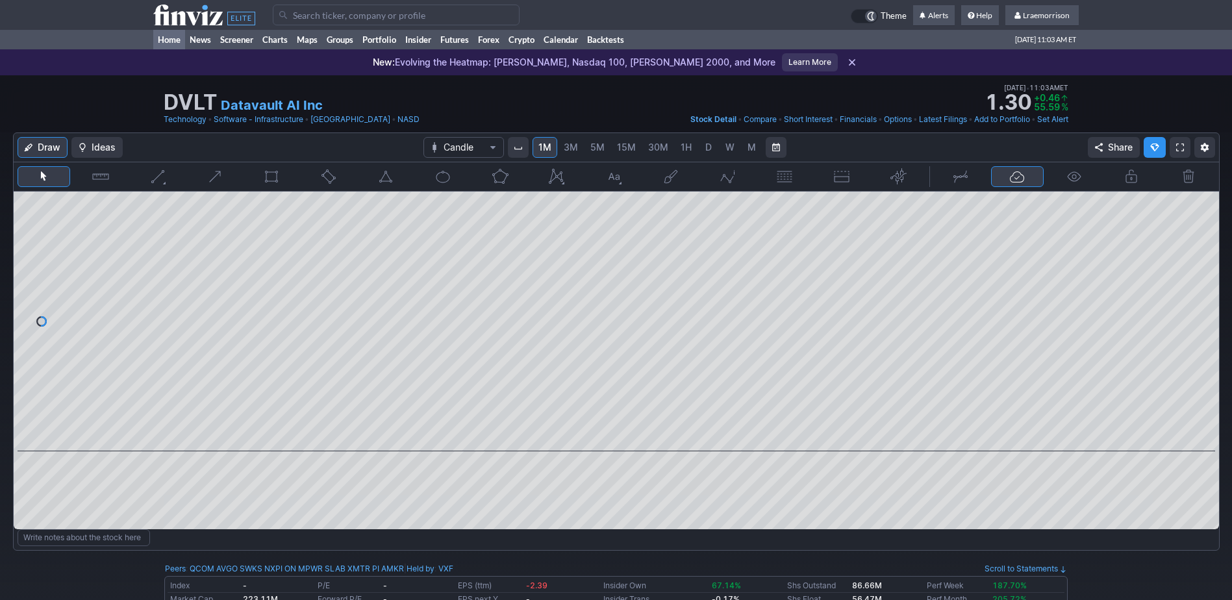
click at [164, 39] on link "Home" at bounding box center [169, 39] width 32 height 19
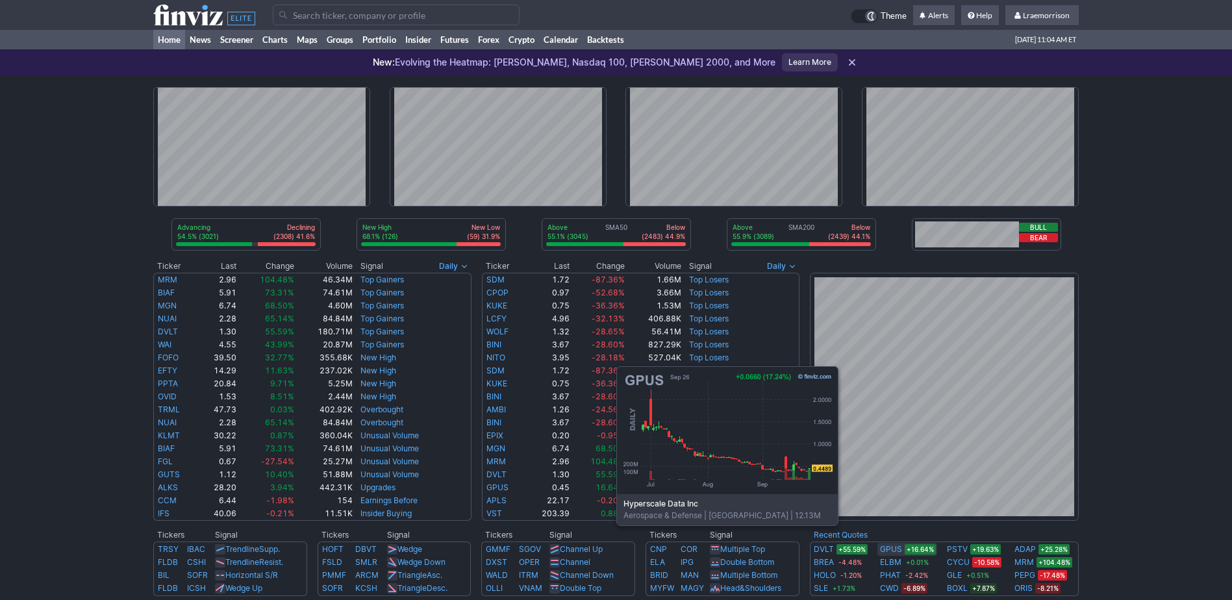
click at [894, 545] on link "GPUS" at bounding box center [891, 549] width 22 height 13
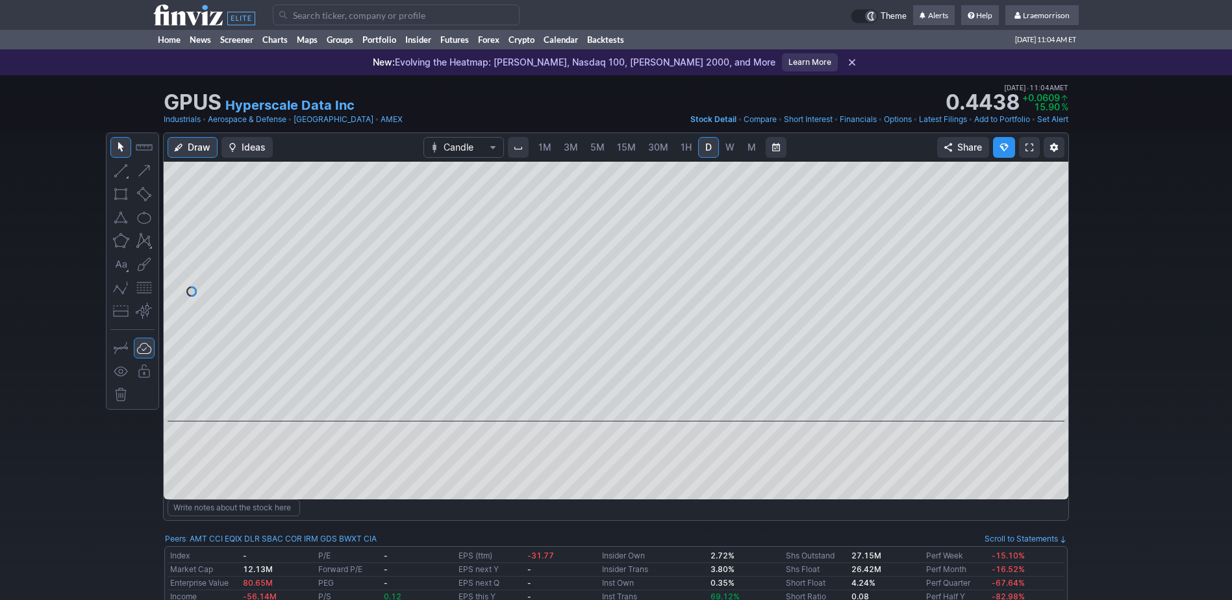
click at [544, 149] on span "1M" at bounding box center [545, 147] width 13 height 11
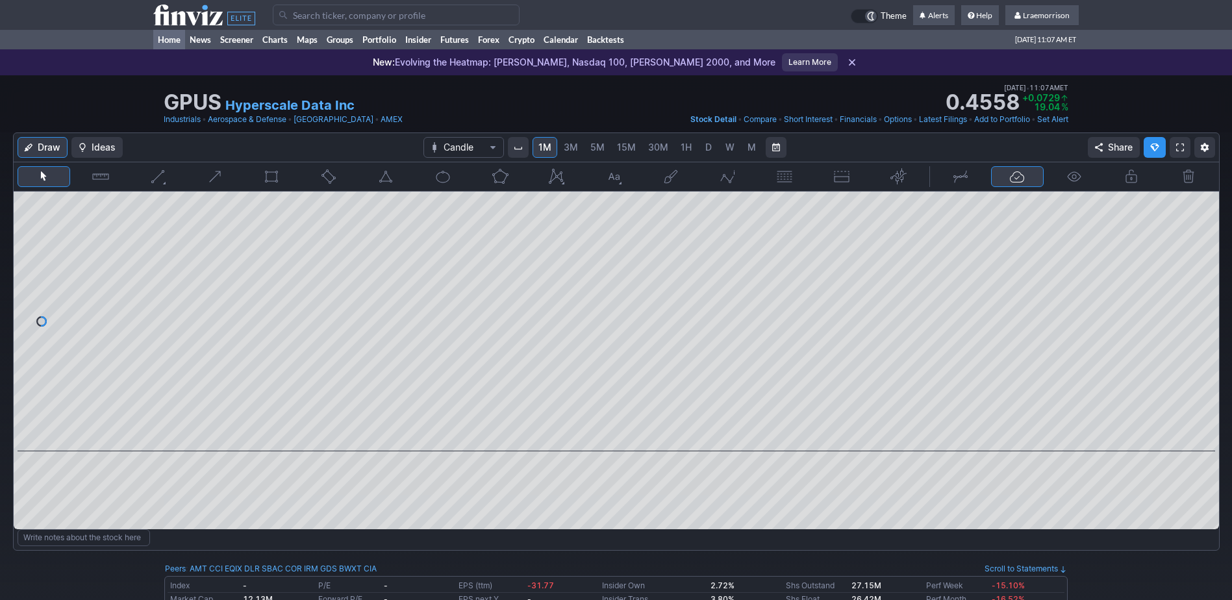
click at [168, 40] on link "Home" at bounding box center [169, 39] width 32 height 19
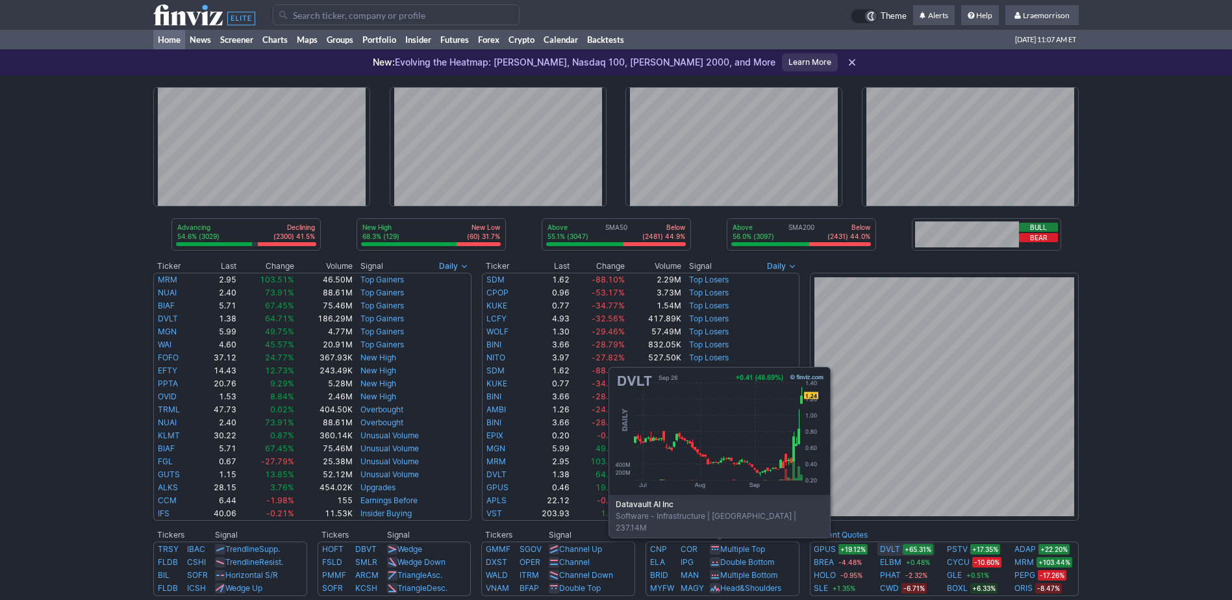
click at [887, 546] on link "DVLT" at bounding box center [890, 549] width 20 height 13
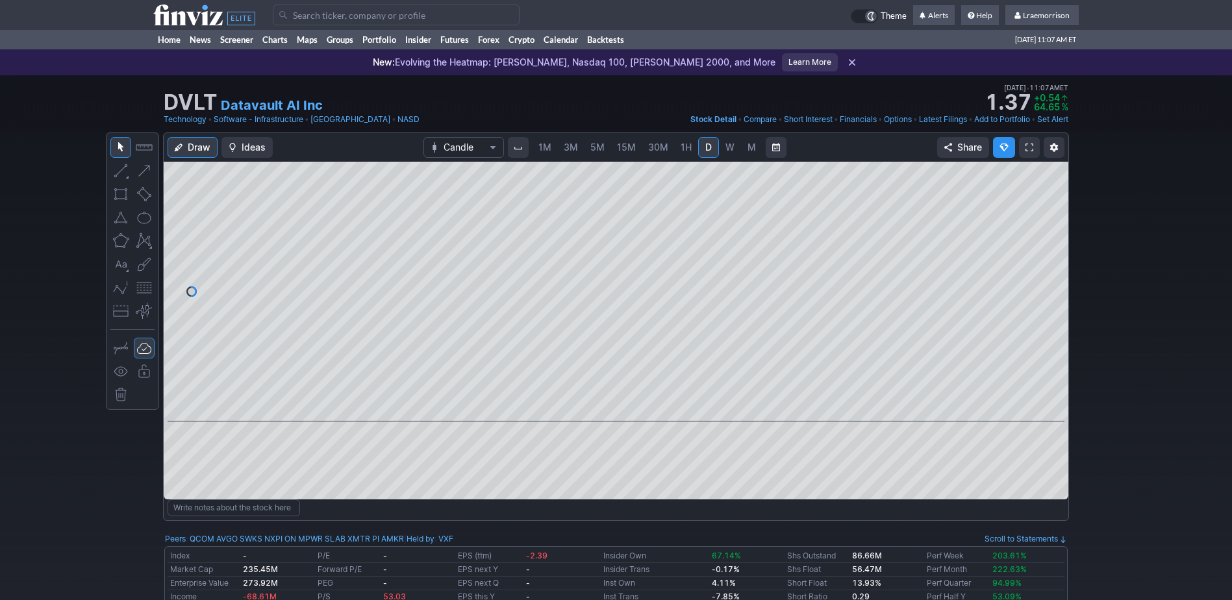
click at [540, 150] on span "1M" at bounding box center [545, 147] width 13 height 11
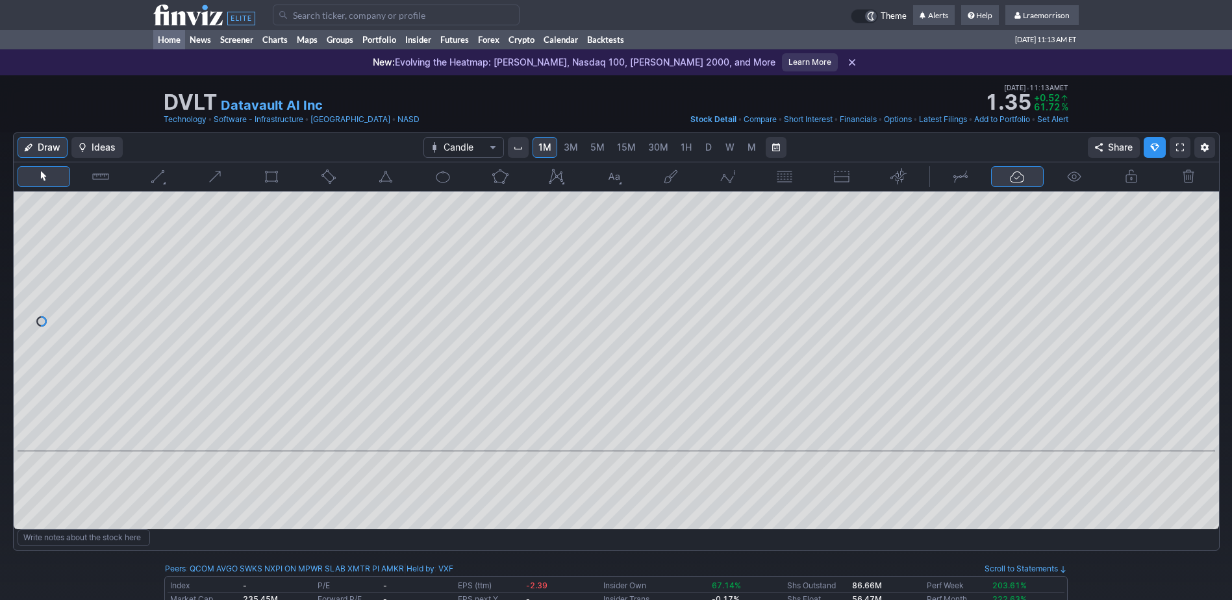
click at [170, 39] on link "Home" at bounding box center [169, 39] width 32 height 19
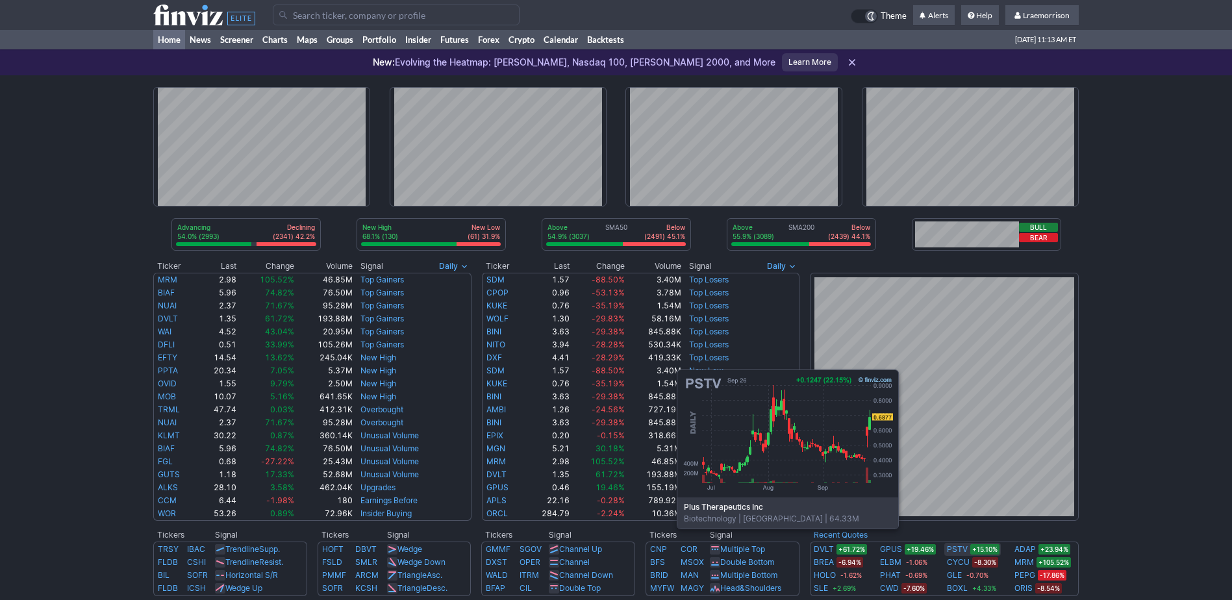
click at [956, 548] on link "PSTV" at bounding box center [957, 549] width 21 height 13
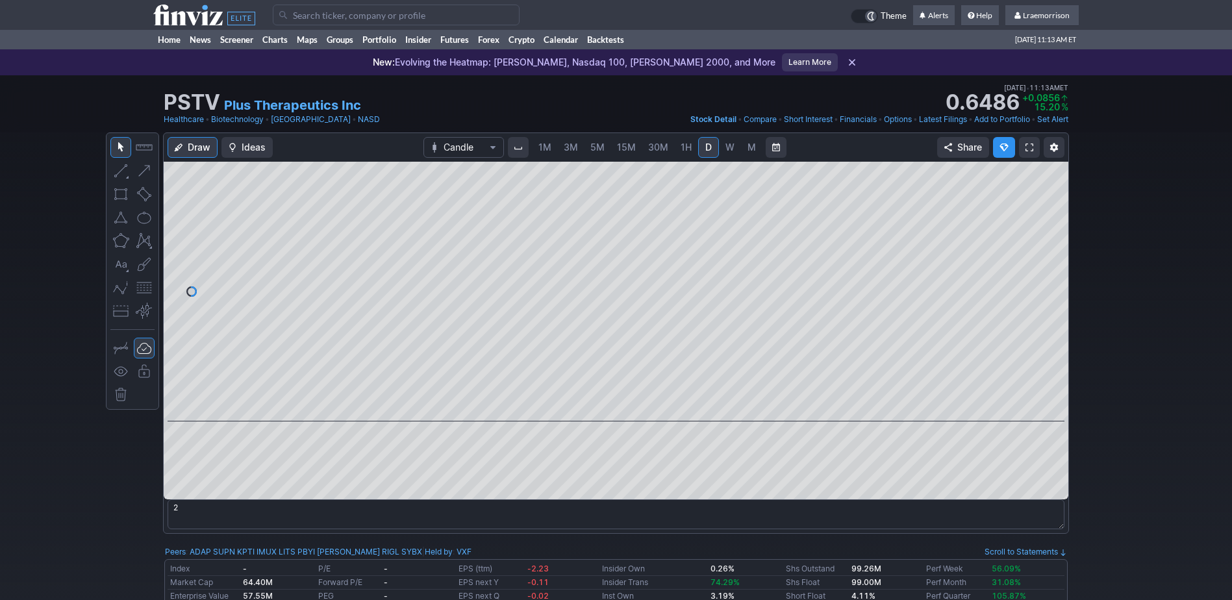
click at [542, 146] on span "1M" at bounding box center [545, 147] width 13 height 11
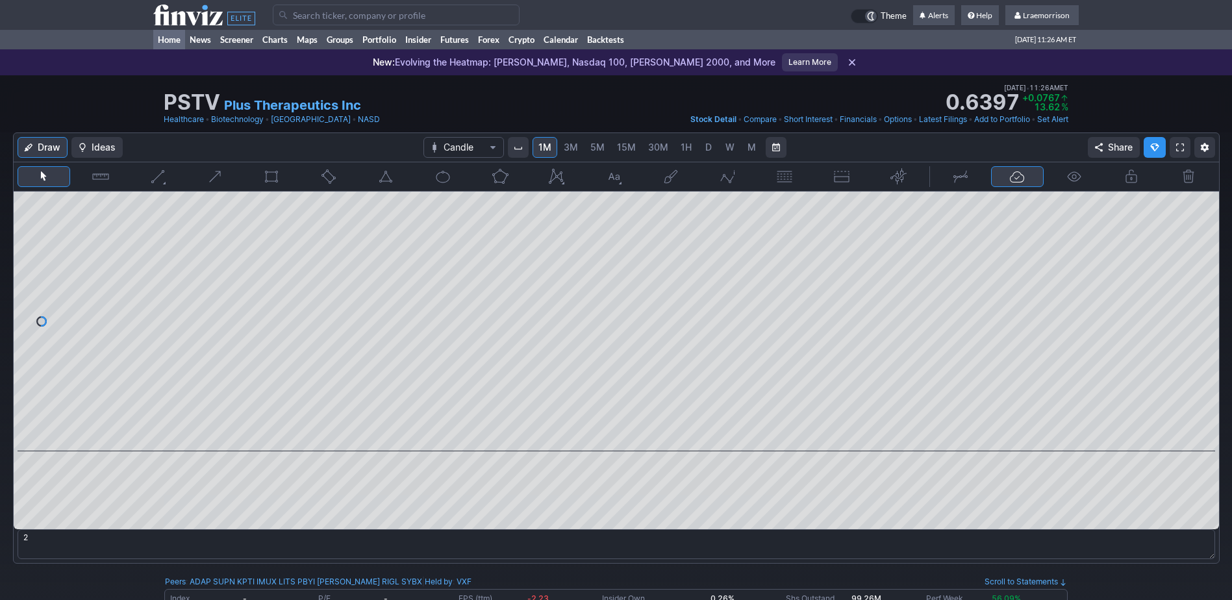
click at [170, 45] on link "Home" at bounding box center [169, 39] width 32 height 19
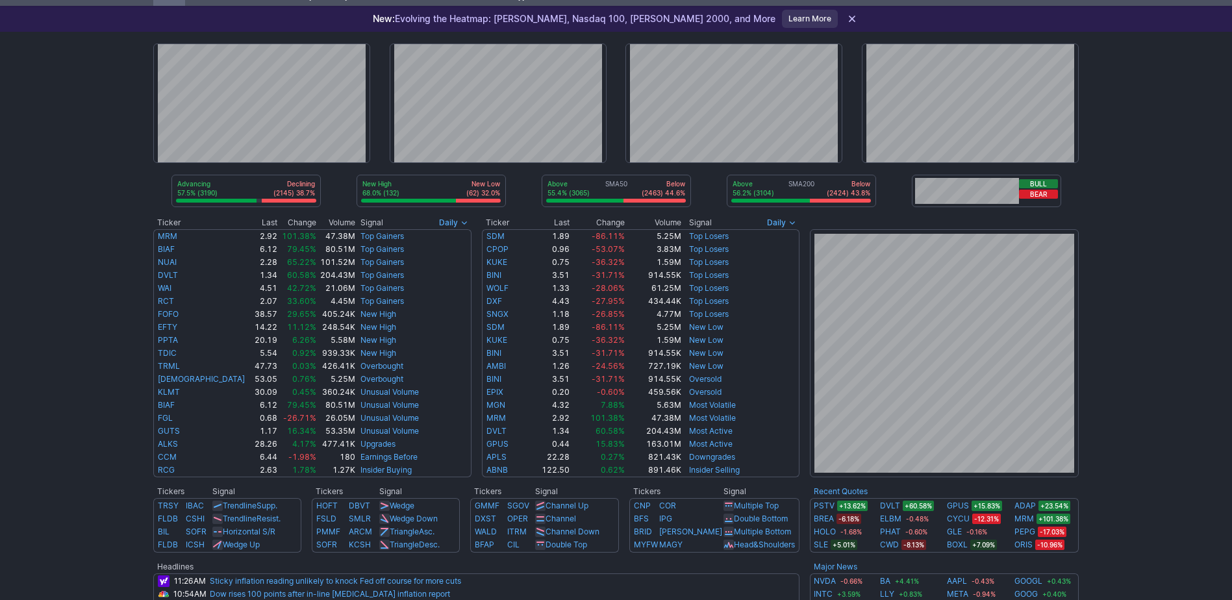
scroll to position [65, 0]
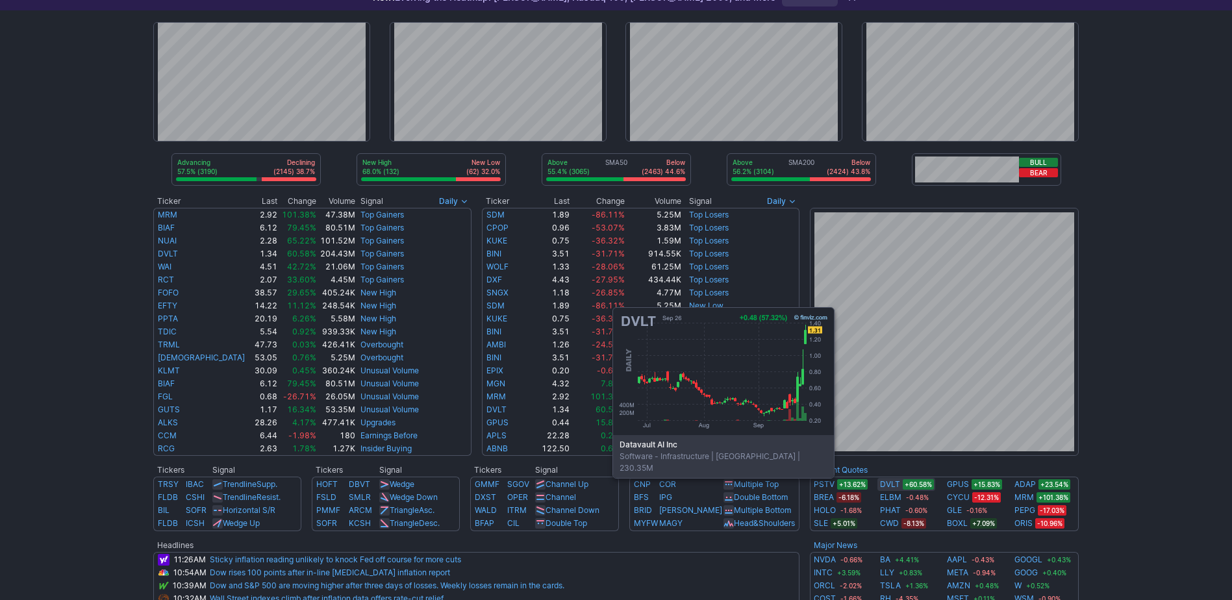
click at [891, 486] on link "DVLT" at bounding box center [890, 484] width 20 height 13
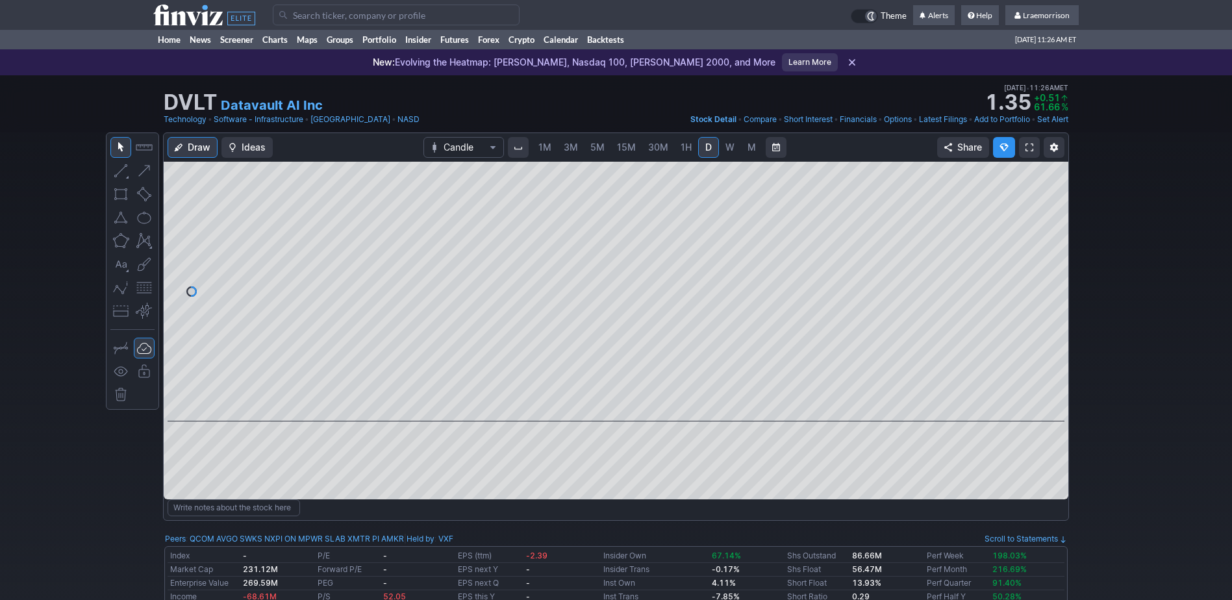
click at [544, 149] on span "1M" at bounding box center [545, 147] width 13 height 11
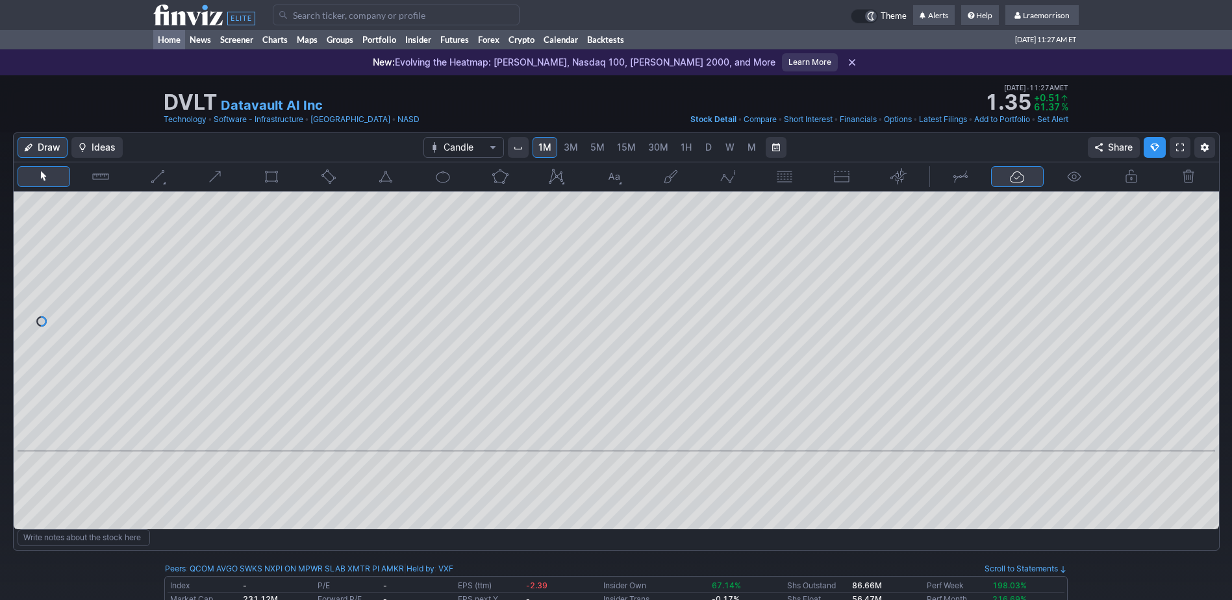
click at [175, 35] on link "Home" at bounding box center [169, 39] width 32 height 19
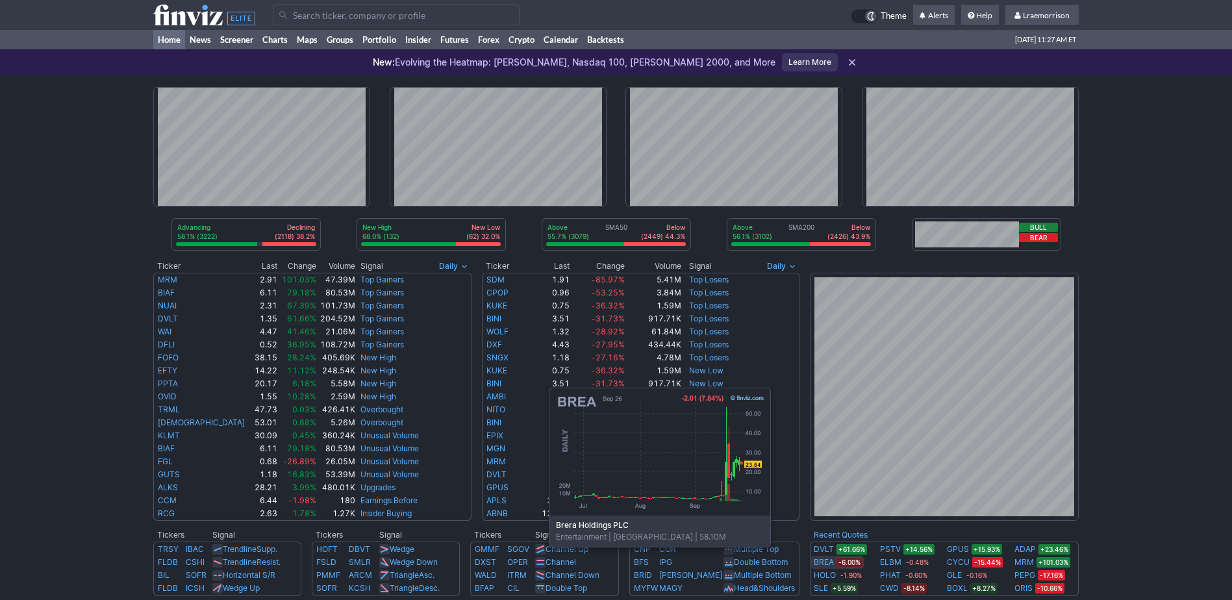
click at [828, 566] on link "BREA" at bounding box center [824, 562] width 20 height 13
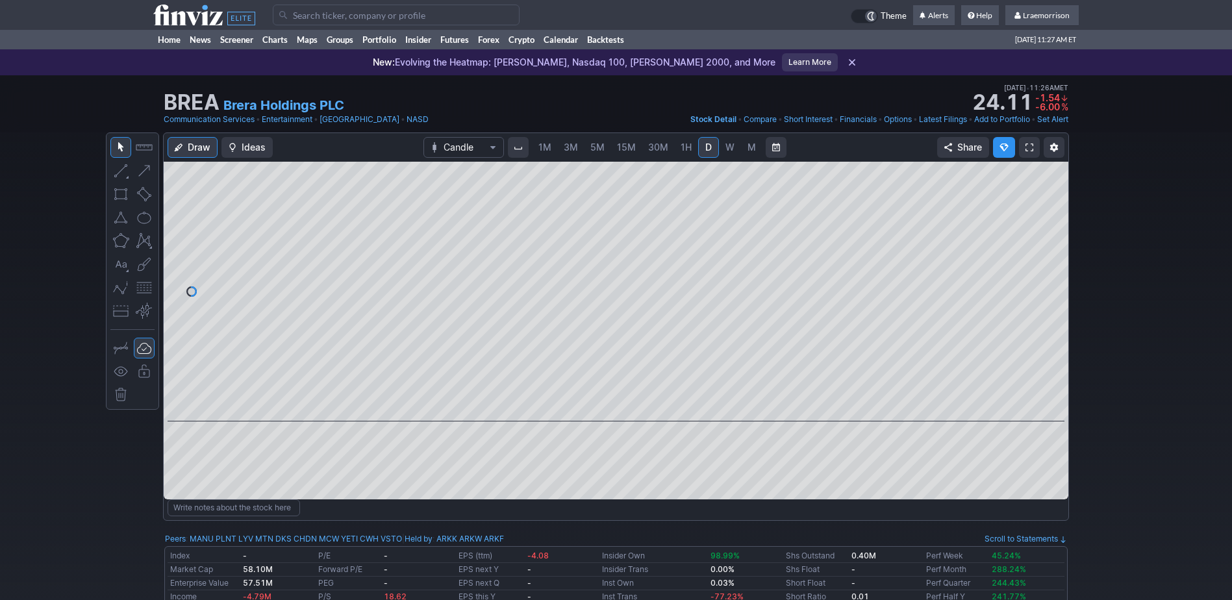
click at [544, 142] on span "1M" at bounding box center [545, 147] width 13 height 11
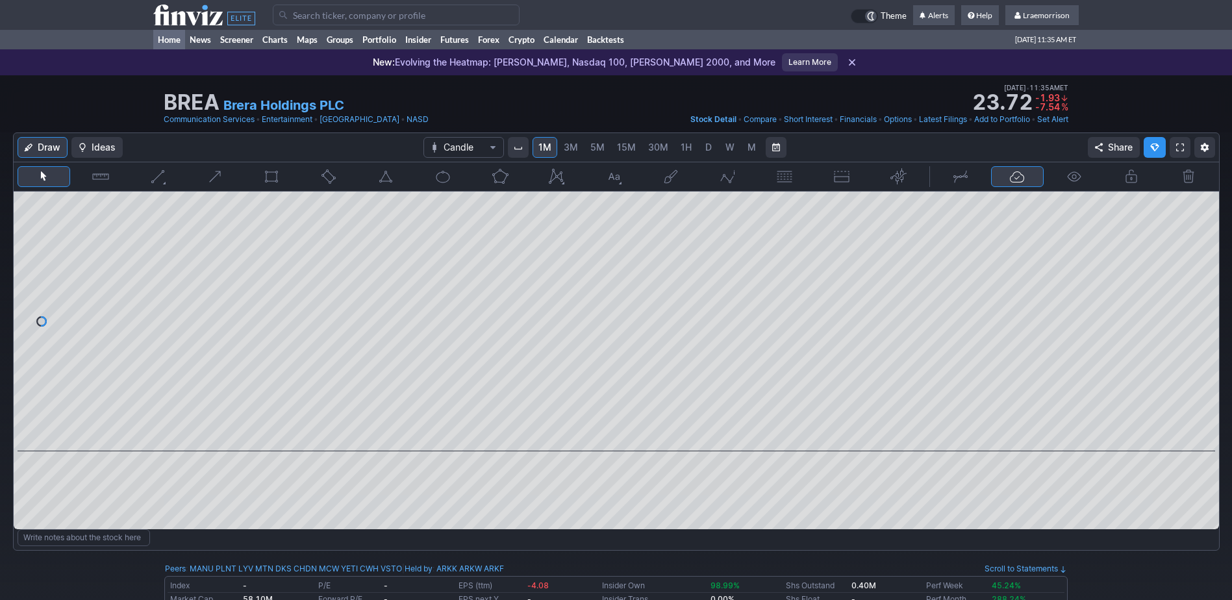
click at [170, 42] on link "Home" at bounding box center [169, 39] width 32 height 19
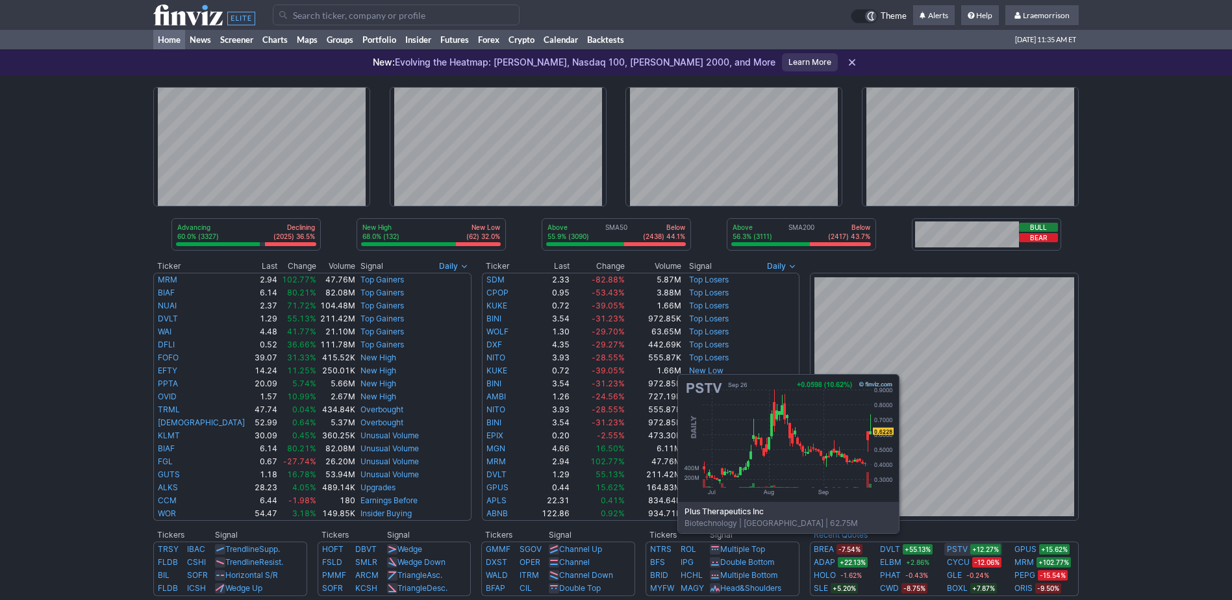
click at [956, 553] on link "PSTV" at bounding box center [957, 549] width 21 height 13
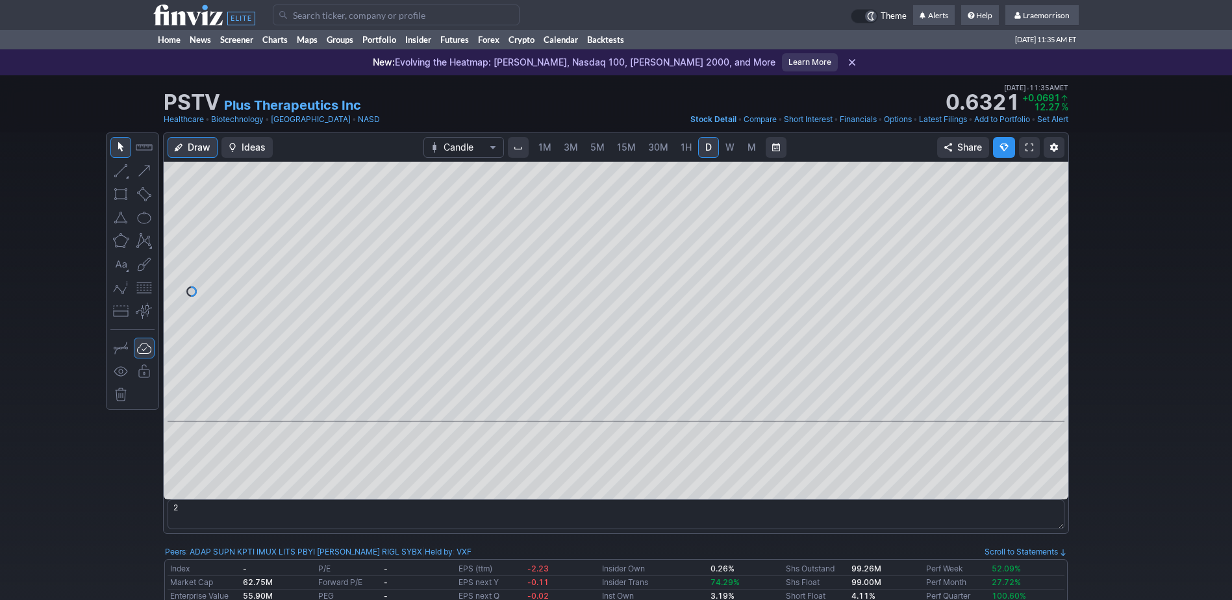
click at [548, 152] on span "1M" at bounding box center [545, 147] width 13 height 11
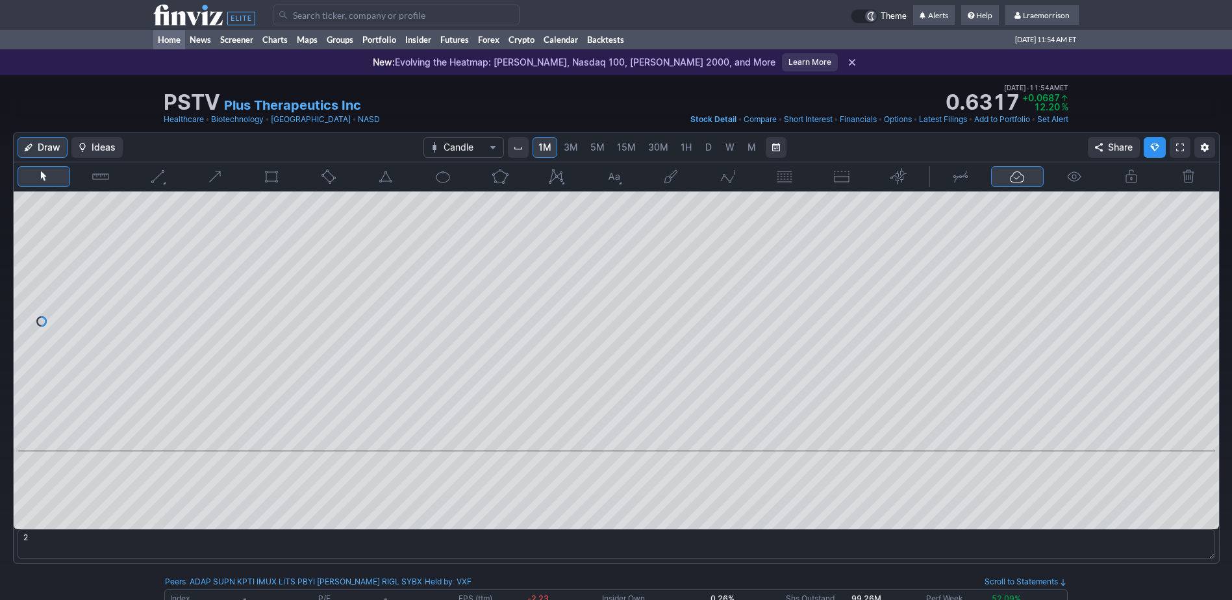
click at [172, 44] on link "Home" at bounding box center [169, 39] width 32 height 19
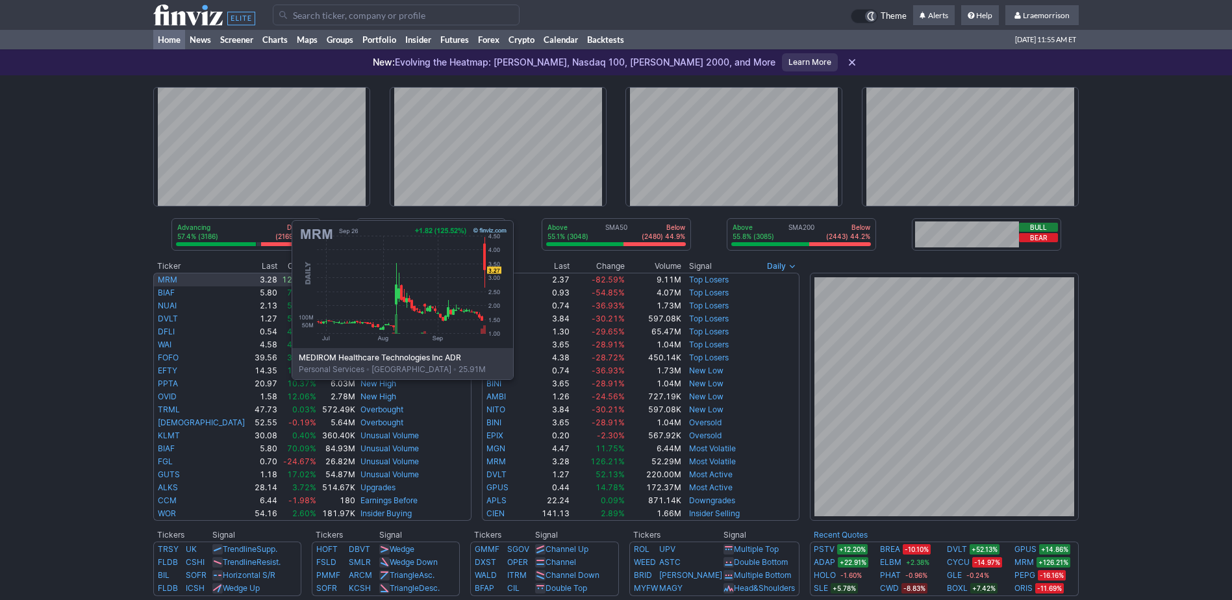
click at [162, 282] on link "MRM" at bounding box center [167, 280] width 19 height 10
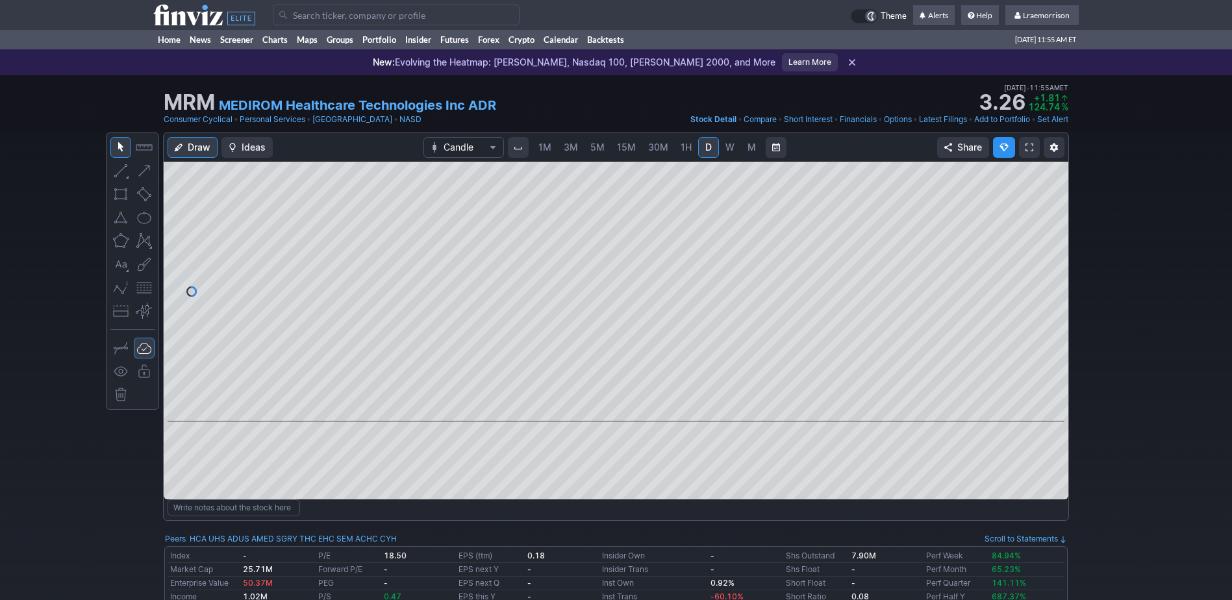
click at [543, 148] on span "1M" at bounding box center [545, 147] width 13 height 11
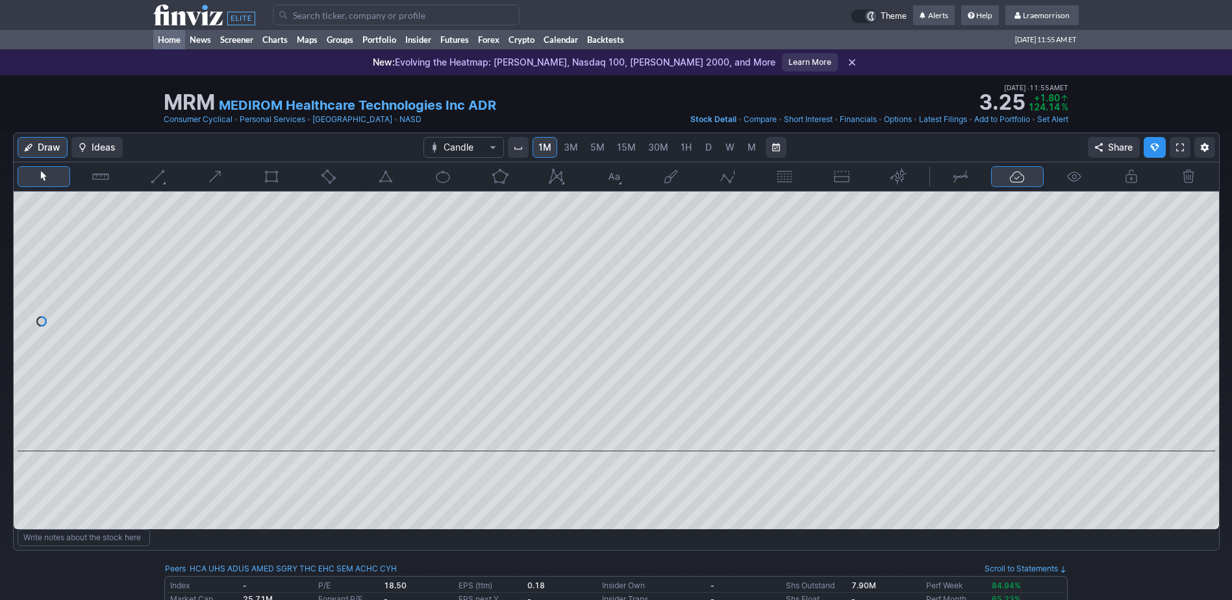
click at [162, 47] on link "Home" at bounding box center [169, 39] width 32 height 19
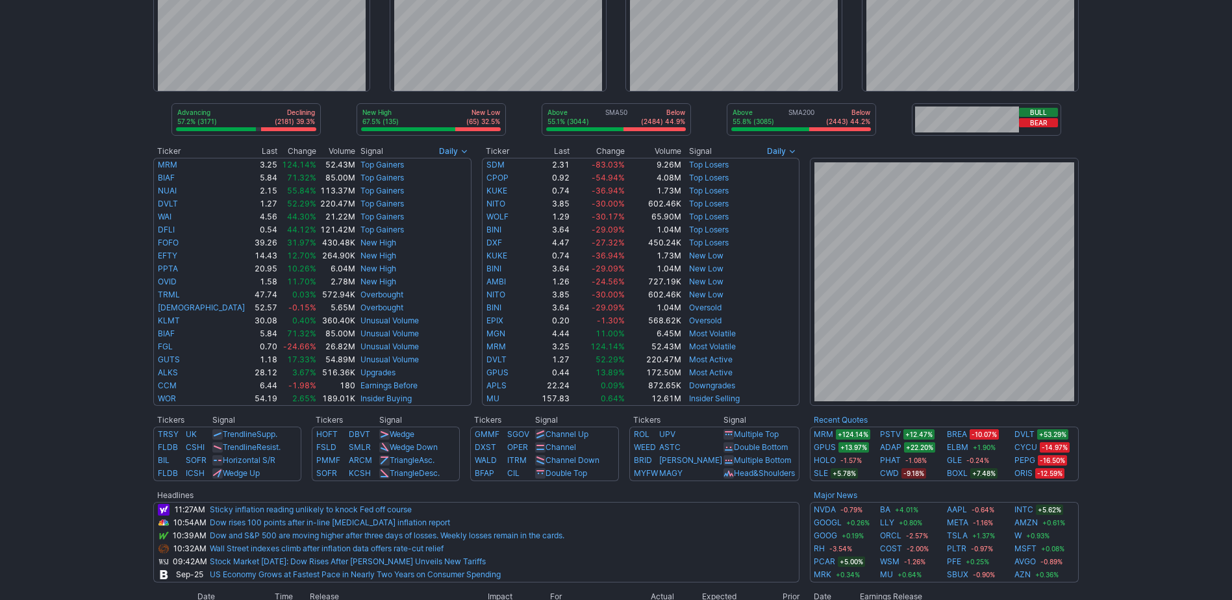
scroll to position [130, 0]
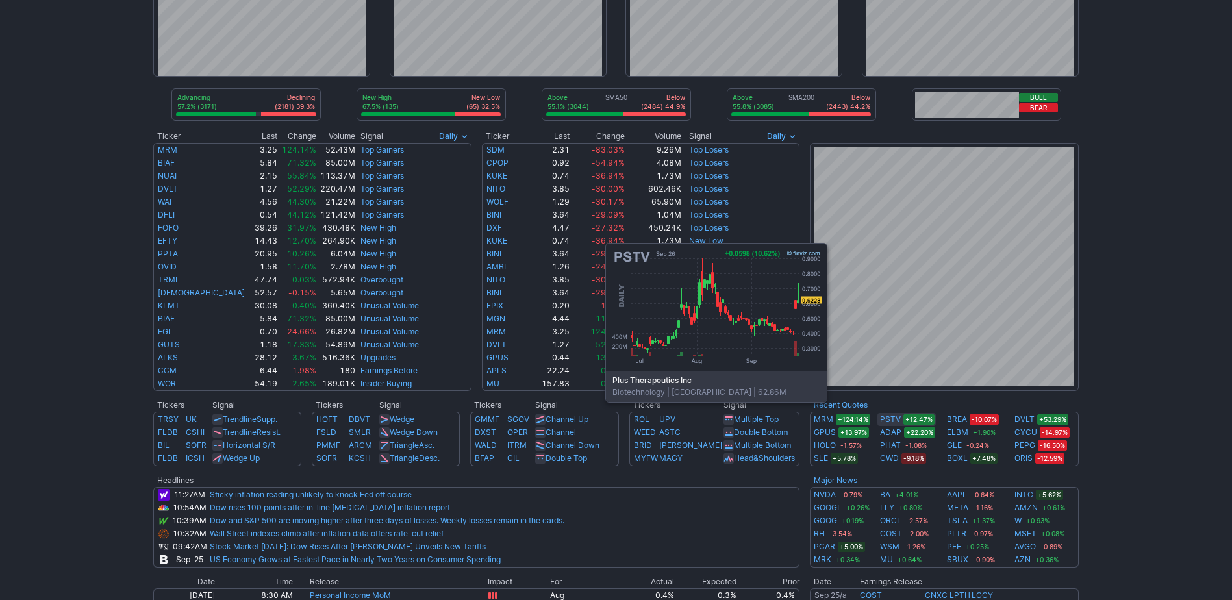
click at [884, 422] on link "PSTV" at bounding box center [890, 419] width 21 height 13
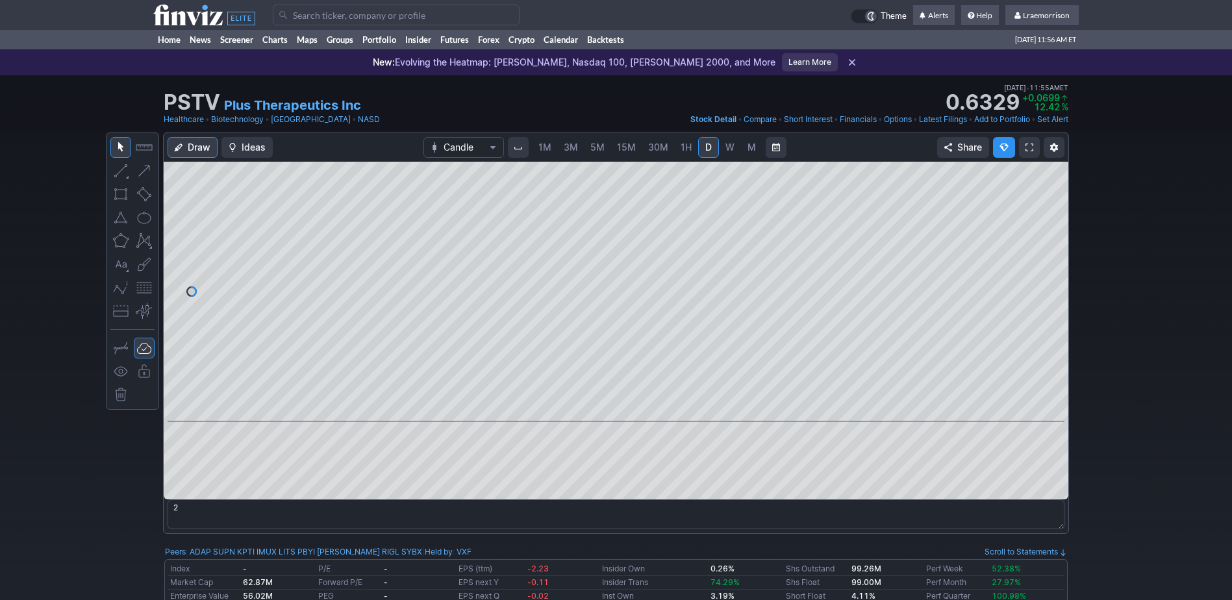
click at [545, 150] on span "1M" at bounding box center [545, 147] width 13 height 11
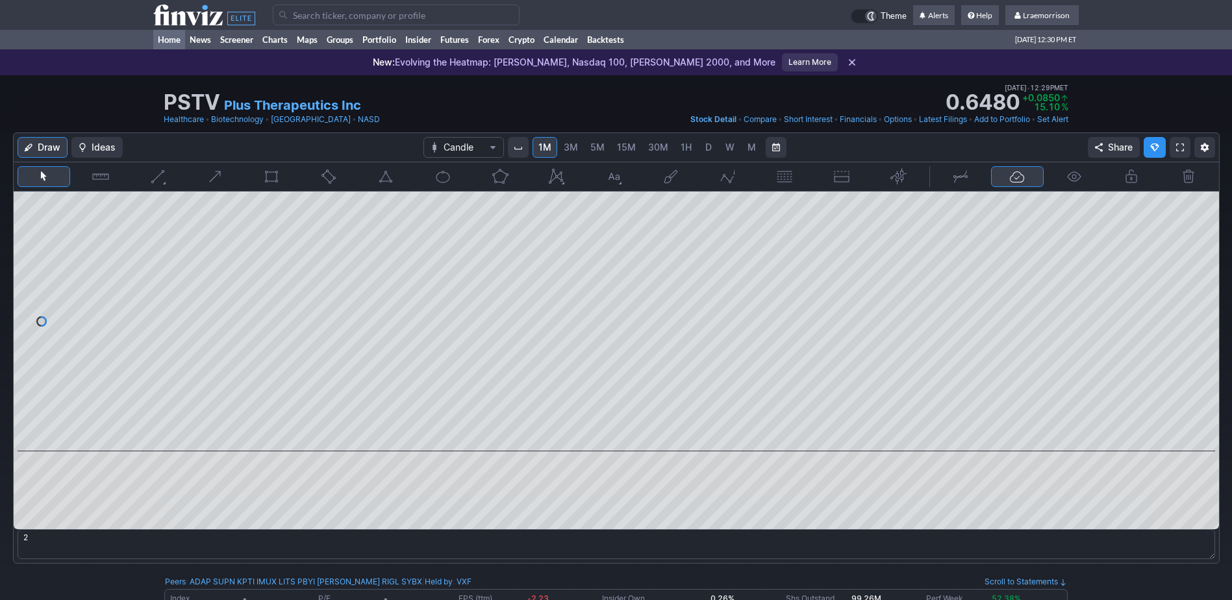
click at [179, 39] on link "Home" at bounding box center [169, 39] width 32 height 19
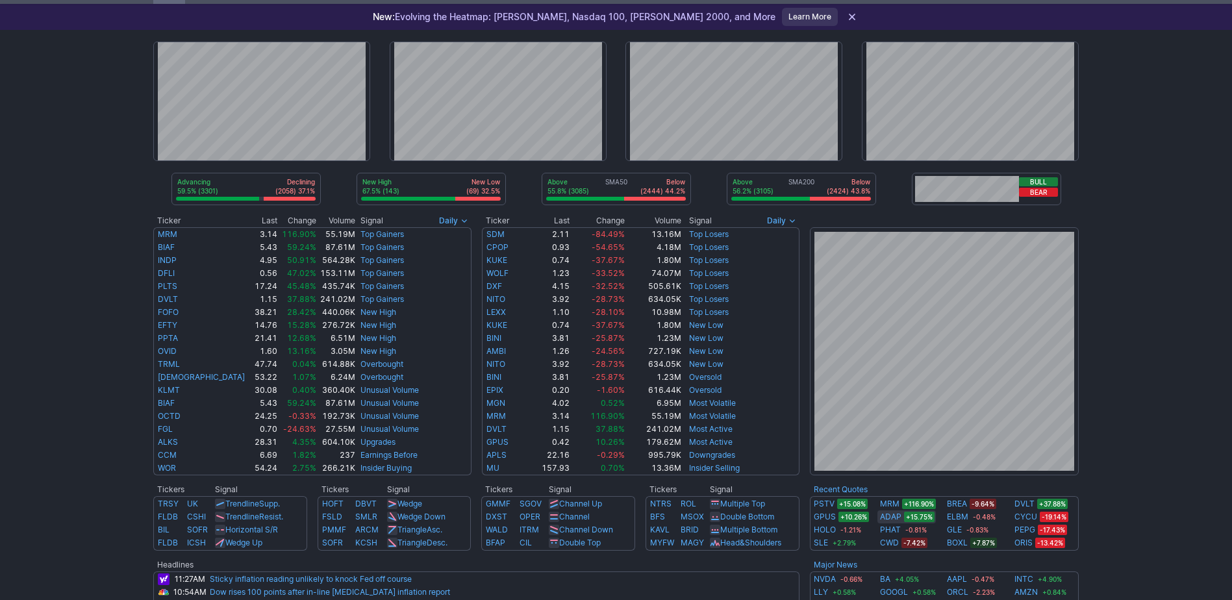
scroll to position [65, 0]
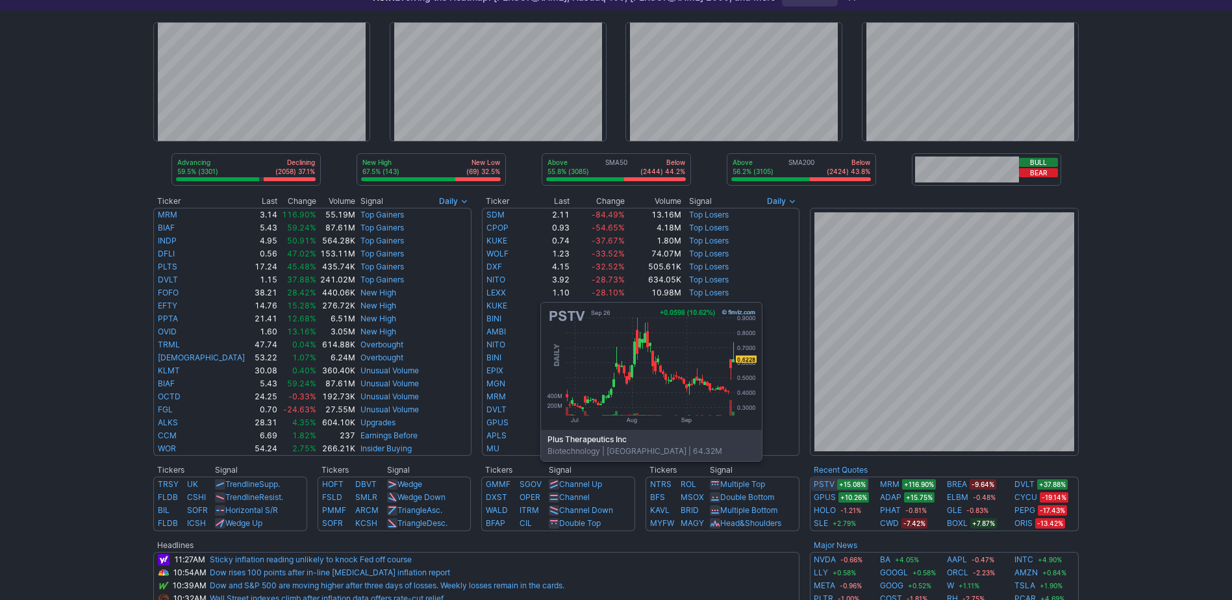
click at [819, 481] on link "PSTV" at bounding box center [824, 484] width 21 height 13
